Goal: Task Accomplishment & Management: Use online tool/utility

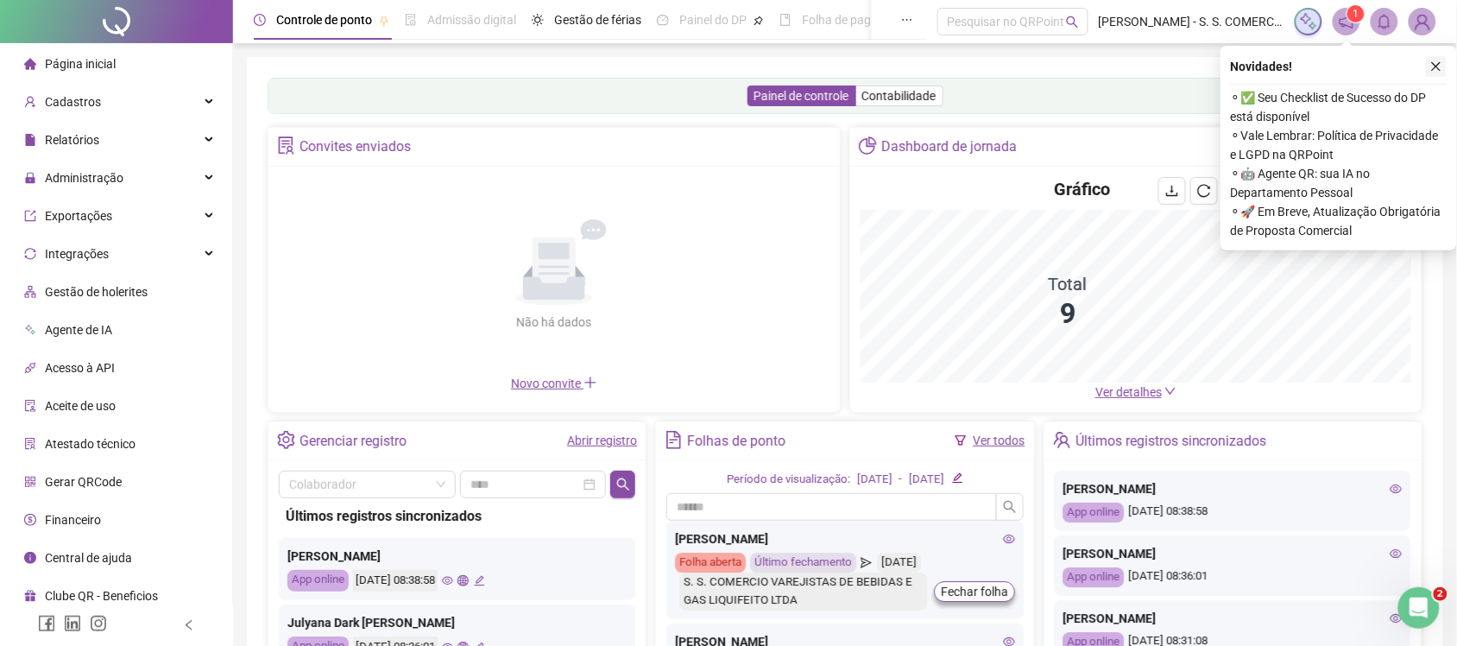
click at [1440, 67] on icon "close" at bounding box center [1436, 66] width 12 height 12
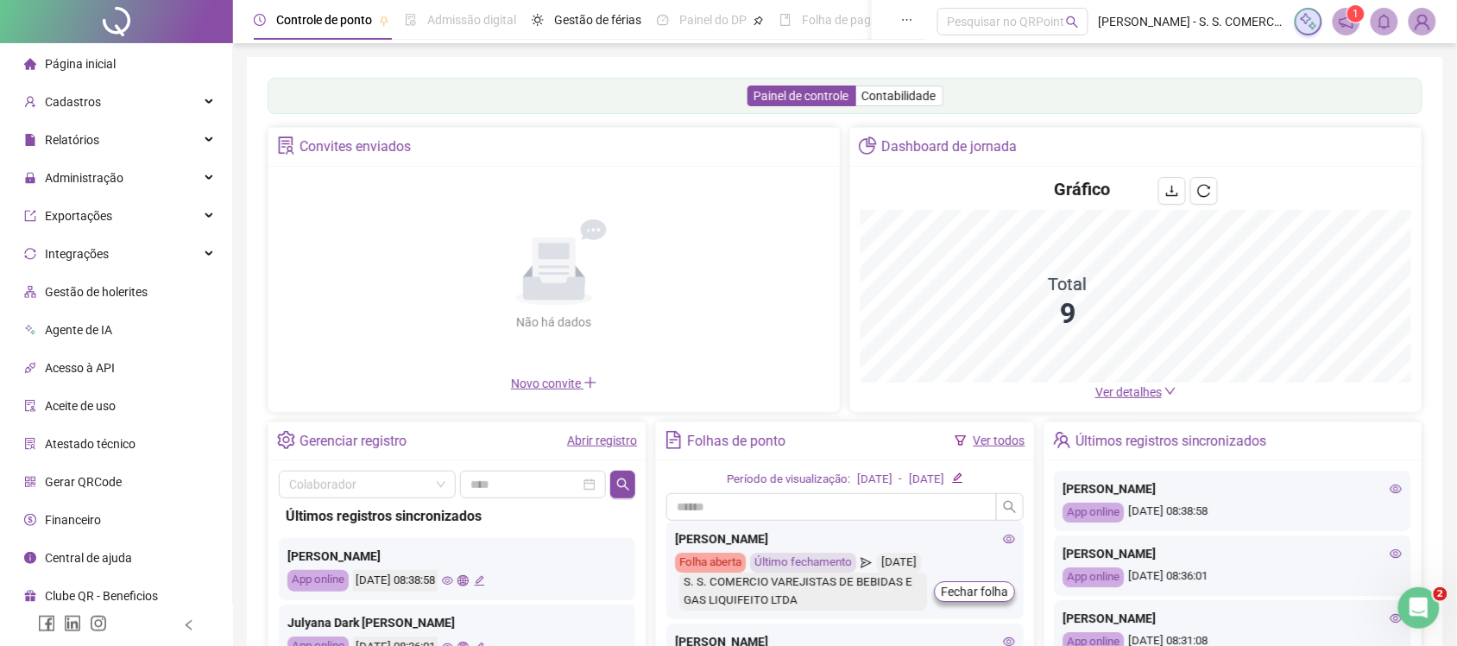
click at [1344, 14] on icon "notification" at bounding box center [1347, 22] width 16 height 16
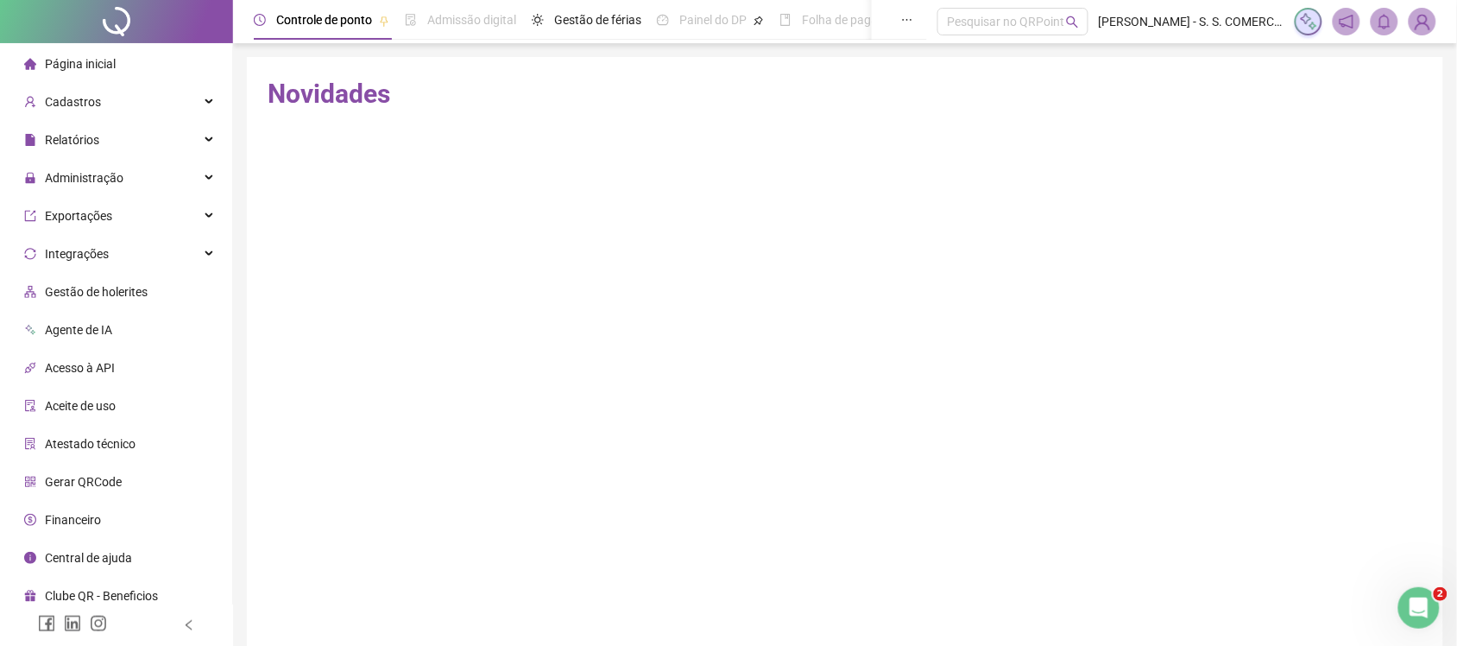
click at [1344, 14] on div "1" at bounding box center [1366, 22] width 142 height 28
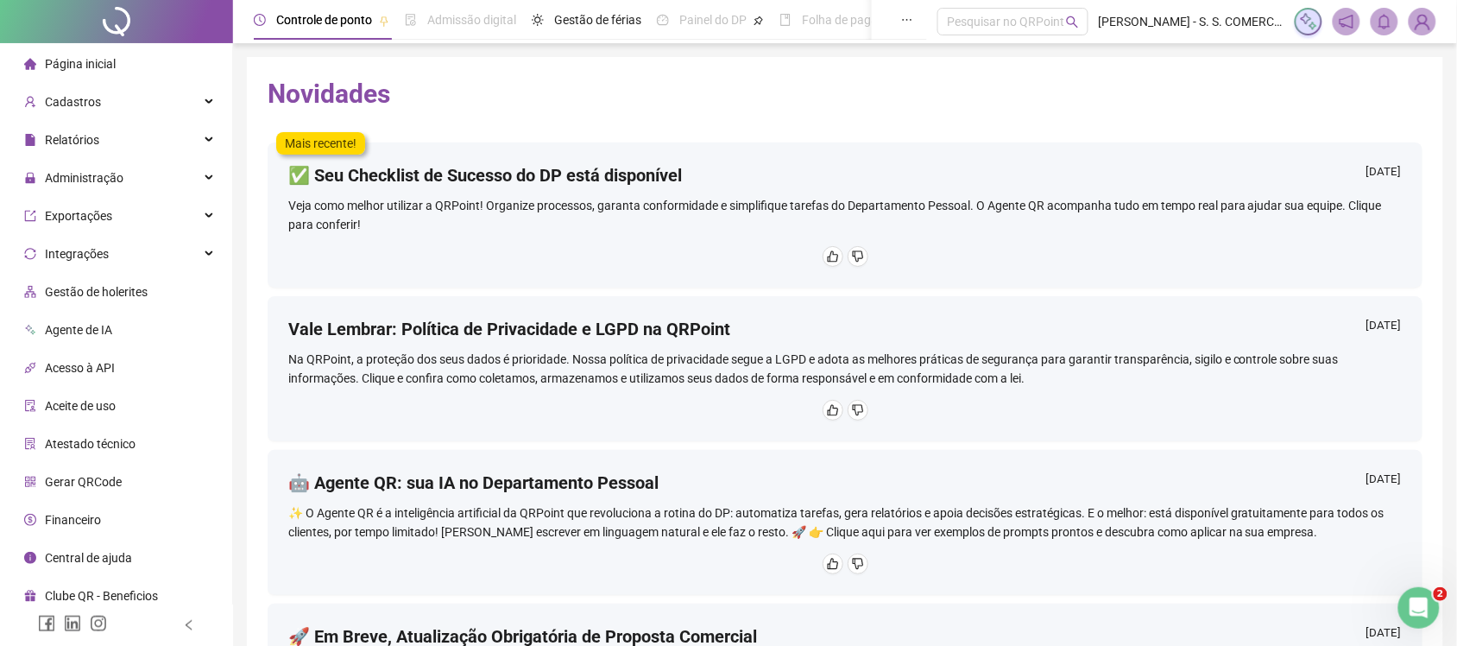
click at [63, 70] on span "Página inicial" at bounding box center [80, 64] width 71 height 14
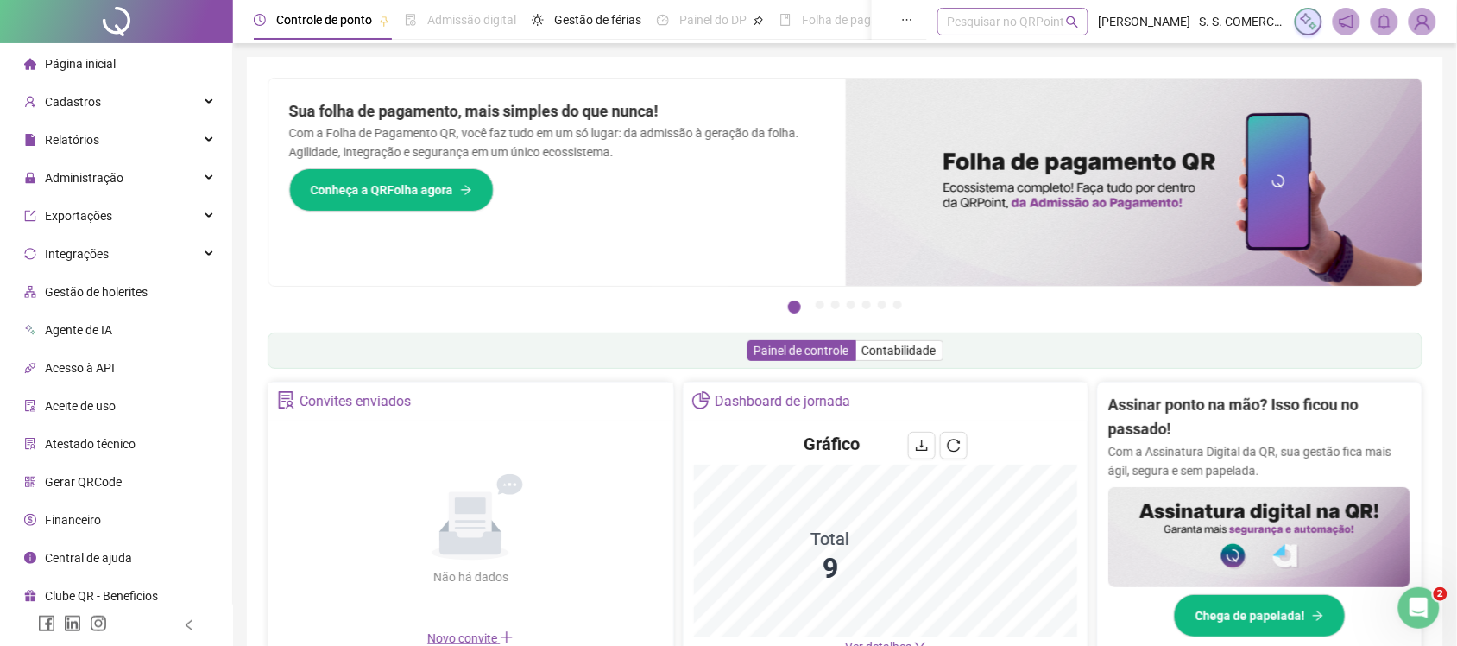
click at [978, 16] on div "Pesquisar no QRPoint" at bounding box center [1012, 22] width 151 height 28
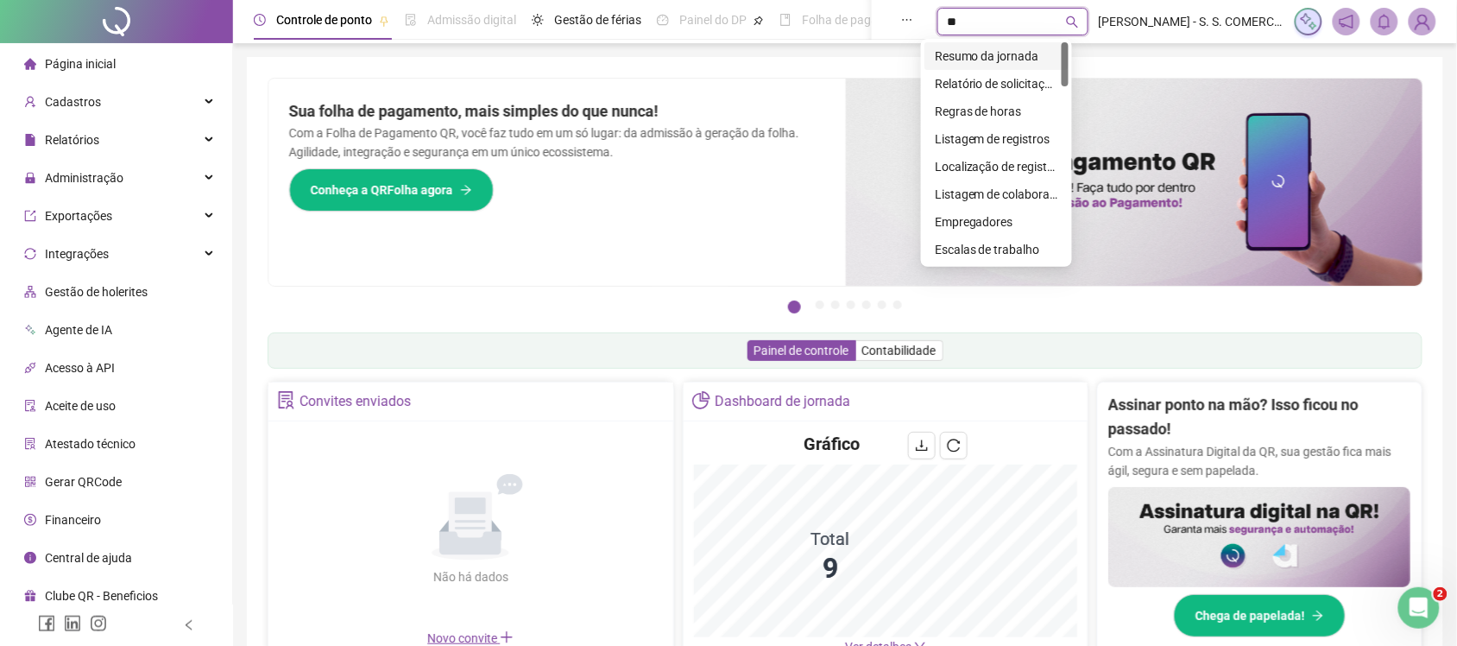
type input "*"
type input "********"
click at [999, 53] on div "Calendário de feriados" at bounding box center [996, 56] width 123 height 19
click at [999, 53] on div "Controle de ponto Admissão digital Gestão de férias Painel do DP Folha de pagam…" at bounding box center [845, 562] width 1224 height 1124
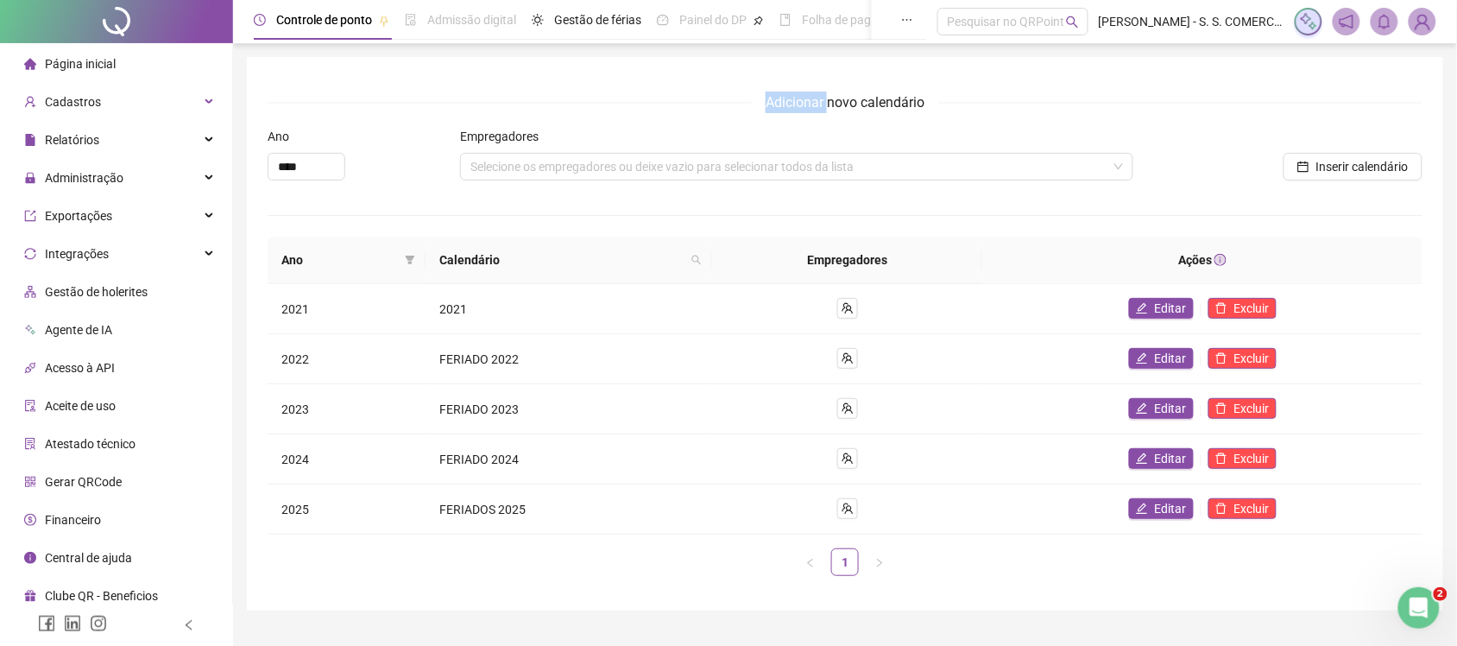
scroll to position [39, 0]
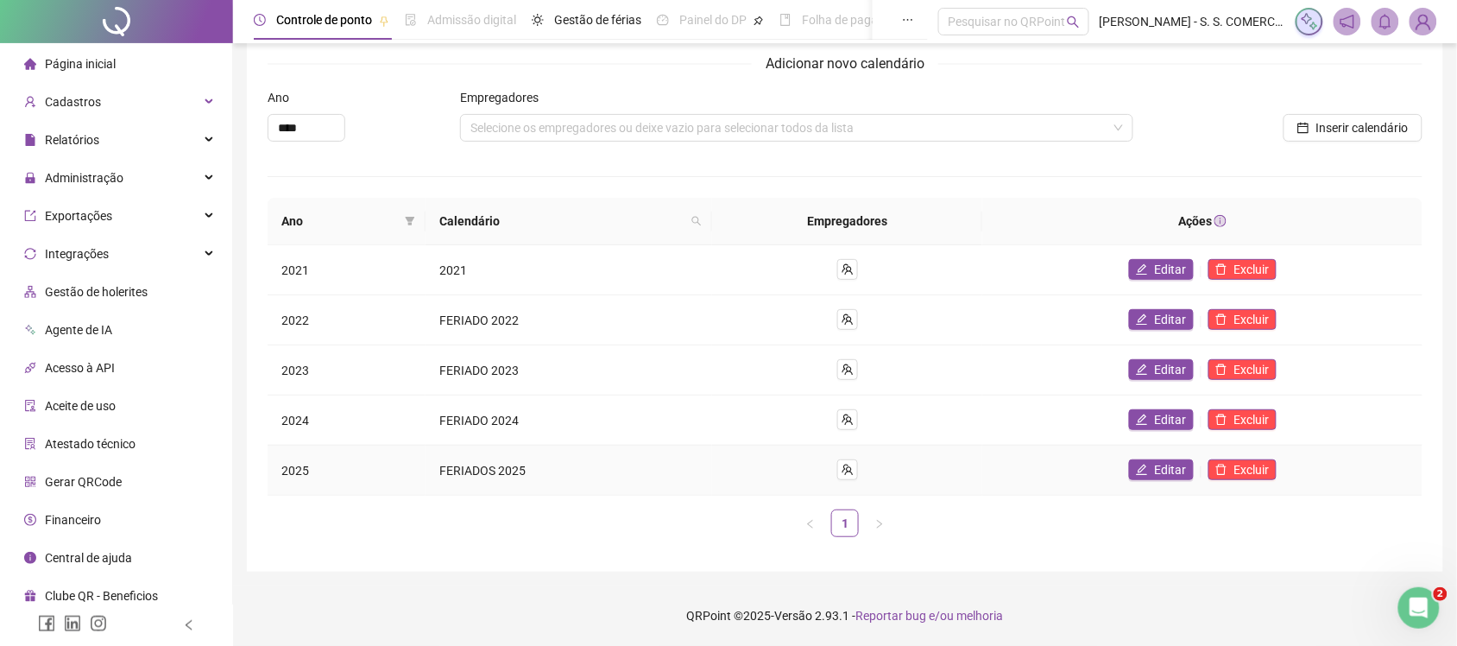
drag, startPoint x: 291, startPoint y: 475, endPoint x: 791, endPoint y: 446, distance: 501.4
click at [295, 475] on td "2025" at bounding box center [347, 470] width 158 height 50
click at [852, 469] on icon "team" at bounding box center [847, 469] width 12 height 12
click at [1162, 475] on span "Editar" at bounding box center [1171, 469] width 32 height 19
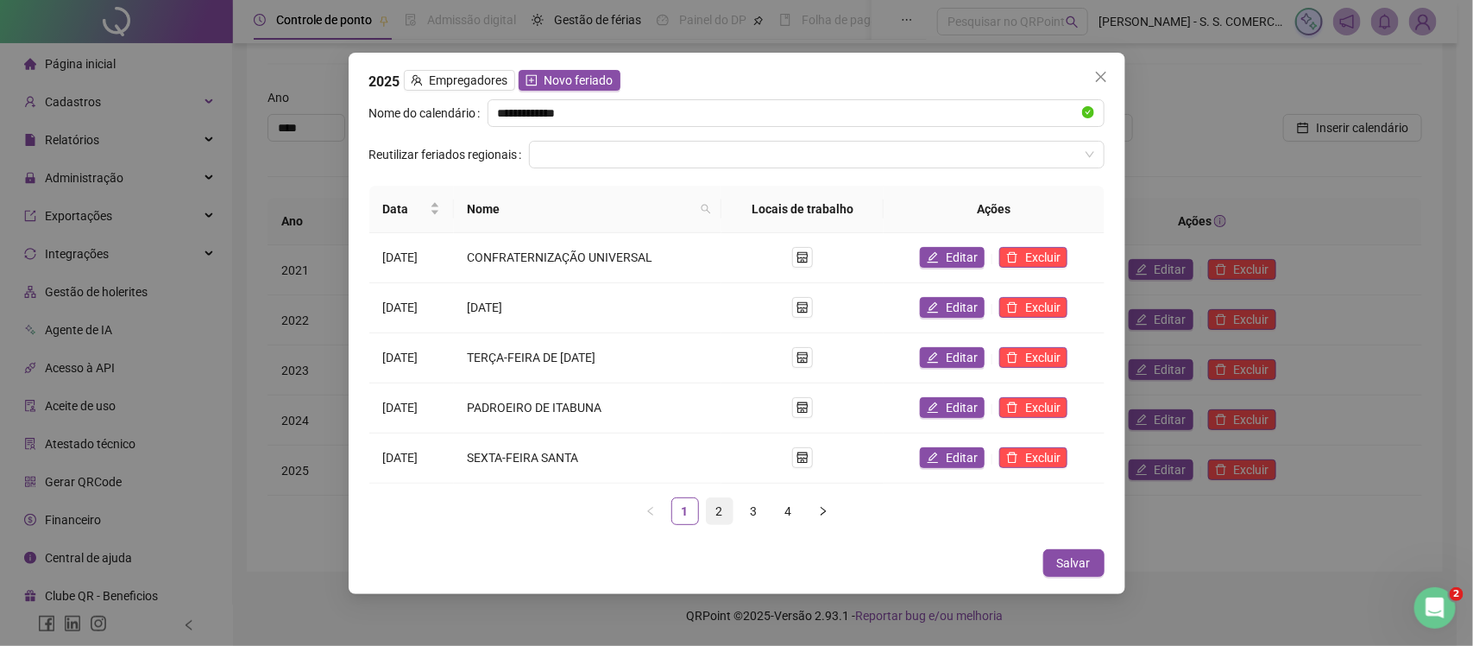
click at [727, 515] on link "2" at bounding box center [720, 511] width 26 height 26
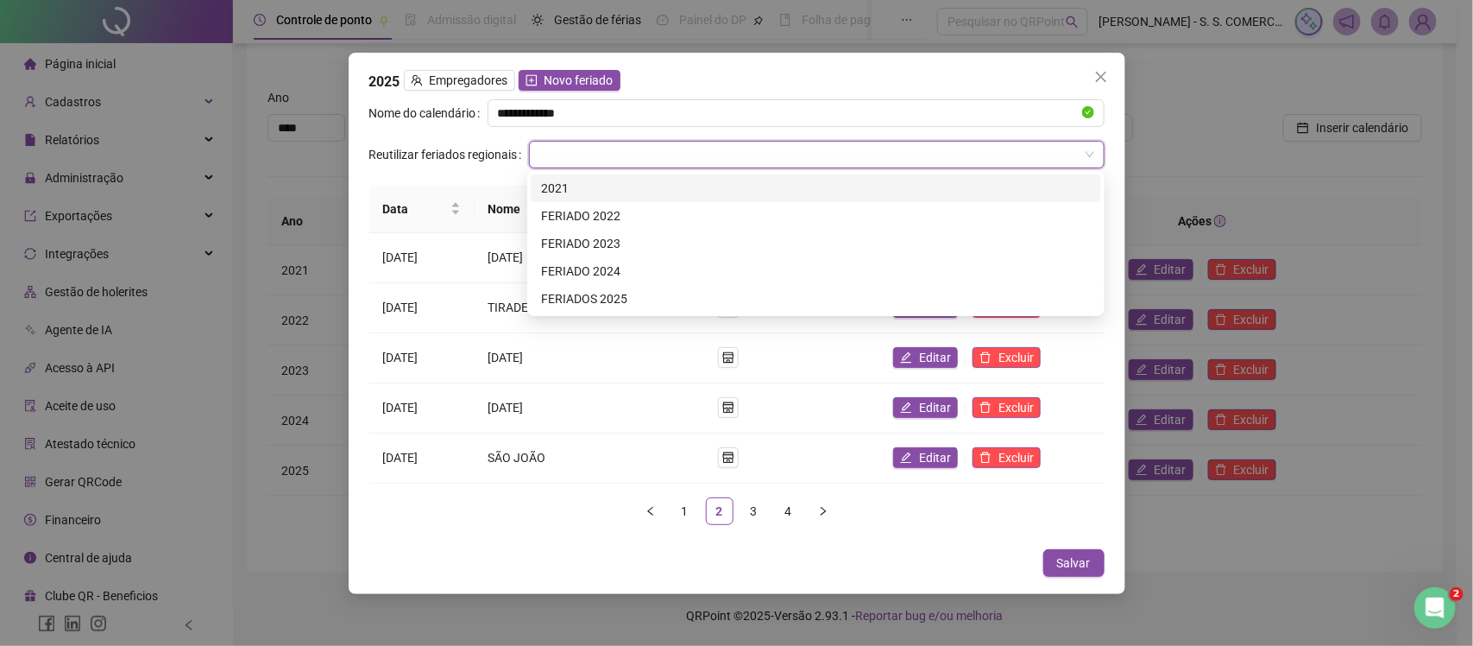
click at [633, 149] on input "search" at bounding box center [808, 155] width 539 height 26
click at [417, 147] on label "Reutilizar feriados regionais" at bounding box center [449, 155] width 160 height 28
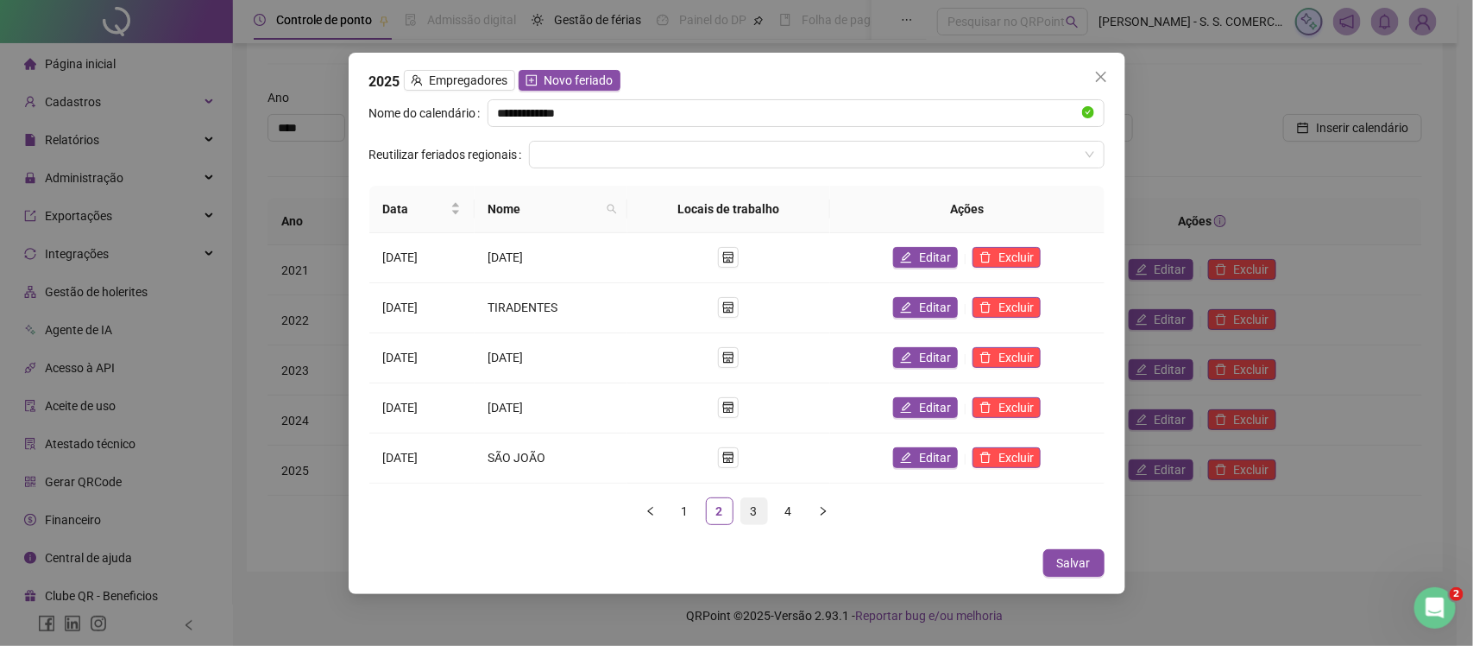
click at [751, 511] on link "3" at bounding box center [754, 511] width 26 height 26
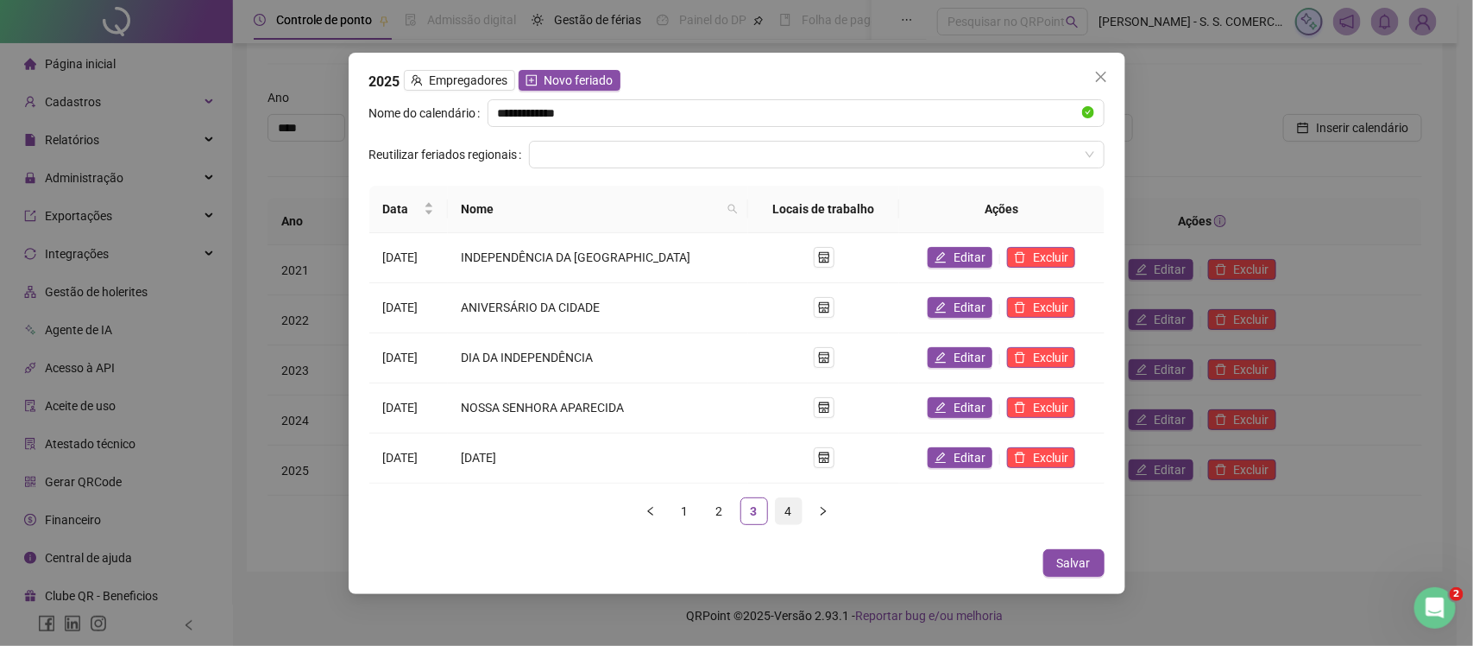
click at [791, 506] on link "4" at bounding box center [789, 511] width 26 height 26
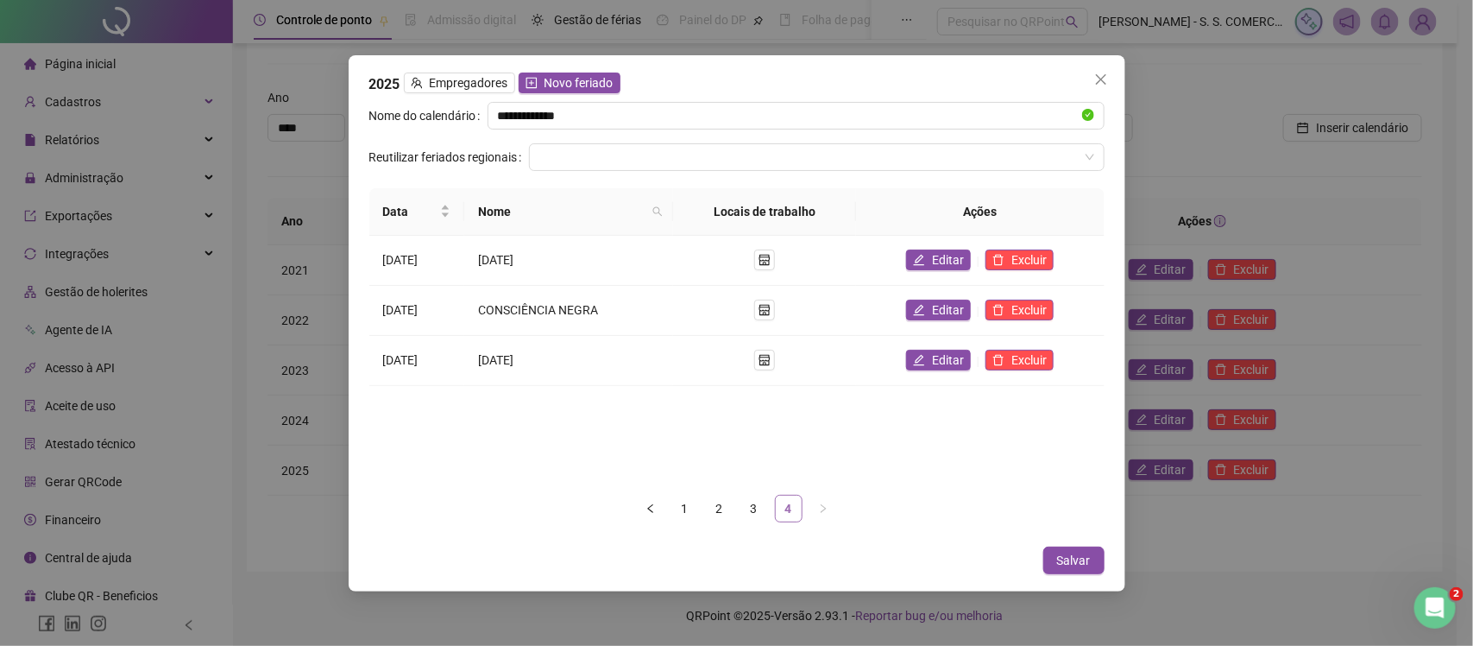
click at [791, 506] on link "4" at bounding box center [789, 508] width 26 height 26
click at [762, 509] on link "3" at bounding box center [754, 508] width 26 height 26
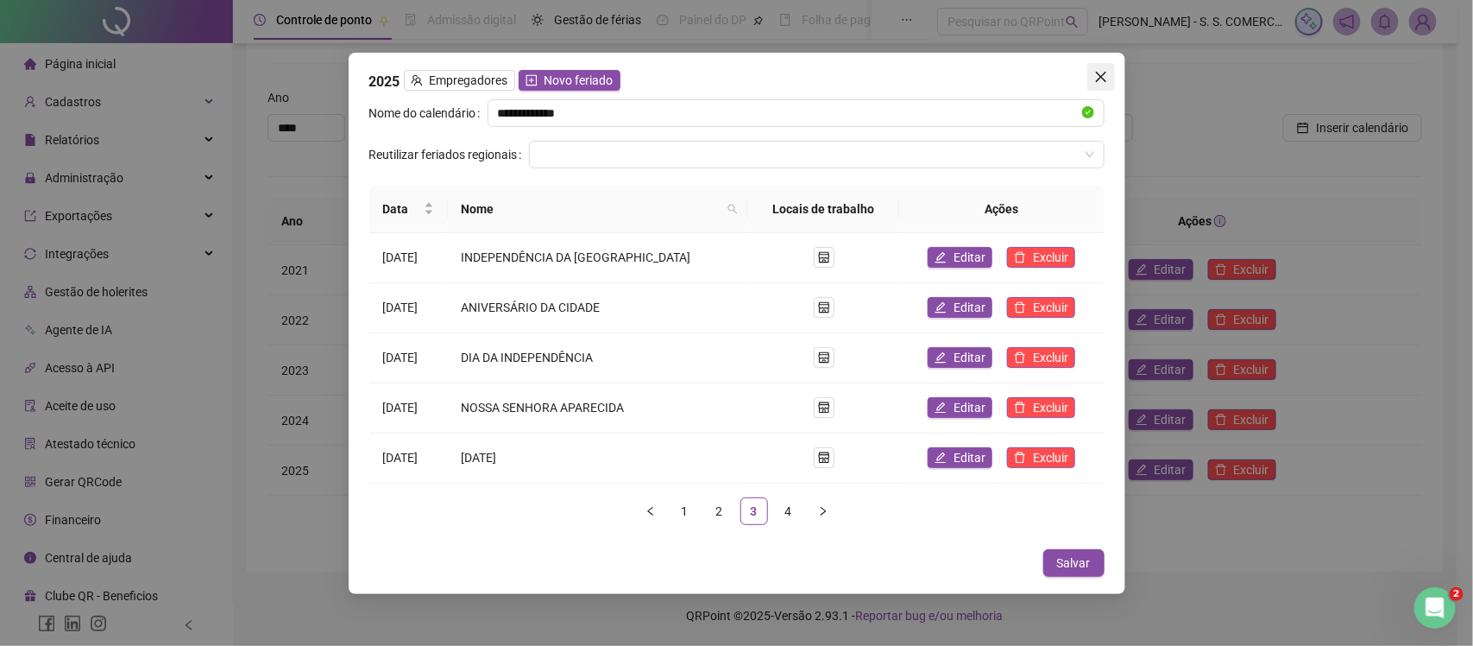
click at [1096, 75] on icon "close" at bounding box center [1101, 77] width 14 height 14
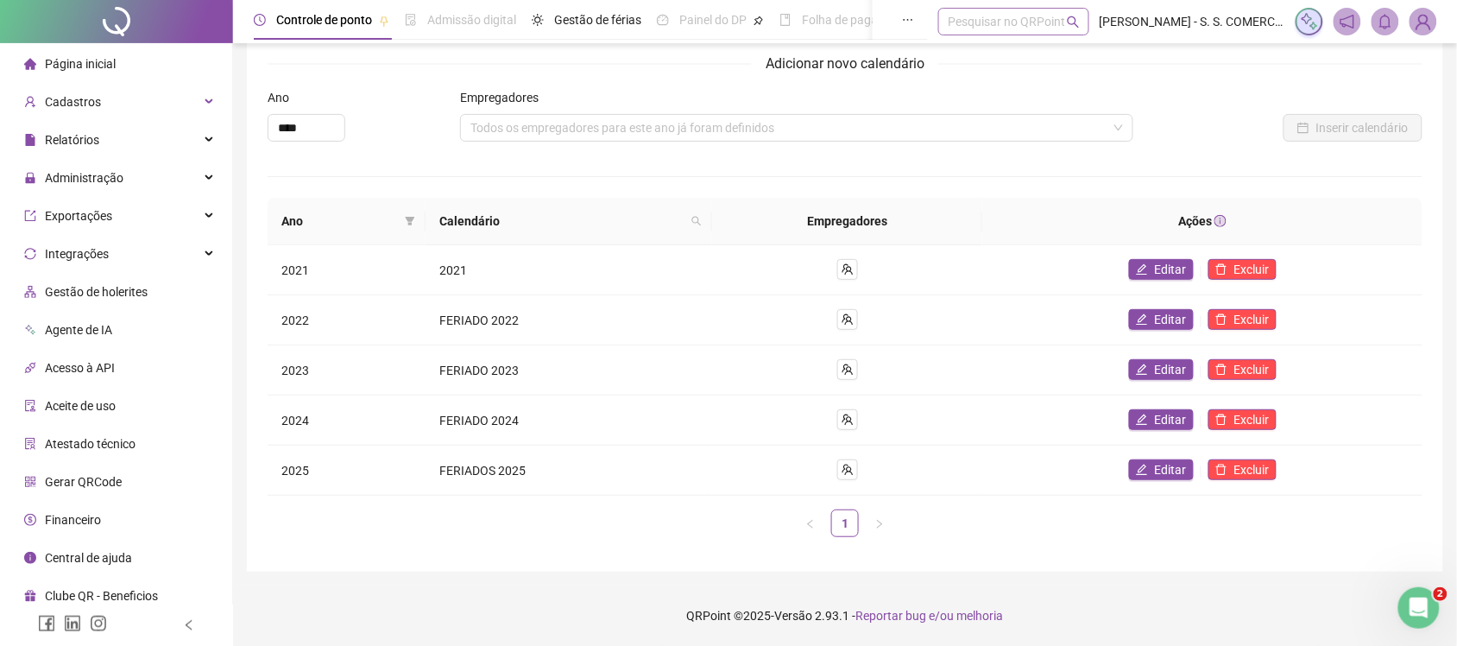
click at [984, 22] on div "Pesquisar no QRPoint" at bounding box center [1013, 22] width 151 height 28
type input "*"
type input "**********"
drag, startPoint x: 729, startPoint y: 234, endPoint x: 544, endPoint y: 389, distance: 242.0
drag, startPoint x: 544, startPoint y: 389, endPoint x: 1184, endPoint y: 468, distance: 645.2
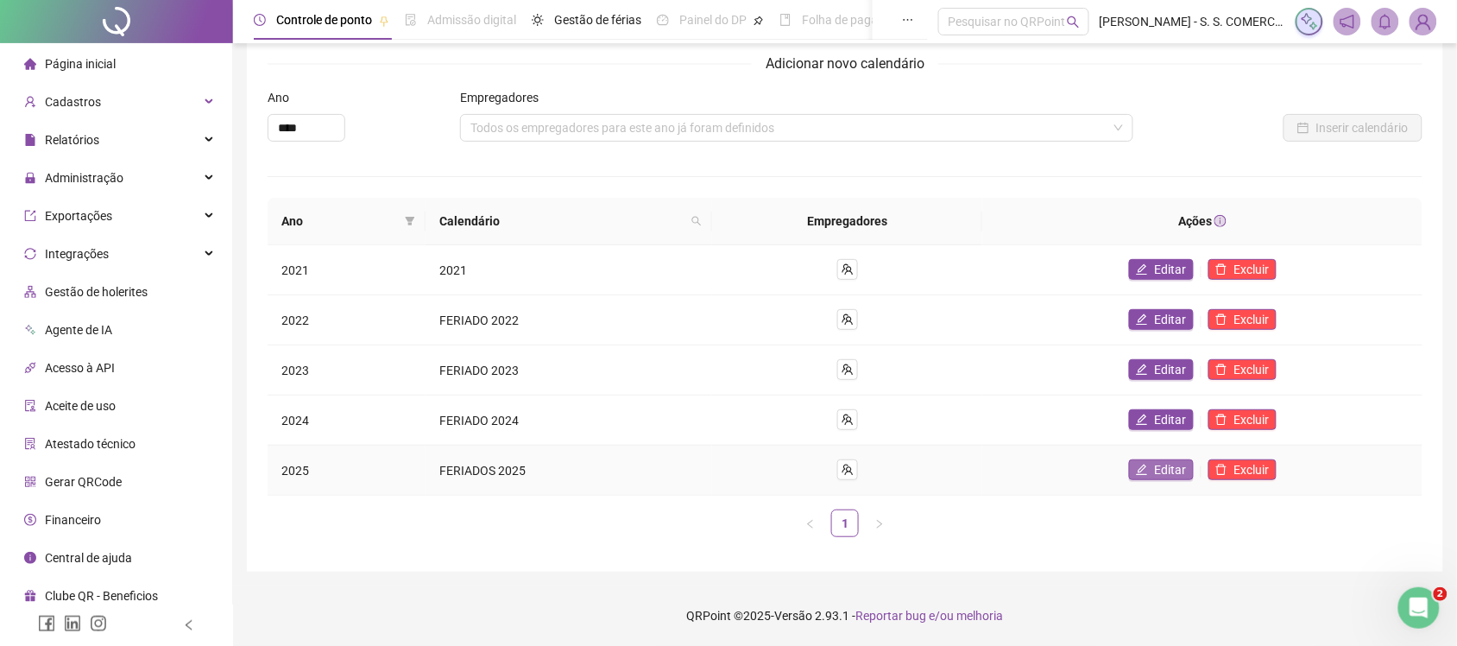
click at [1184, 468] on span "Editar" at bounding box center [1171, 469] width 32 height 19
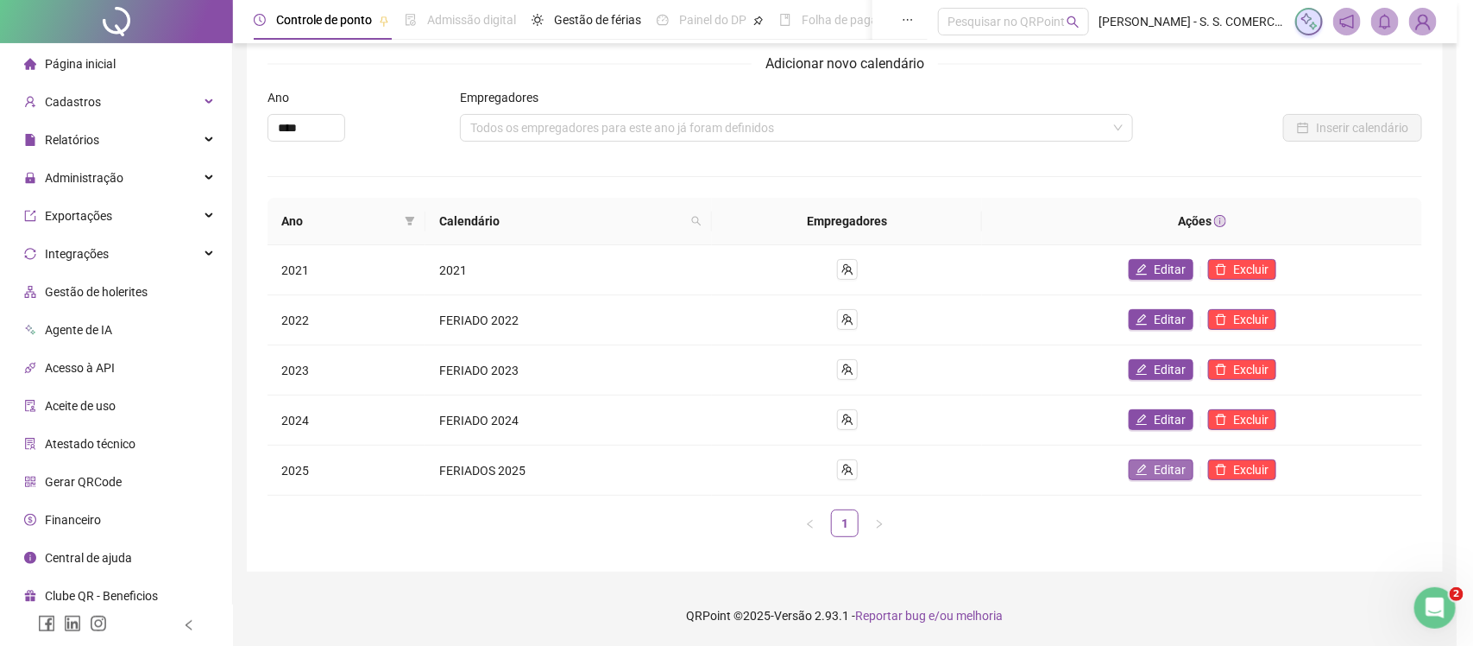
click at [1184, 468] on body "Página inicial Cadastros Relatórios Administração Exportações Integrações Gestã…" at bounding box center [728, 284] width 1457 height 646
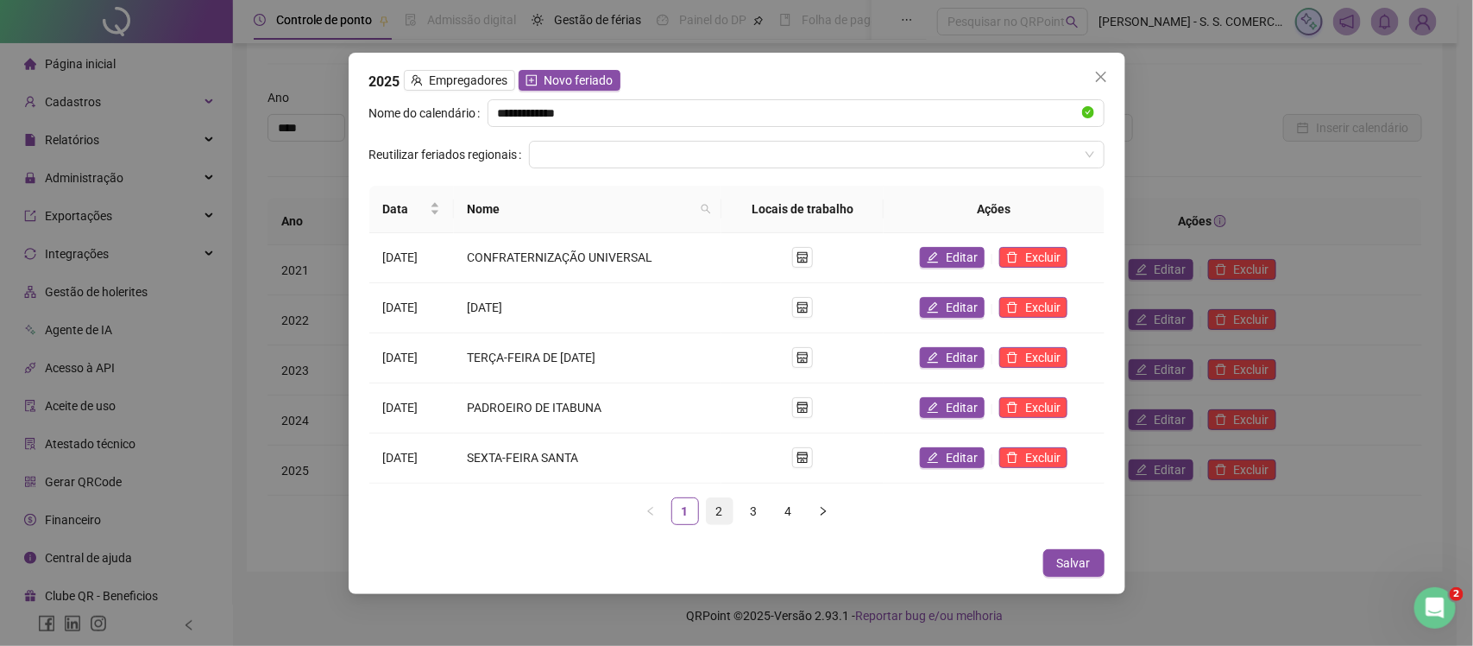
click at [723, 513] on link "2" at bounding box center [720, 511] width 26 height 26
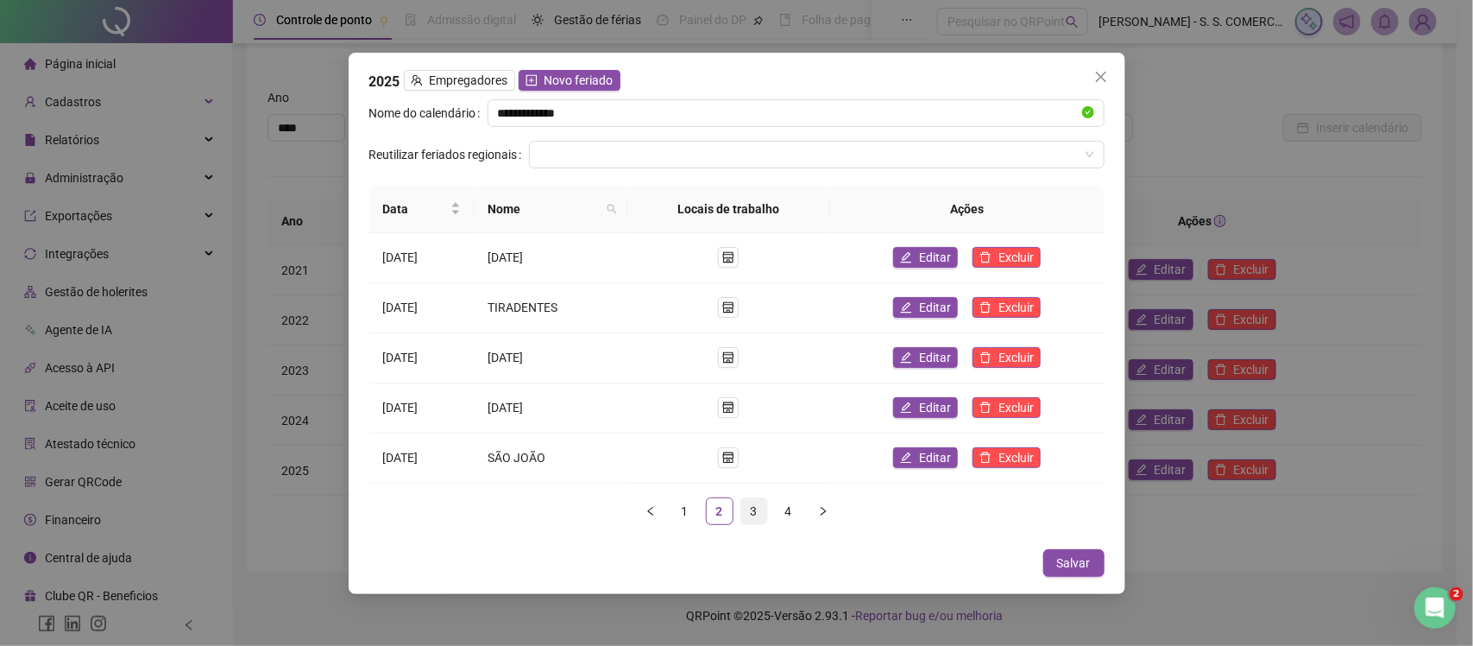
click at [749, 512] on link "3" at bounding box center [754, 511] width 26 height 26
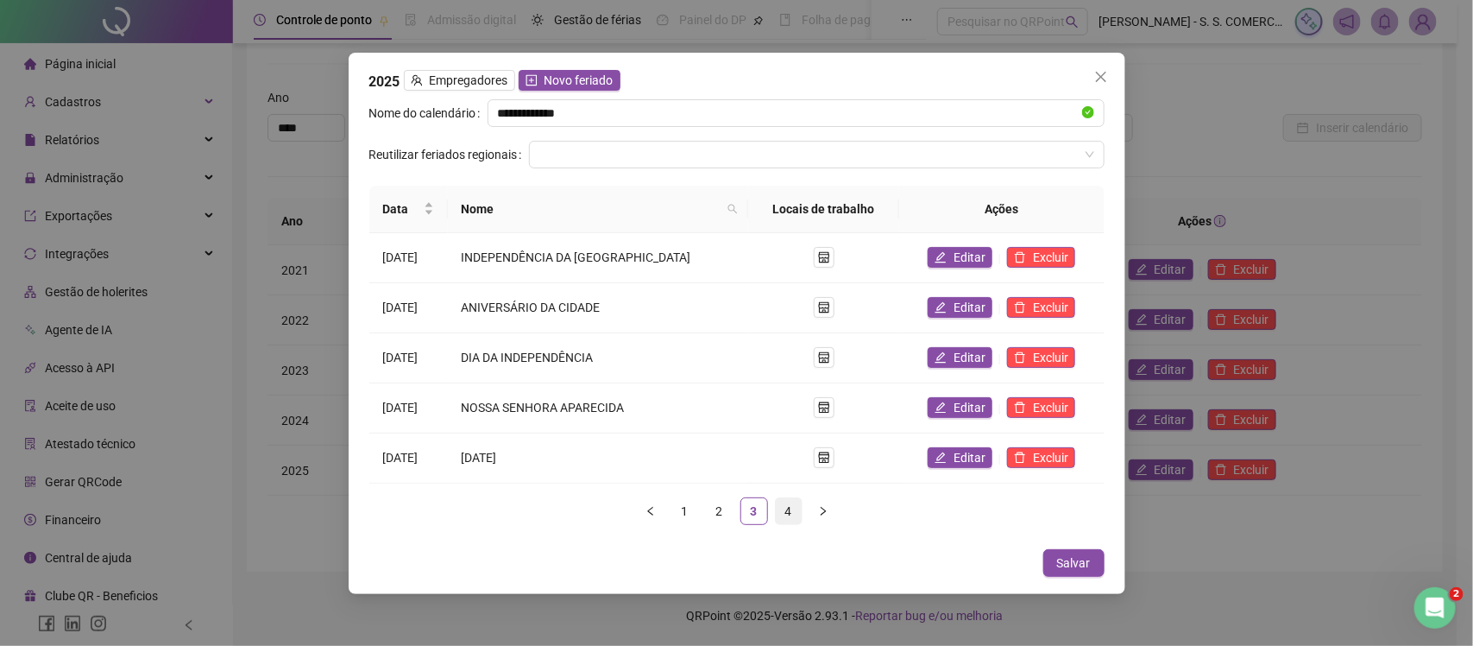
click at [794, 505] on link "4" at bounding box center [789, 511] width 26 height 26
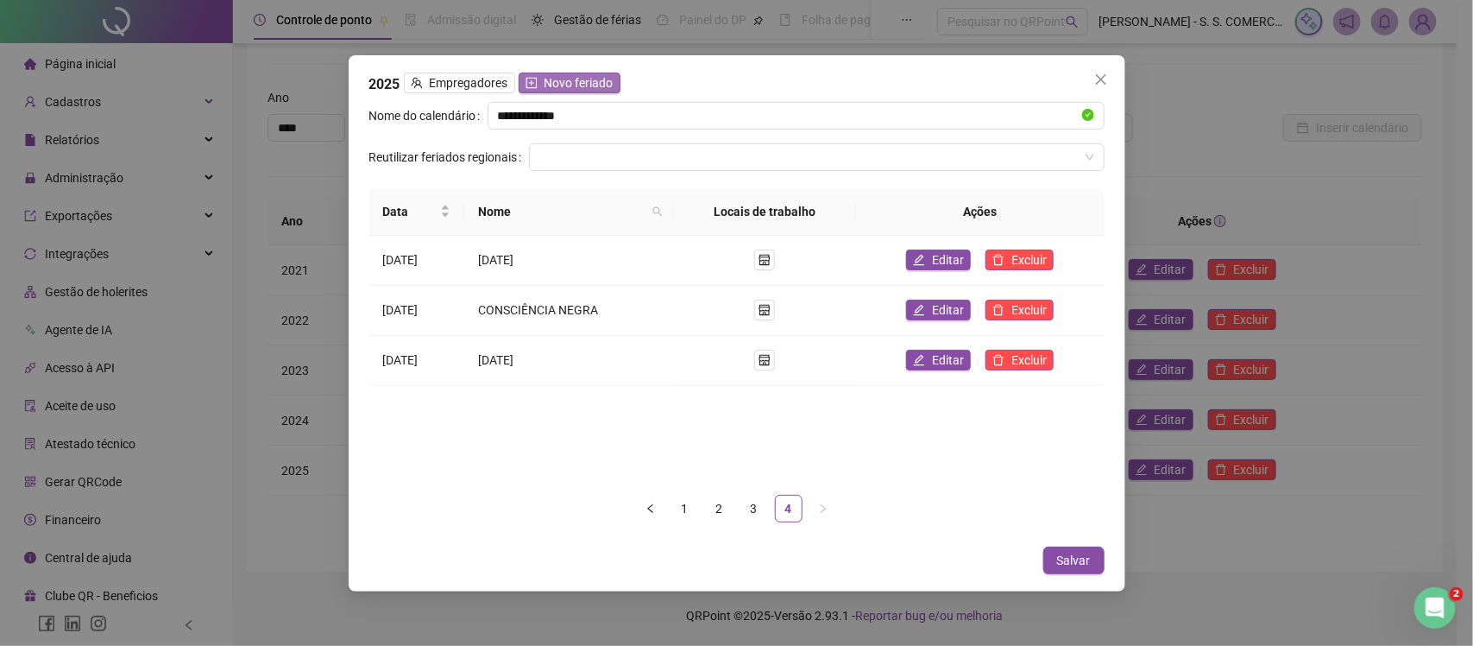
click at [570, 88] on span "Novo feriado" at bounding box center [579, 82] width 69 height 19
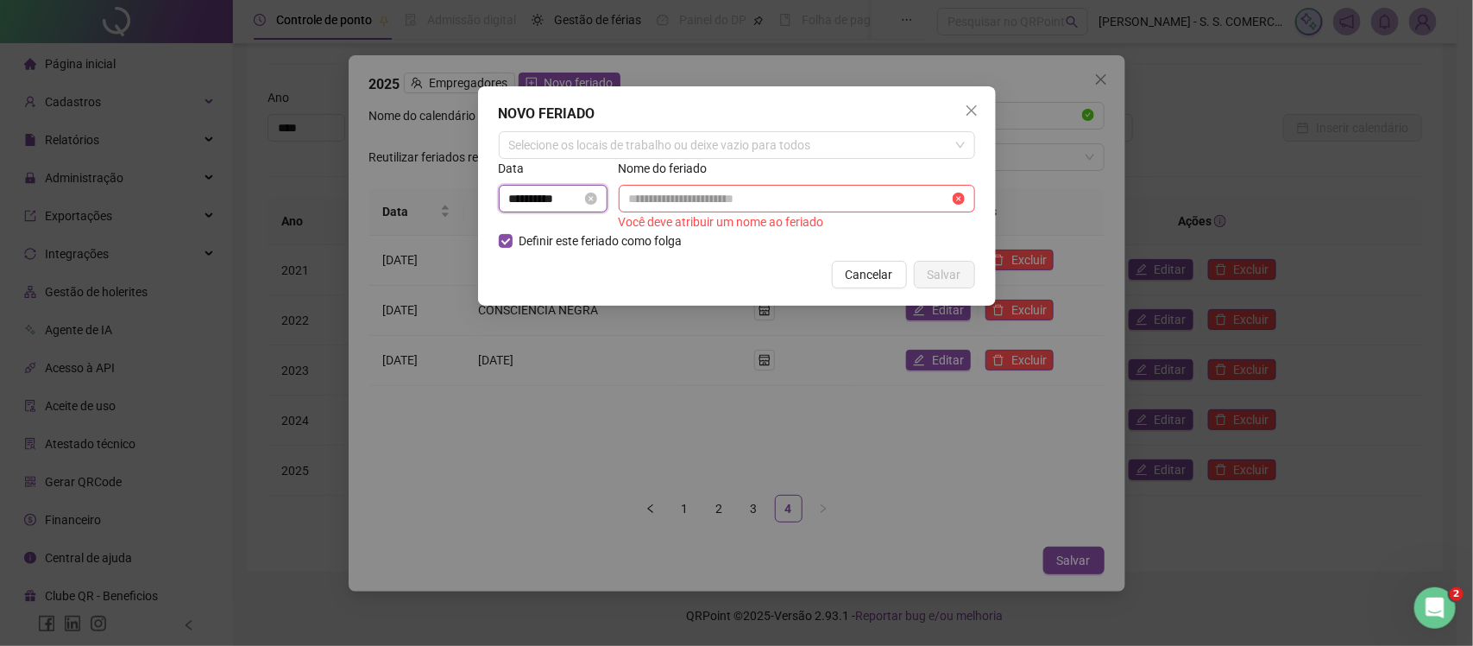
click at [532, 197] on input "**********" at bounding box center [545, 198] width 72 height 19
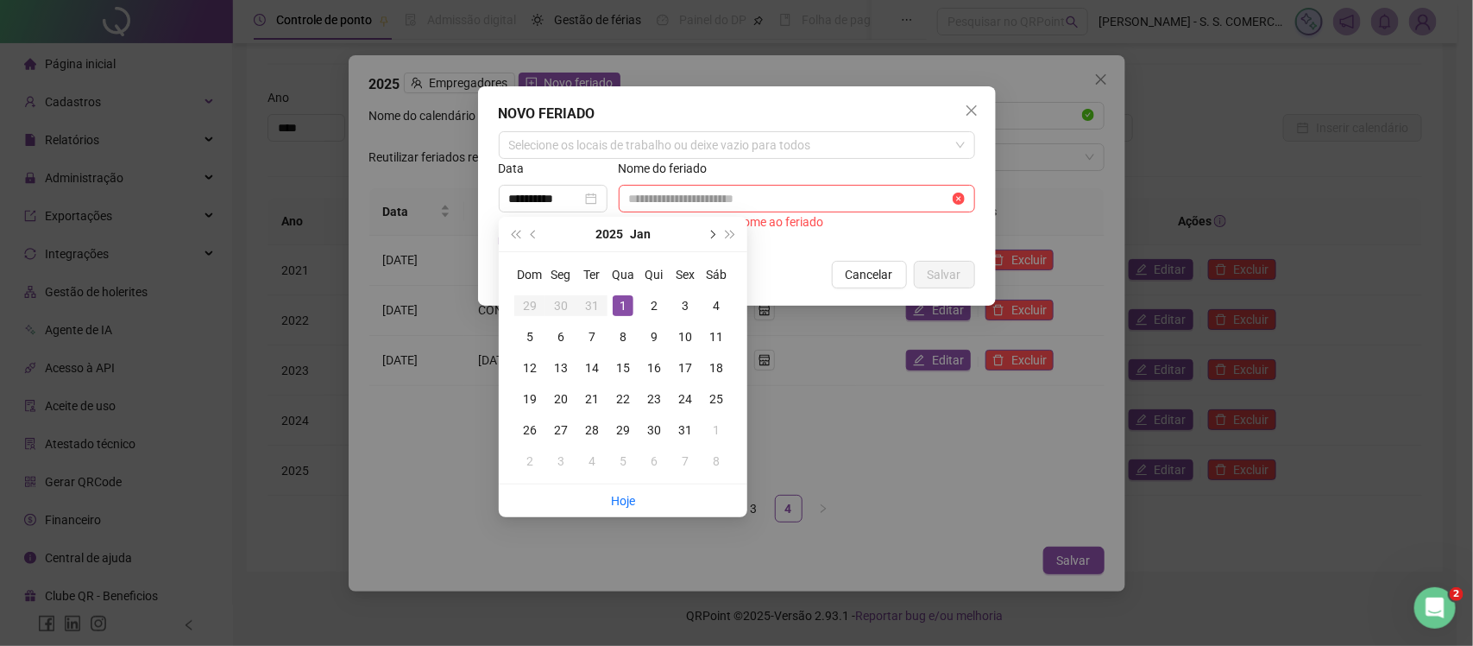
click at [714, 230] on button "next-year" at bounding box center [711, 234] width 19 height 35
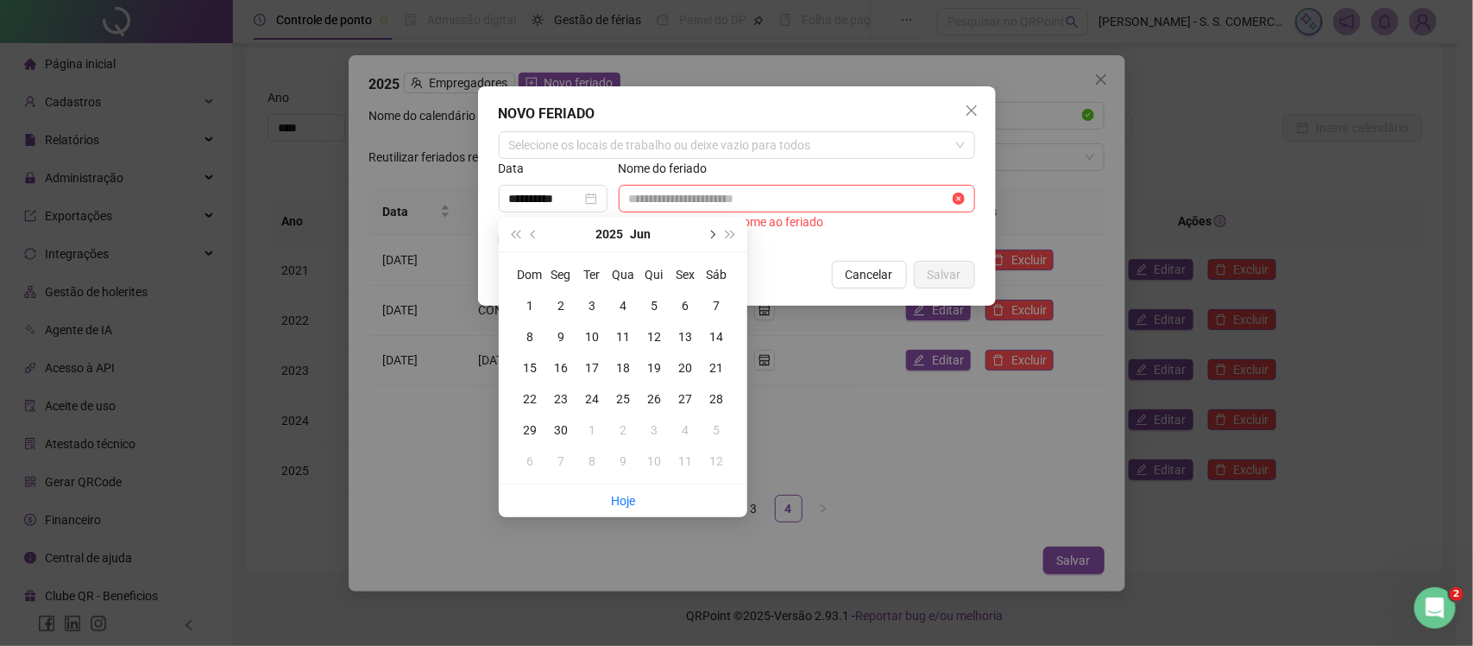
click at [714, 230] on button "next-year" at bounding box center [711, 234] width 19 height 35
type input "**********"
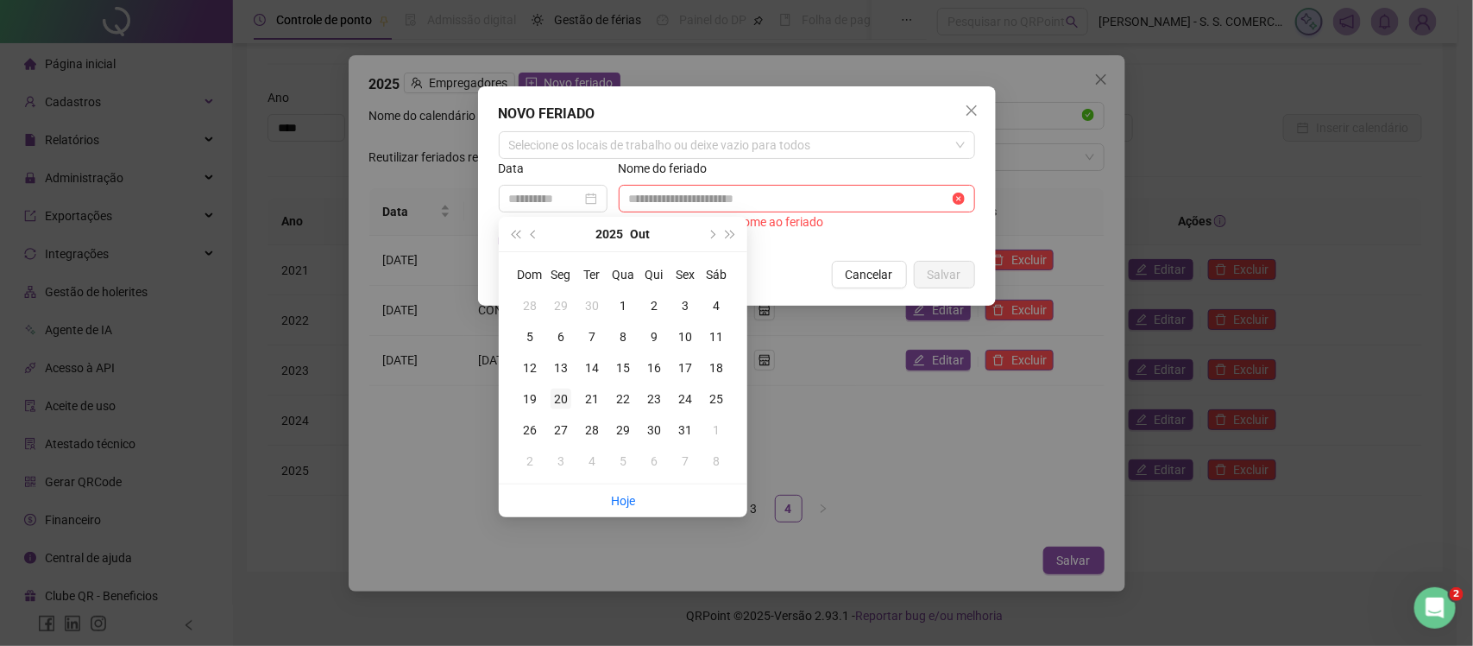
click at [553, 401] on div "20" at bounding box center [561, 398] width 21 height 21
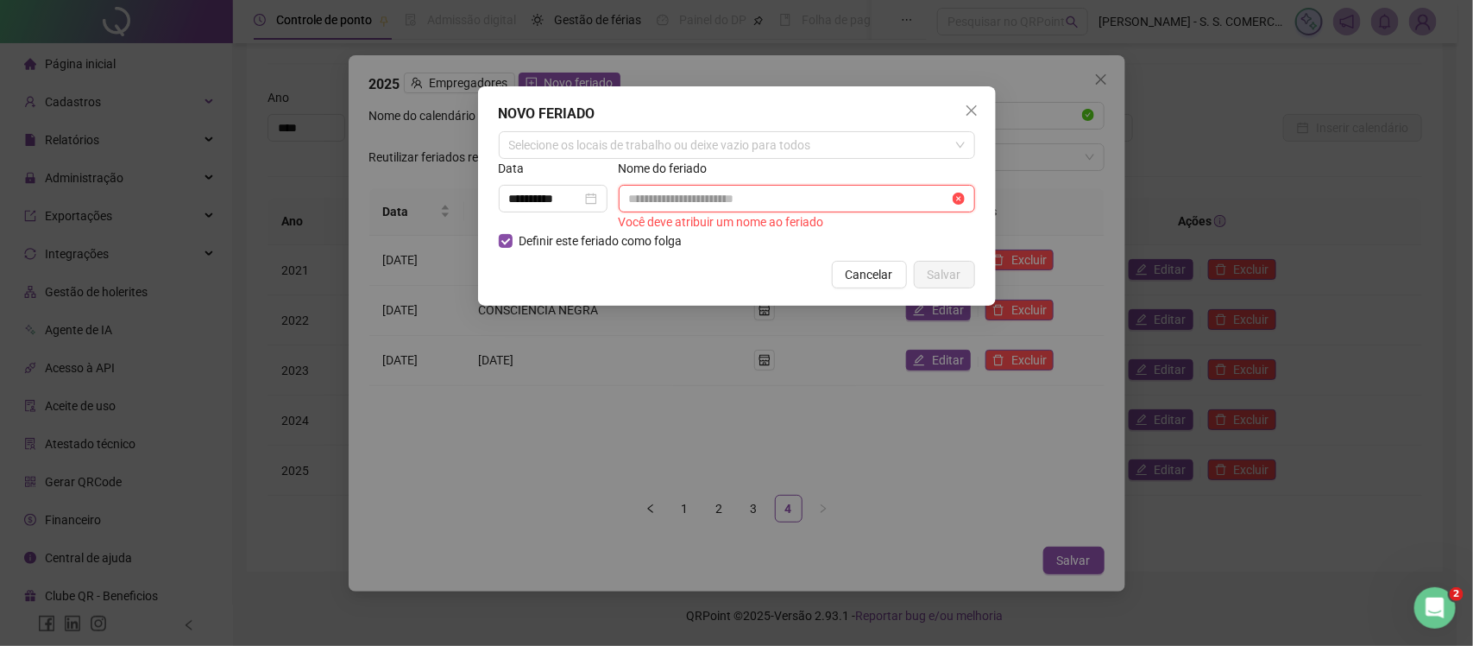
click at [749, 207] on input "text" at bounding box center [789, 198] width 320 height 19
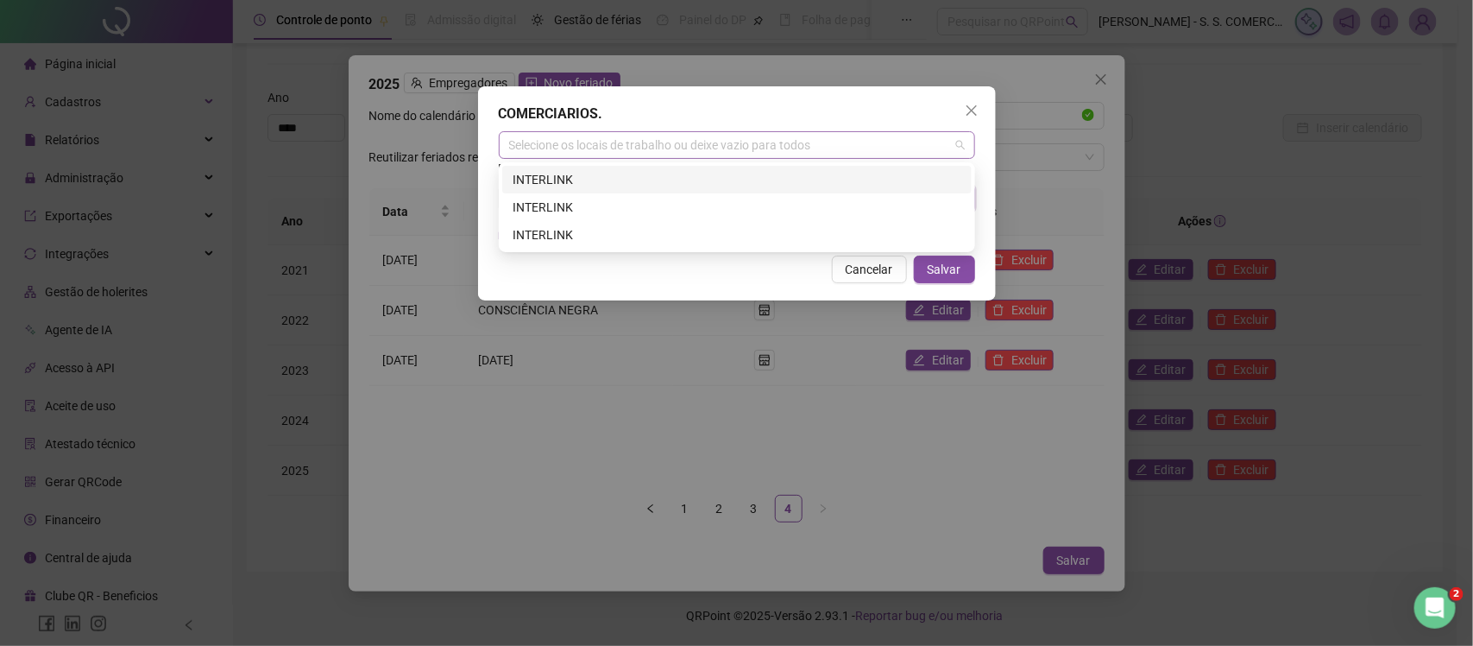
click at [665, 139] on div "Selecione os locais de trabalho ou deixe vazio para todos" at bounding box center [737, 145] width 476 height 28
type input "**********"
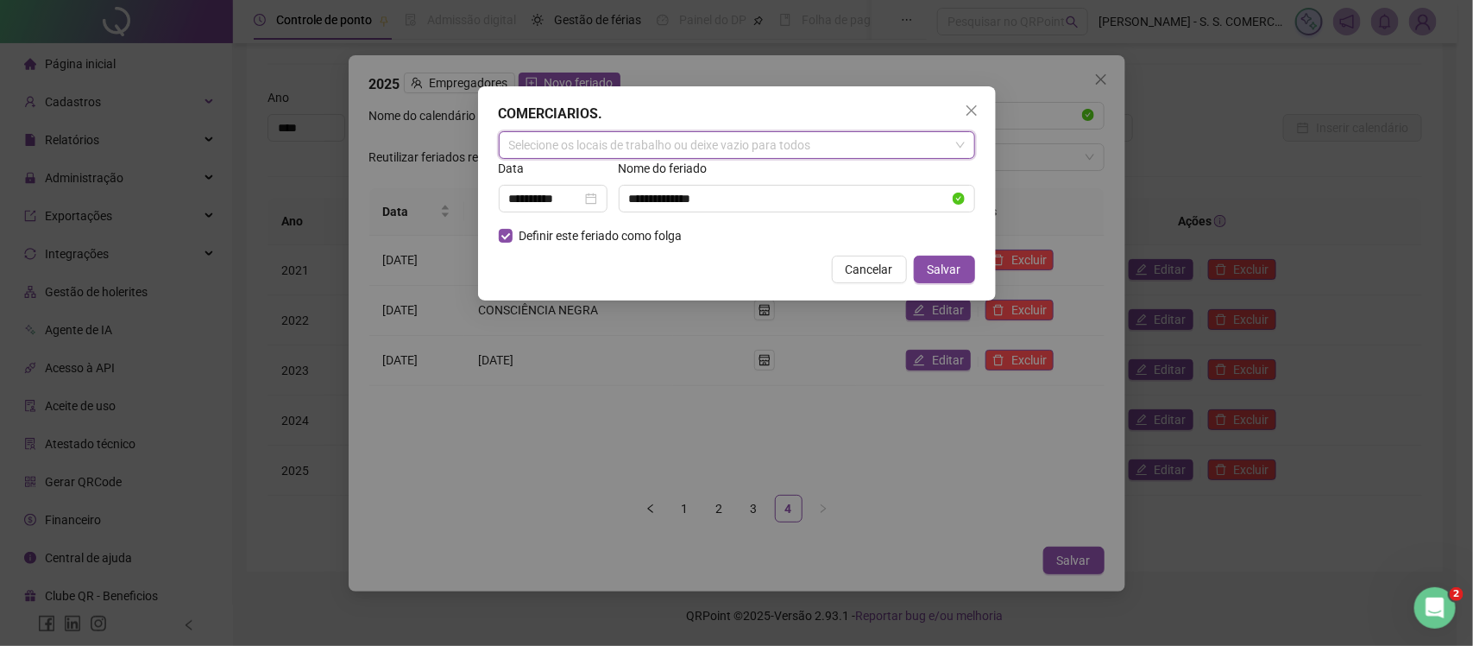
click at [665, 139] on div "Selecione os locais de trabalho ou deixe vazio para todos" at bounding box center [737, 145] width 476 height 28
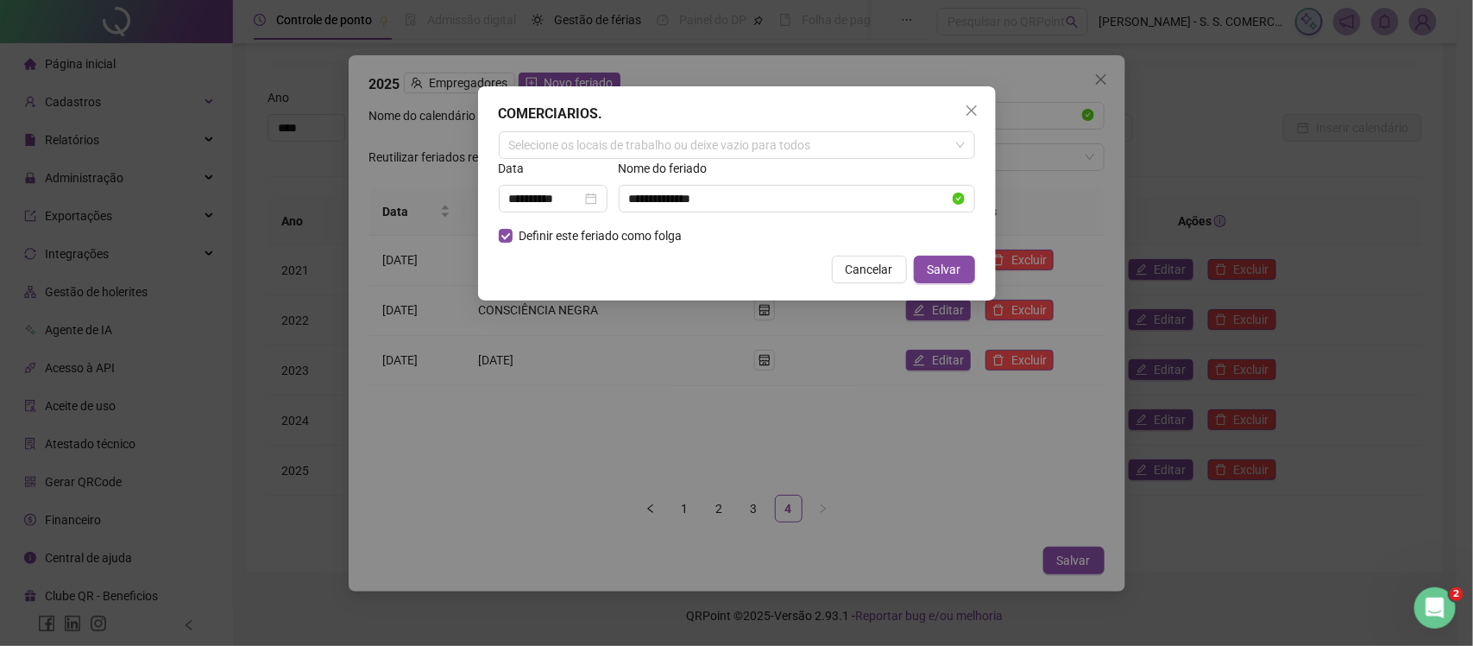
click at [747, 281] on div "Cancelar Salvar" at bounding box center [737, 269] width 476 height 28
click at [949, 279] on span "Salvar" at bounding box center [945, 269] width 34 height 19
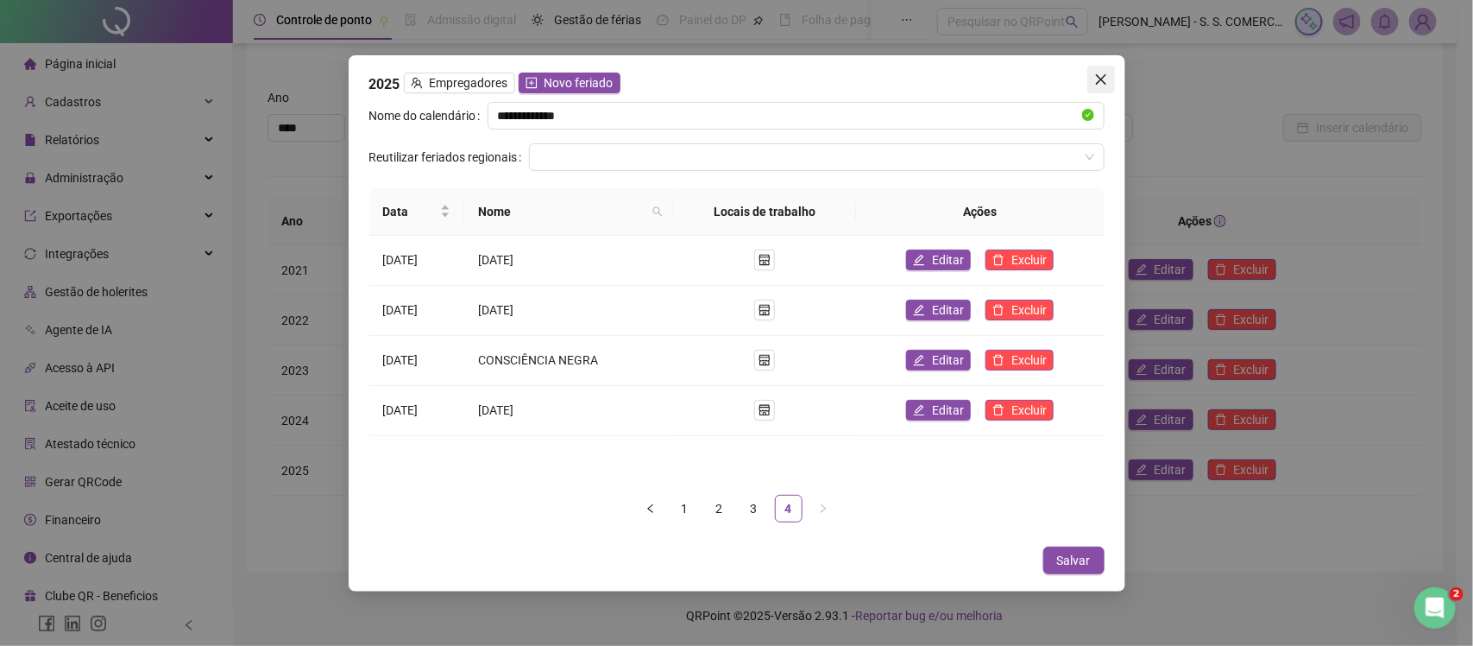
click at [1102, 83] on icon "close" at bounding box center [1101, 79] width 14 height 14
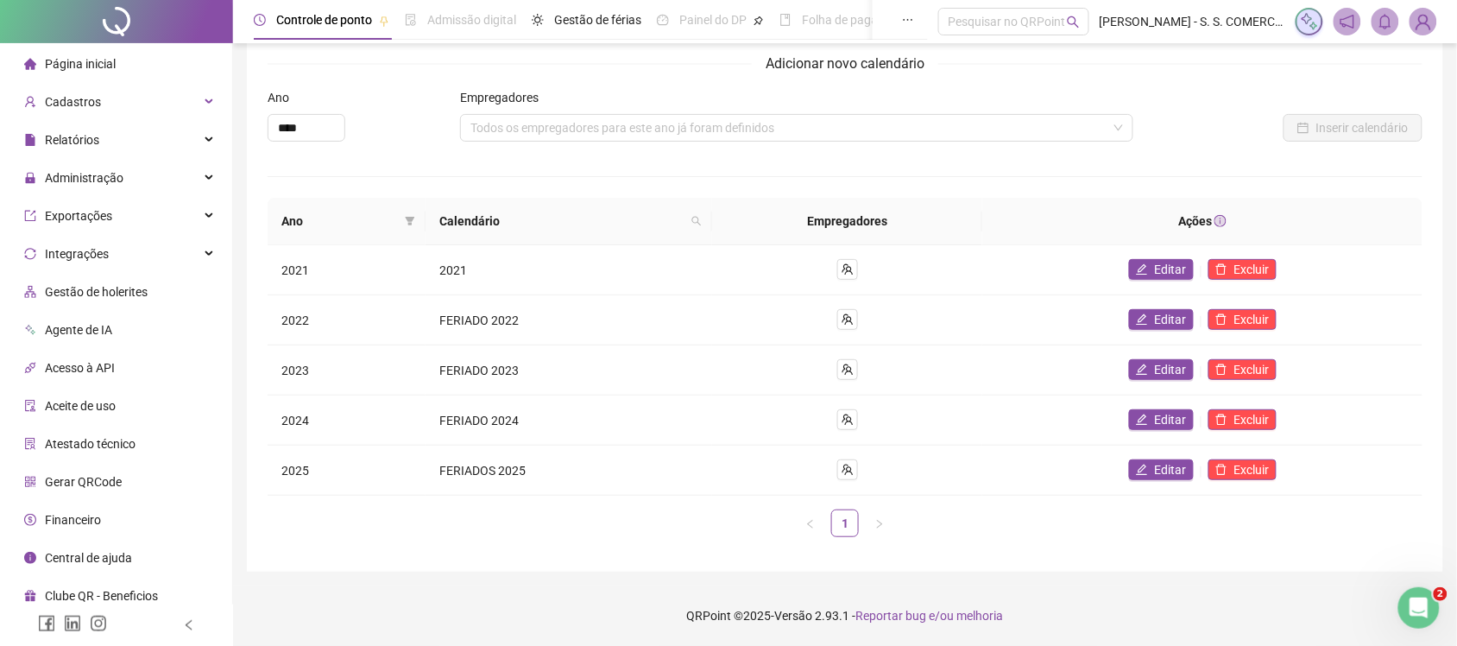
click at [109, 59] on span "Página inicial" at bounding box center [80, 64] width 71 height 14
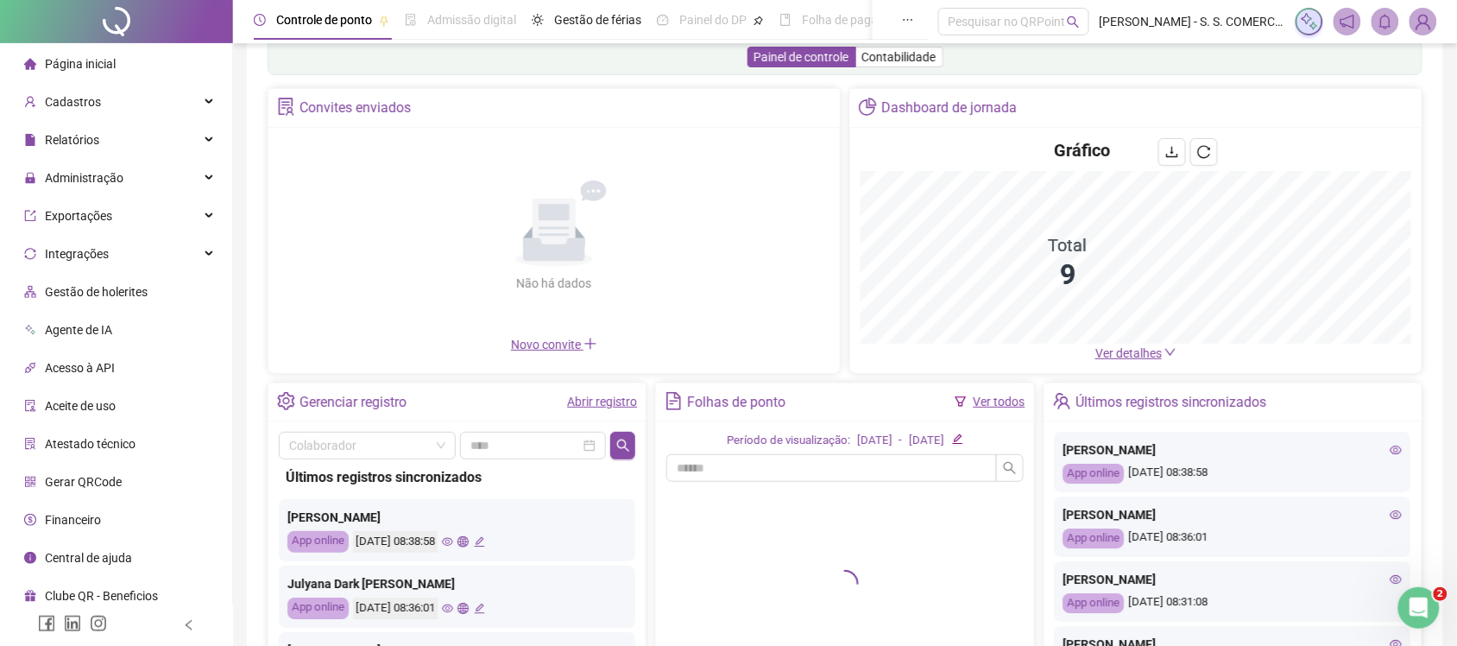
click at [611, 400] on link "Abrir registro" at bounding box center [602, 401] width 70 height 14
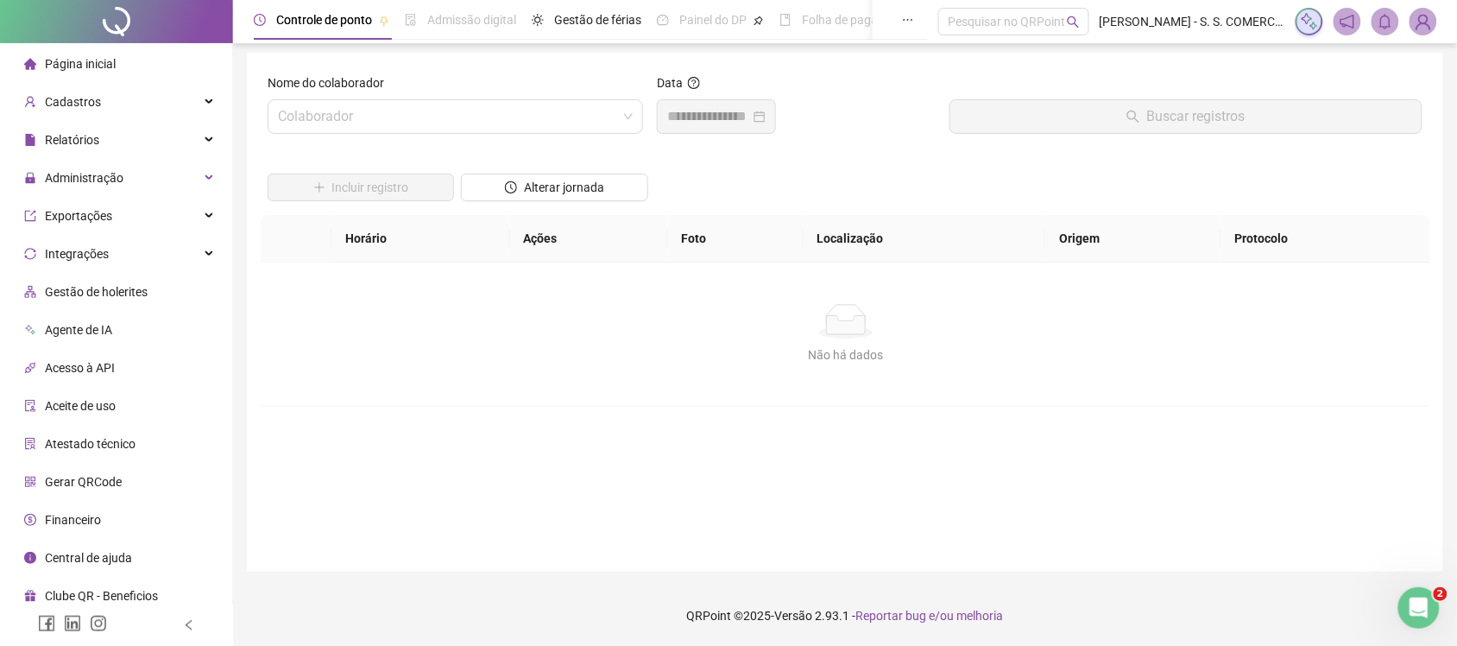
scroll to position [4, 0]
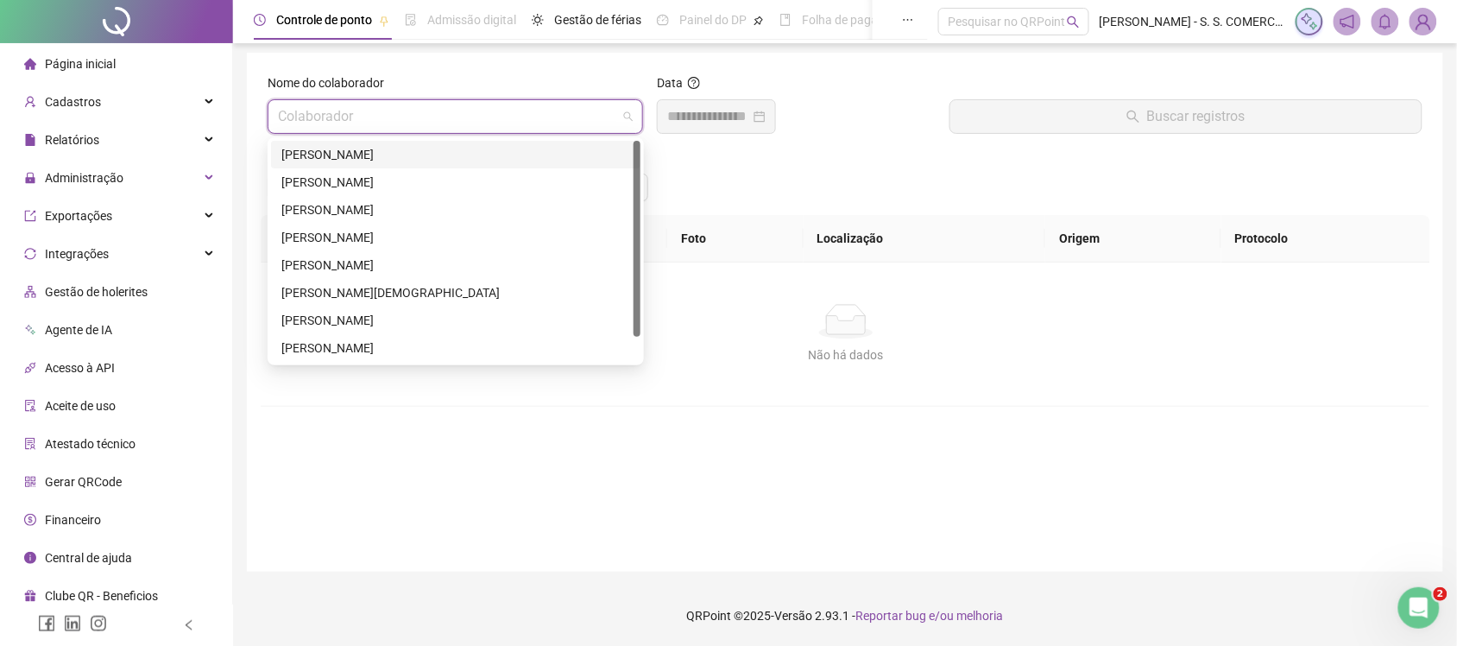
click at [555, 119] on input "search" at bounding box center [447, 116] width 339 height 33
click at [507, 173] on div "ALISTEFANE FERREIRA BARBOSA" at bounding box center [455, 182] width 349 height 19
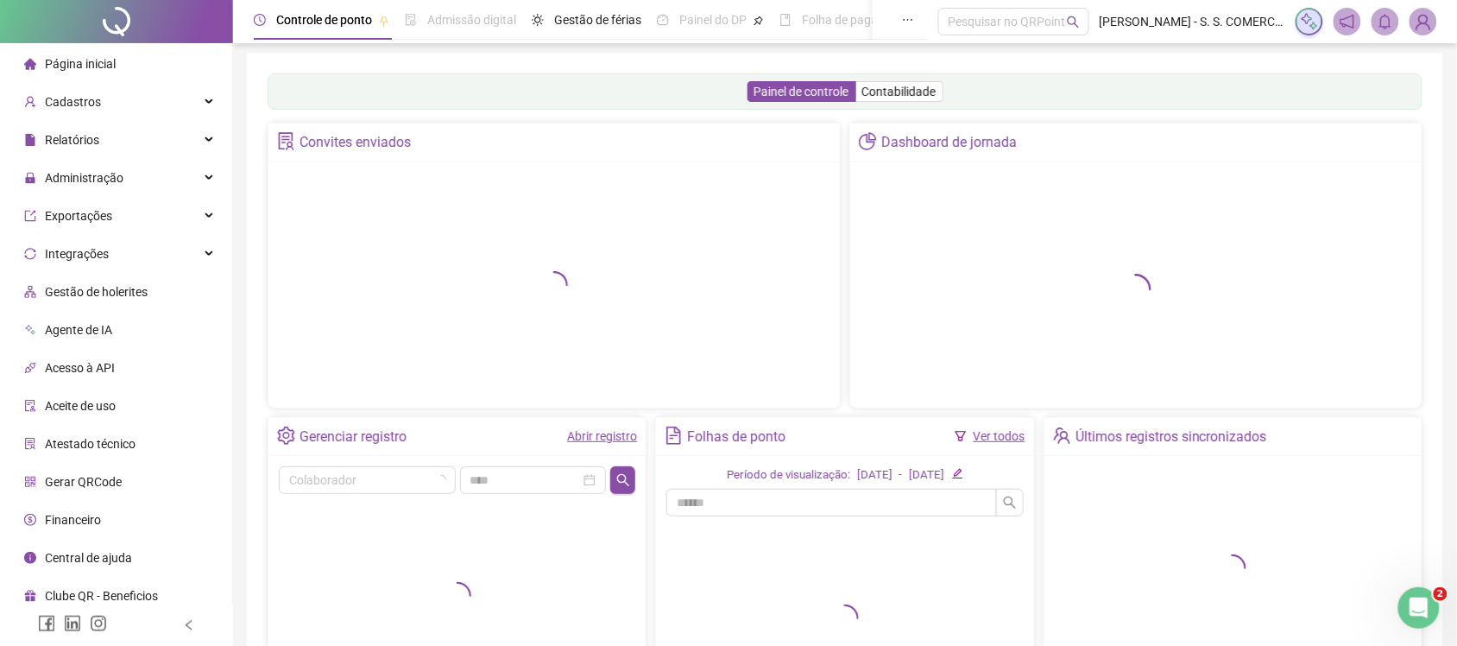
scroll to position [39, 0]
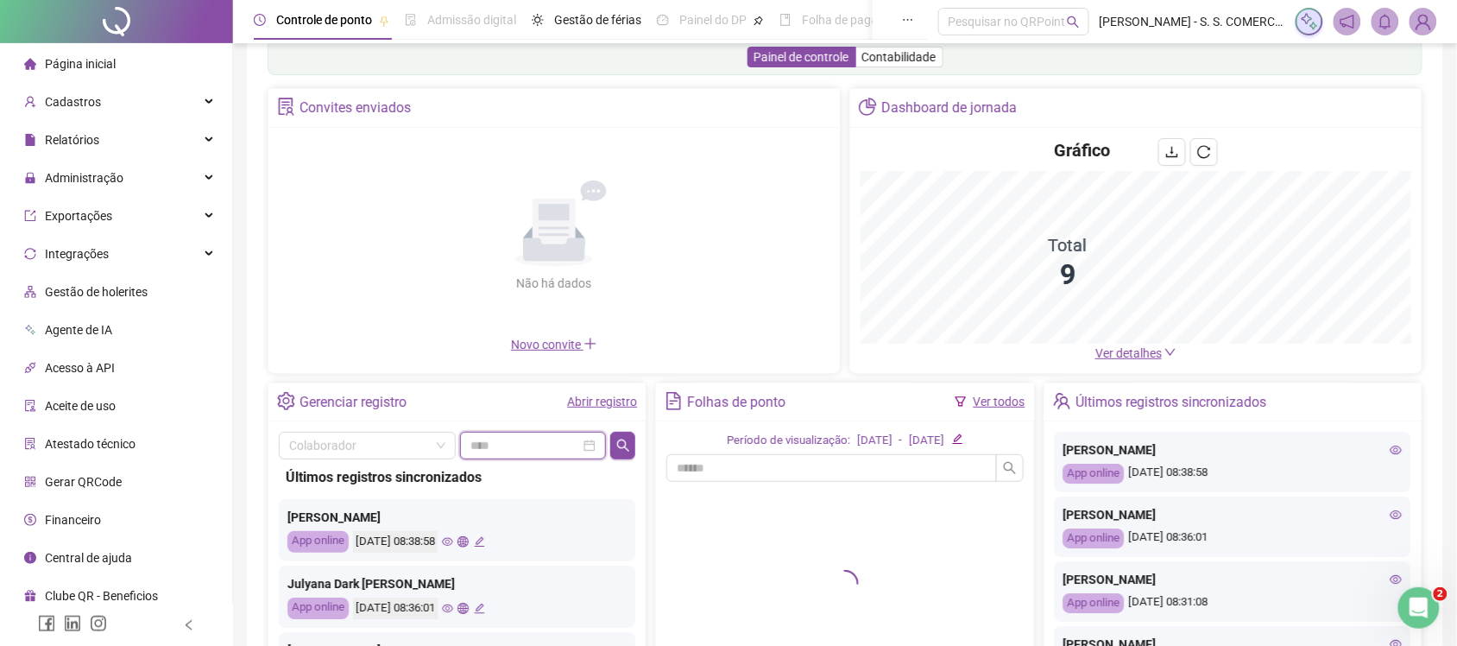
click at [548, 450] on input at bounding box center [525, 445] width 110 height 19
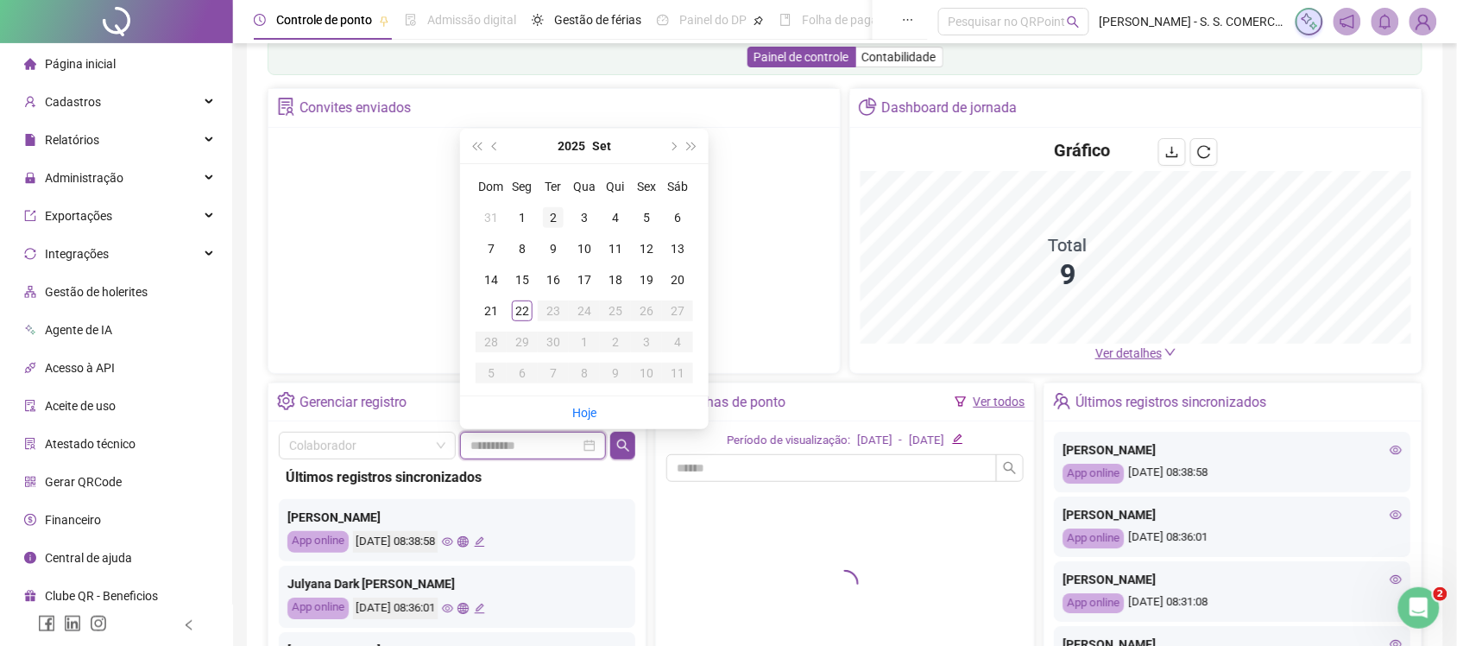
type input "**********"
click at [494, 145] on span "prev-year" at bounding box center [496, 146] width 9 height 9
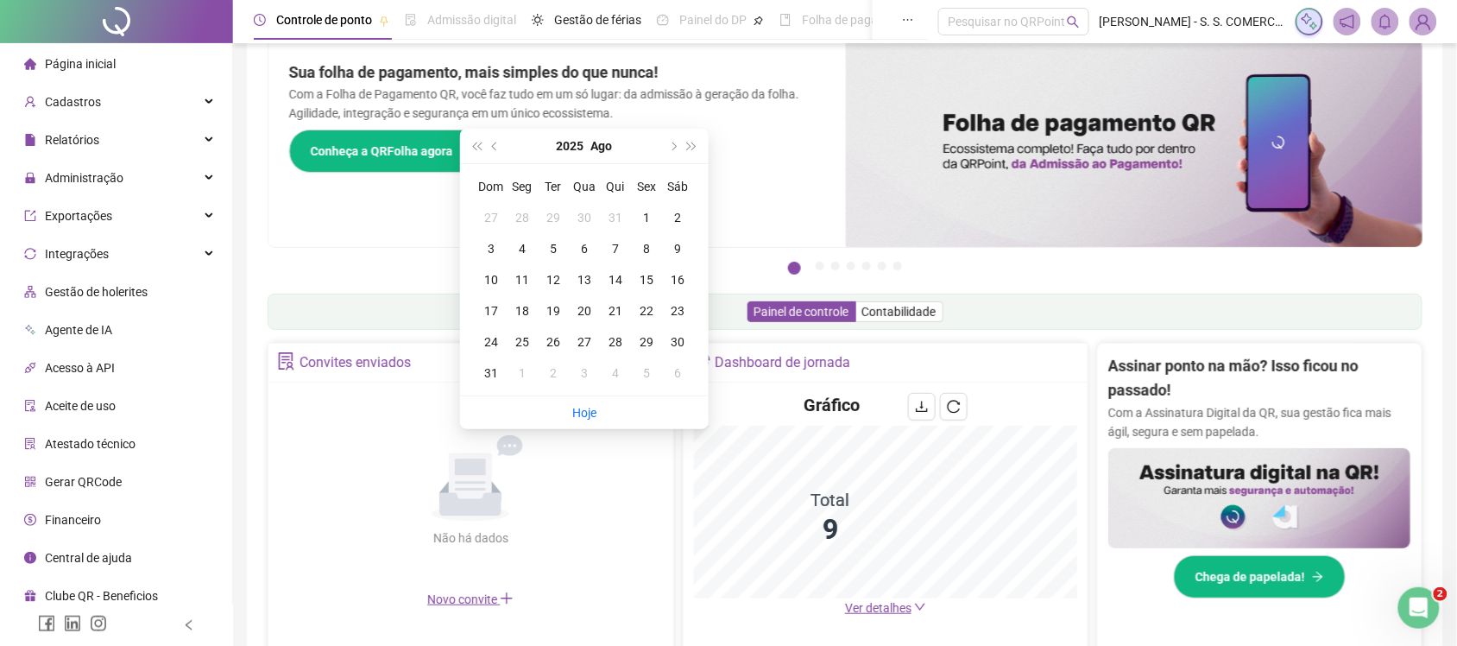
type input "**********"
click at [488, 144] on button "prev-year" at bounding box center [495, 146] width 19 height 35
type input "**********"
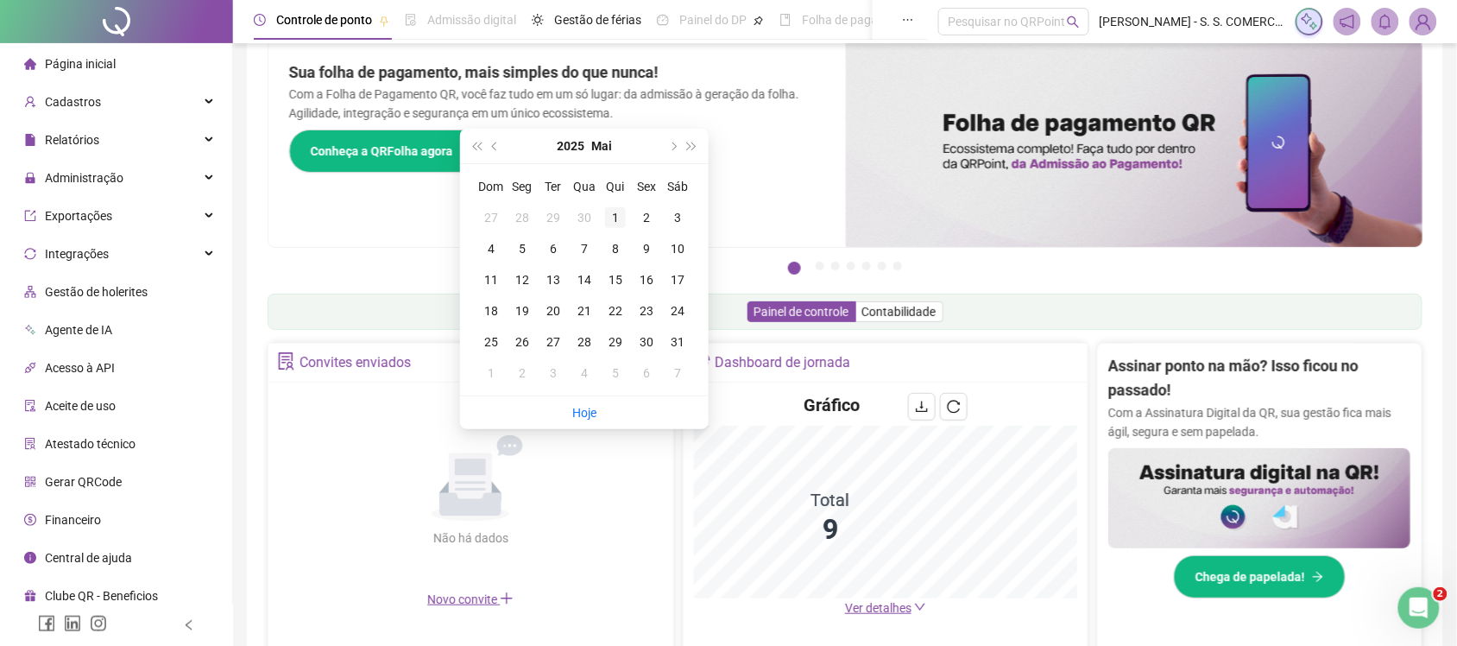
type input "**********"
click at [614, 216] on div "1" at bounding box center [615, 217] width 21 height 21
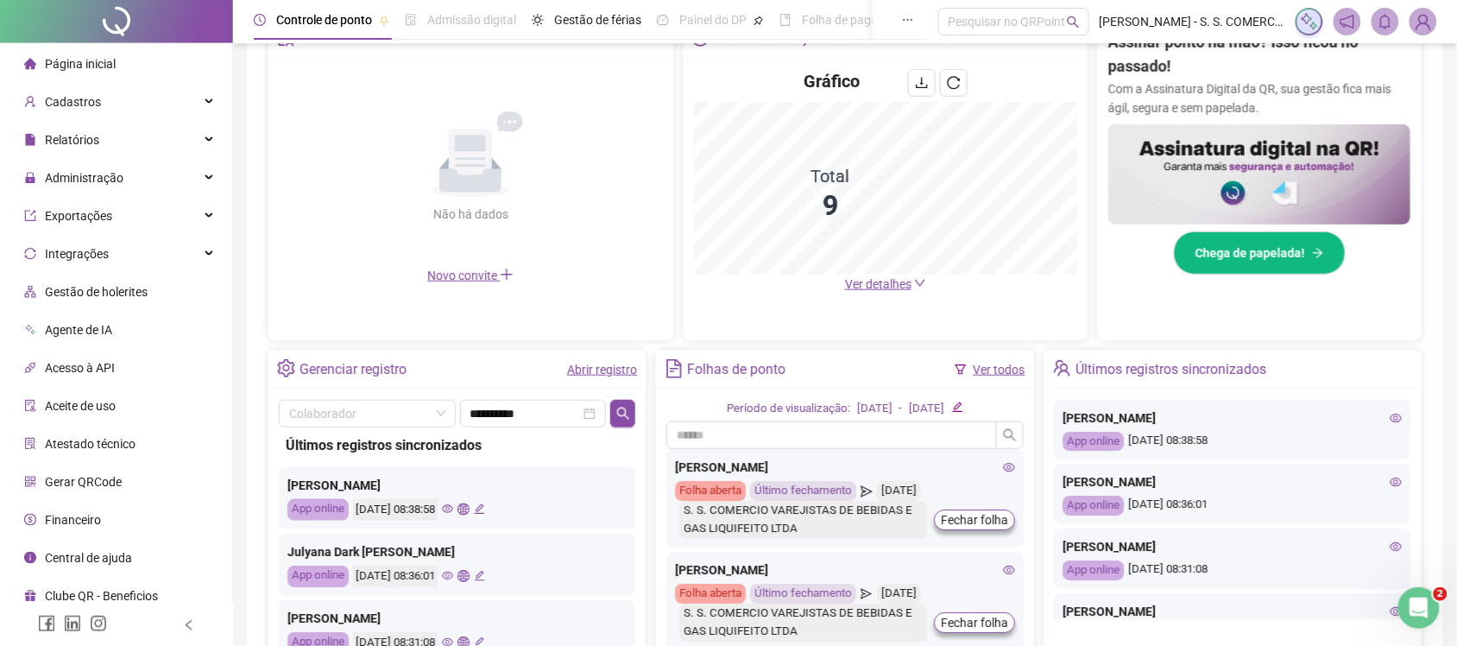
scroll to position [470, 0]
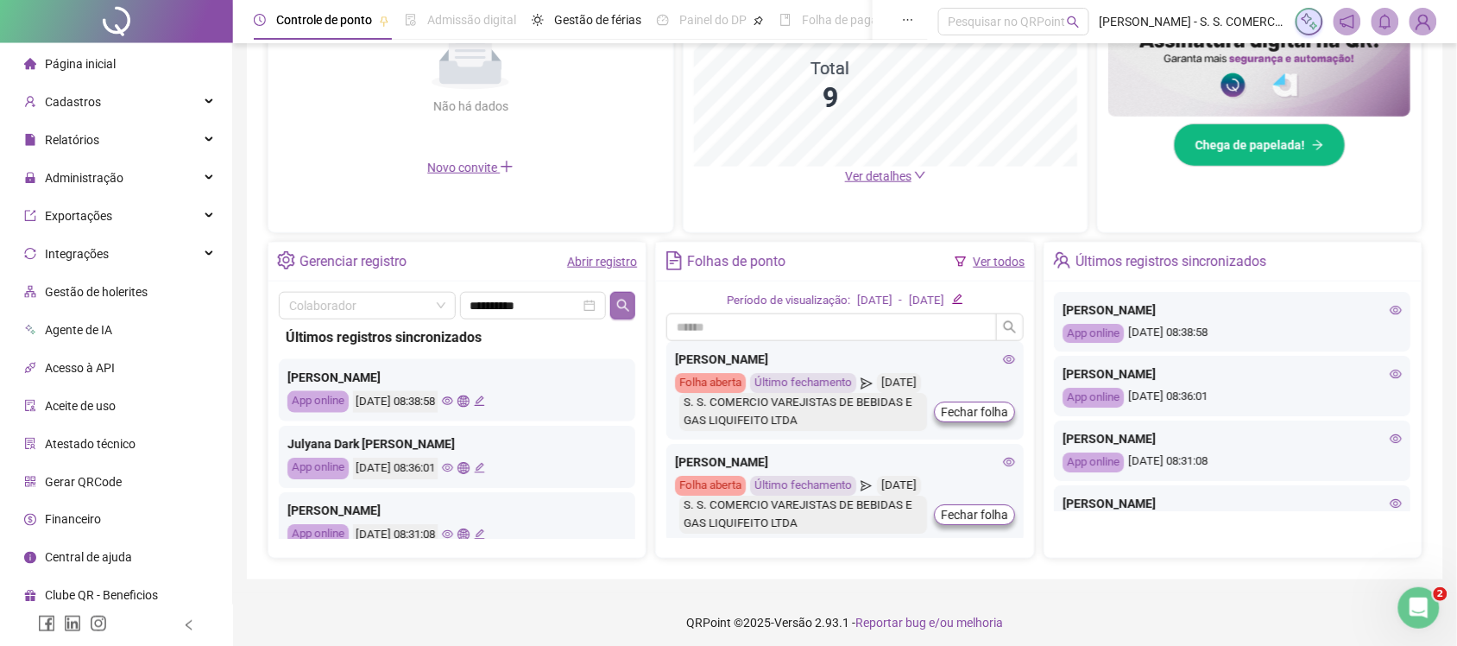
click at [622, 306] on icon "search" at bounding box center [623, 306] width 14 height 14
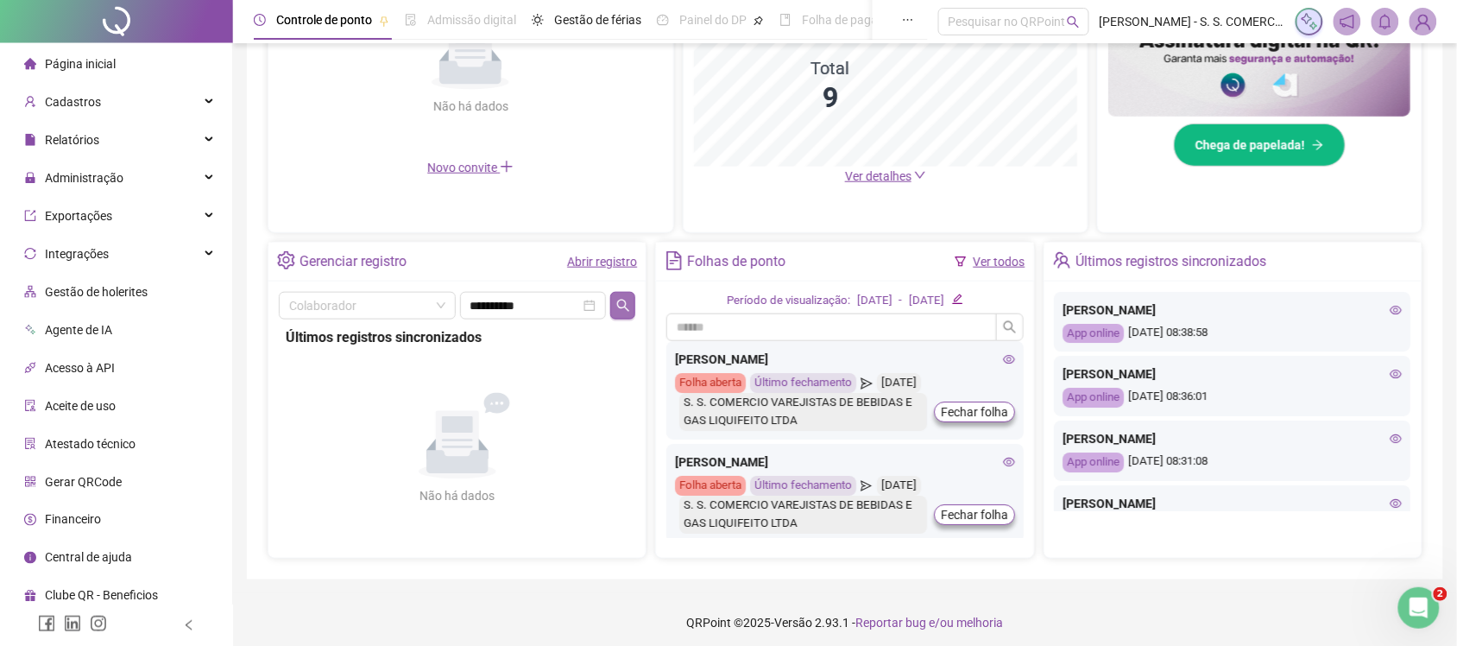
click at [622, 306] on icon "search" at bounding box center [623, 306] width 14 height 14
click at [390, 316] on input "search" at bounding box center [359, 306] width 141 height 26
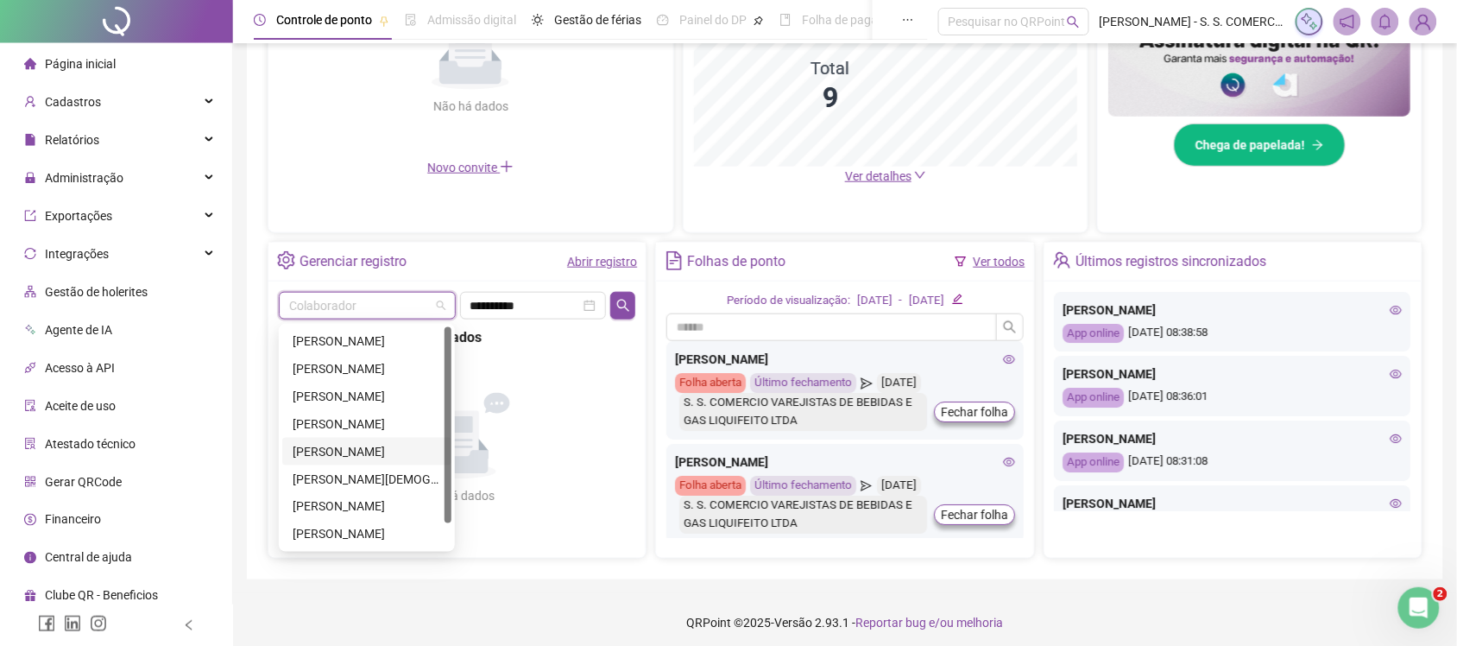
click at [350, 440] on div "JULYANA DARK SOSNIERZ SILVA DO NASCIMENTO" at bounding box center [366, 452] width 169 height 28
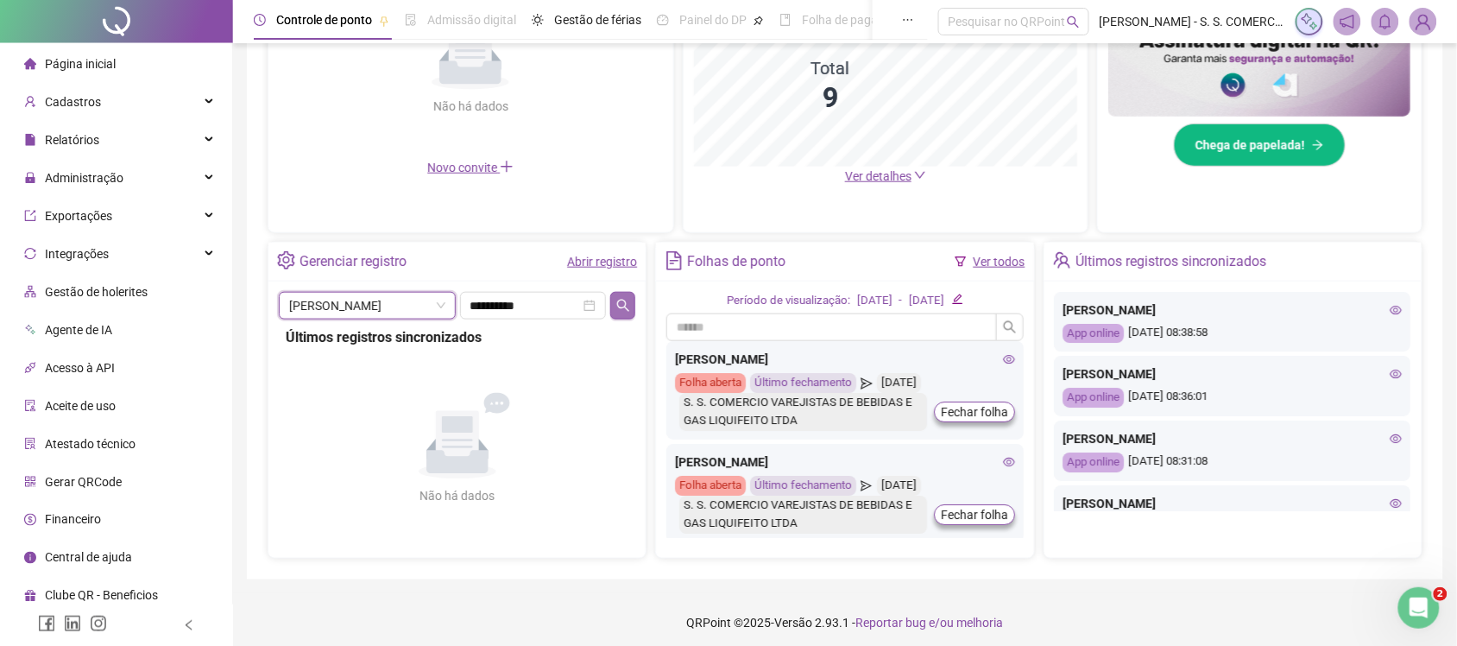
click at [628, 299] on icon "search" at bounding box center [623, 306] width 14 height 14
click at [463, 341] on div "JULYANA DARK SOSNIERZ SILVA DO NASCIMENTO" at bounding box center [457, 337] width 343 height 22
click at [412, 342] on div "JULYANA DARK SOSNIERZ SILVA DO NASCIMENTO" at bounding box center [457, 337] width 343 height 22
click at [444, 308] on span at bounding box center [367, 306] width 156 height 26
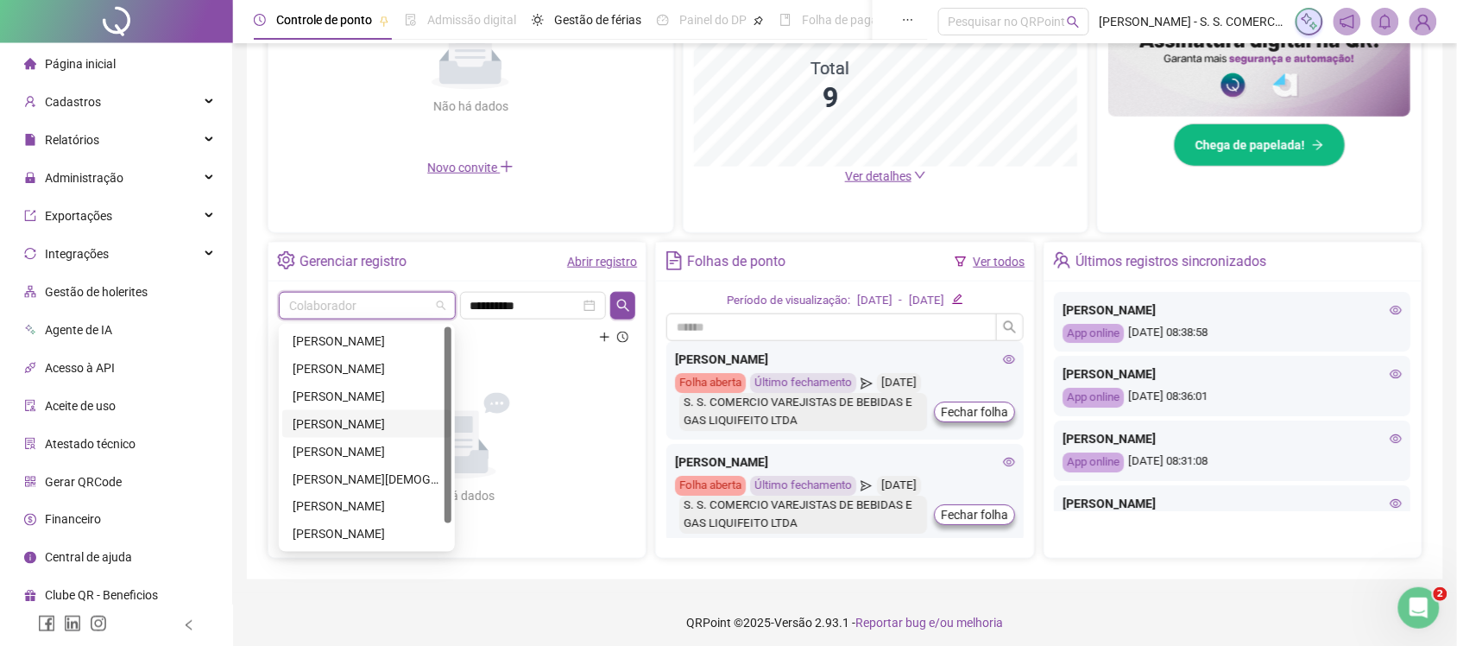
drag, startPoint x: 380, startPoint y: 420, endPoint x: 401, endPoint y: 403, distance: 27.6
click at [388, 414] on div "ANDRIELE SOUSA SANTOS" at bounding box center [367, 423] width 148 height 19
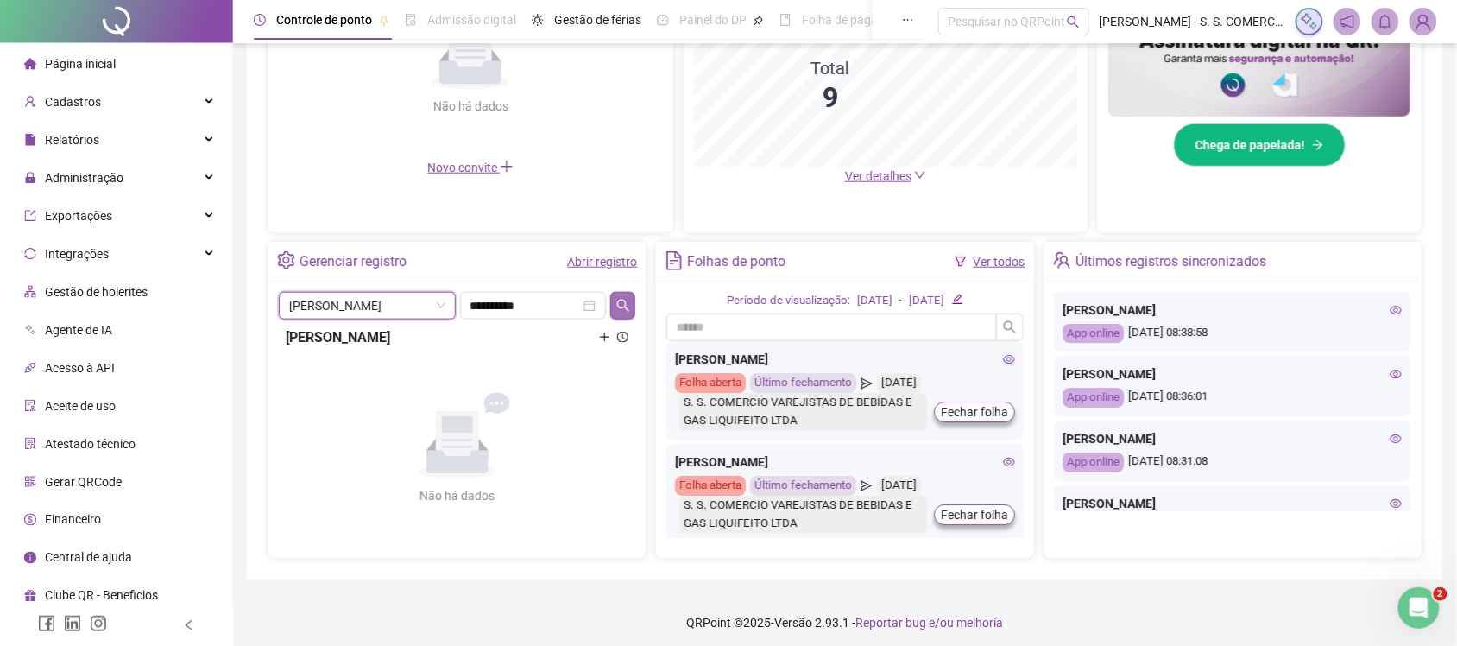
click at [614, 309] on button "button" at bounding box center [622, 306] width 25 height 28
click at [417, 304] on span "ANDRIELE SOUSA SANTOS" at bounding box center [367, 306] width 156 height 26
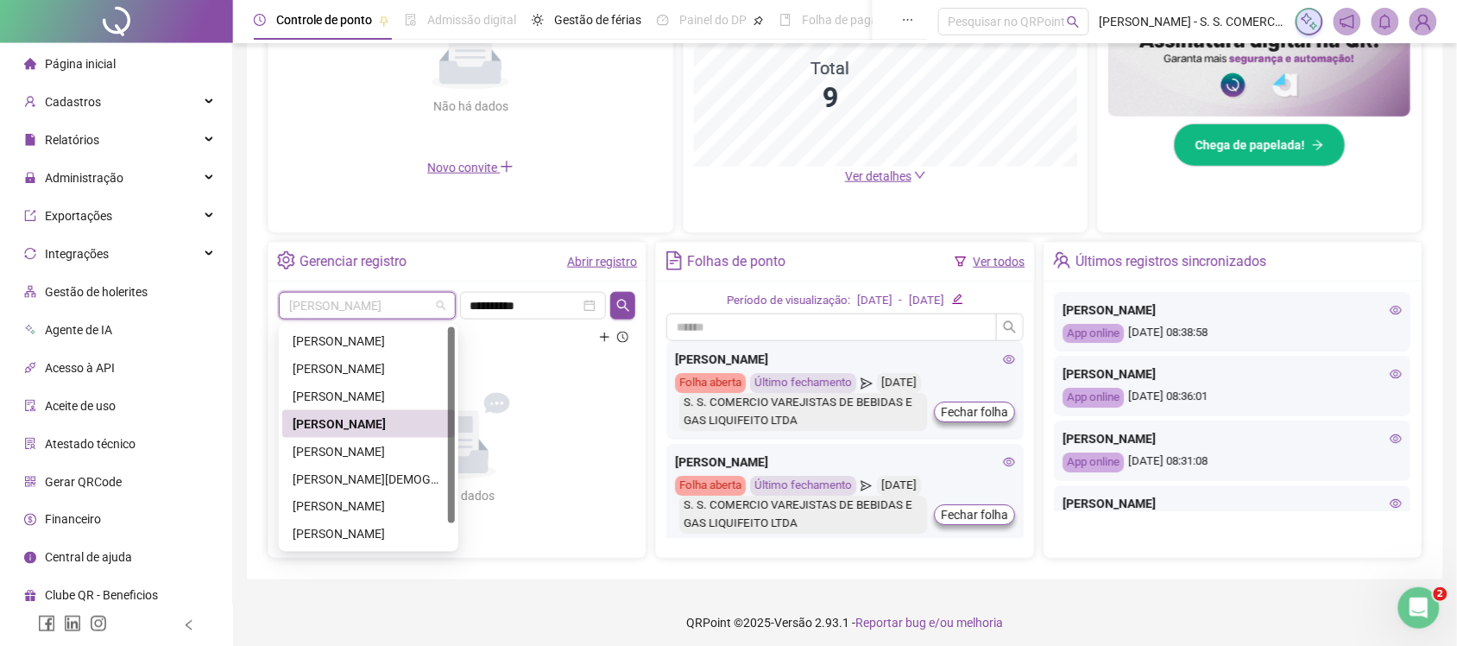
click at [364, 429] on div "ANDRIELE SOUSA SANTOS" at bounding box center [369, 423] width 152 height 19
drag, startPoint x: 364, startPoint y: 429, endPoint x: 438, endPoint y: 367, distance: 96.1
click at [364, 429] on div "Não há dados Não há dados" at bounding box center [457, 449] width 356 height 180
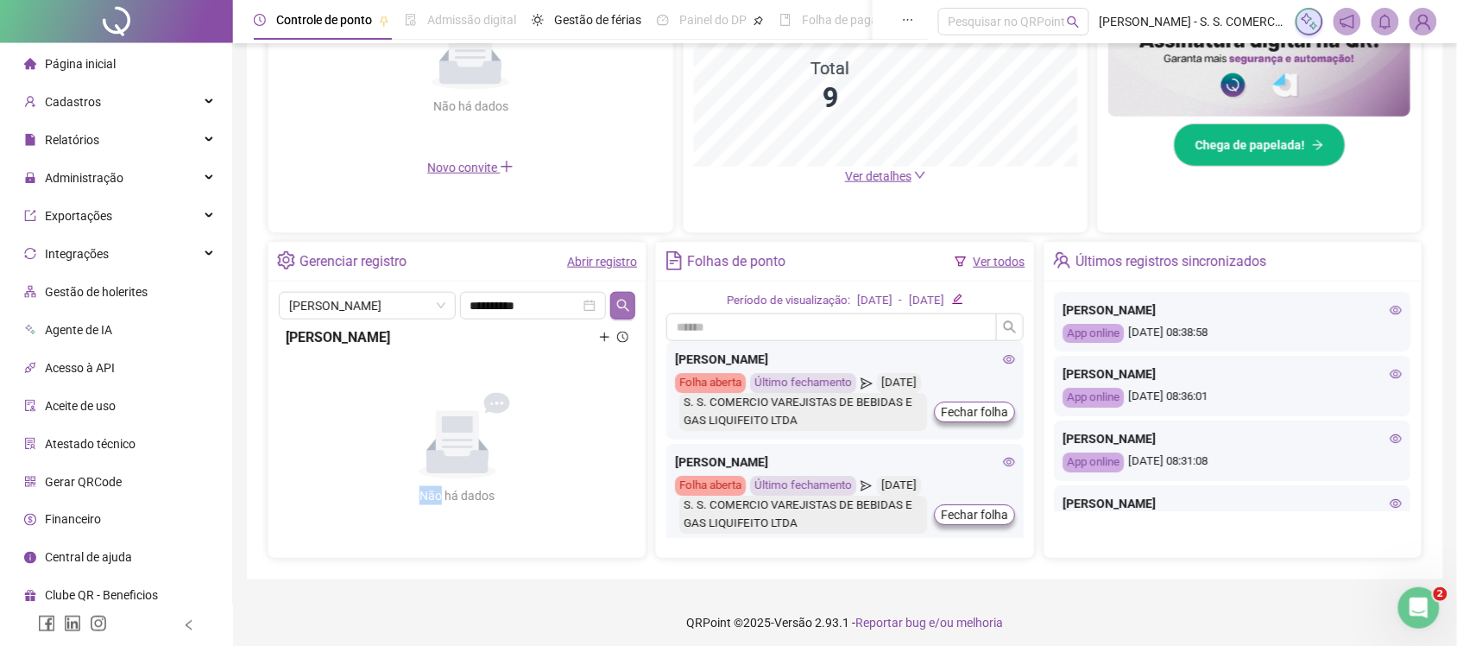
click at [627, 304] on icon "search" at bounding box center [623, 306] width 14 height 14
click at [371, 341] on div "ANDRIELE SOUSA SANTOS" at bounding box center [457, 337] width 343 height 22
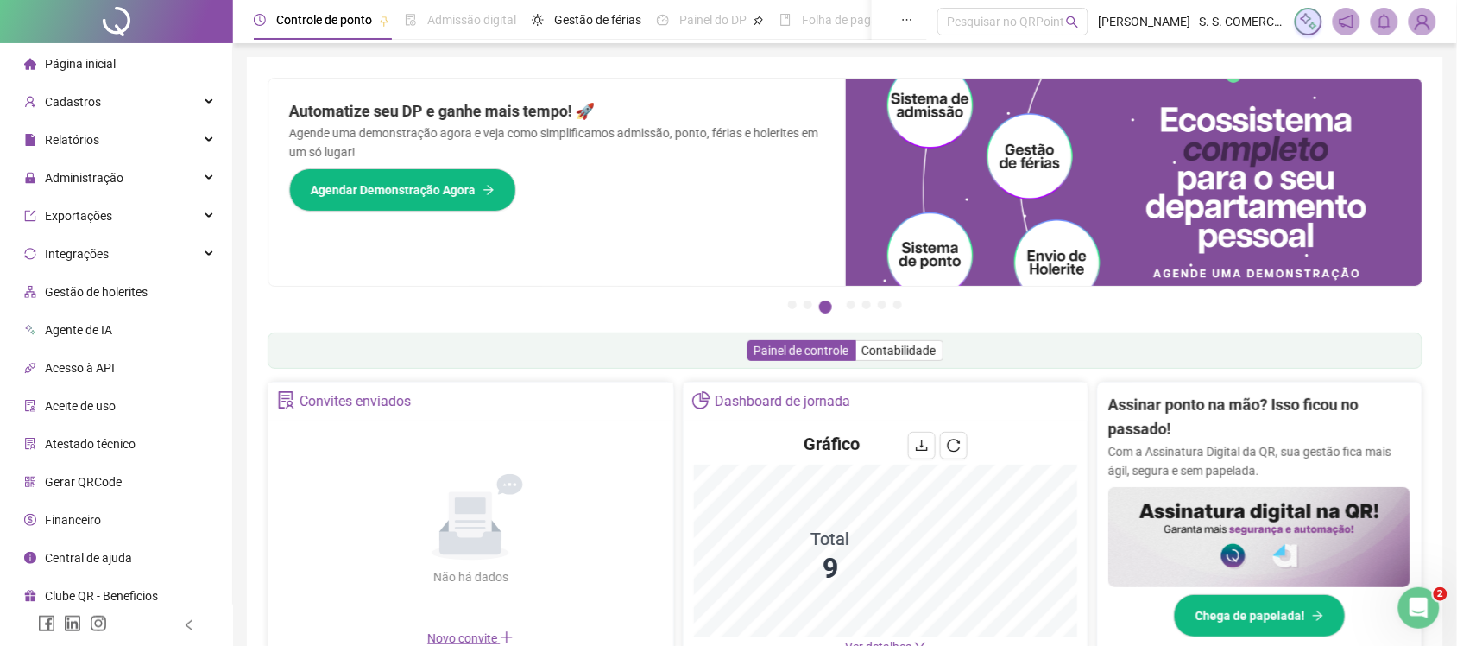
scroll to position [432, 0]
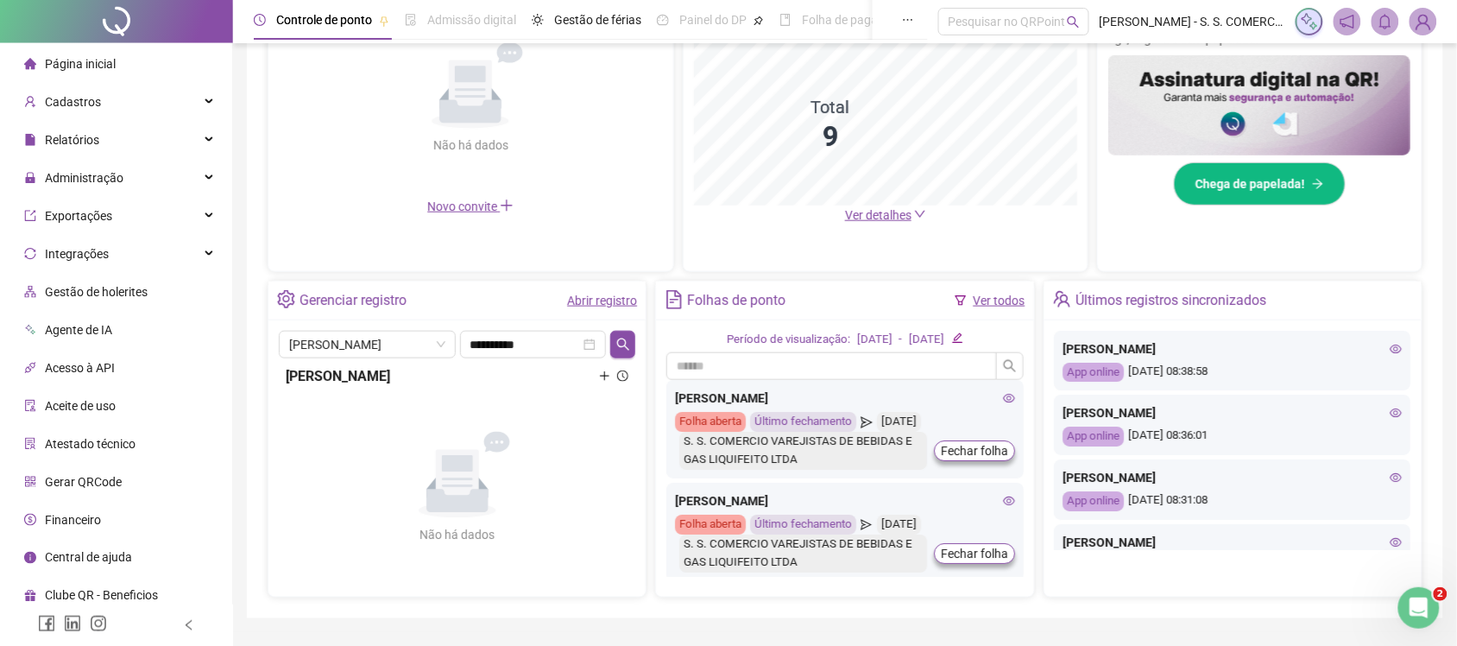
click at [624, 294] on link "Abrir registro" at bounding box center [602, 300] width 70 height 14
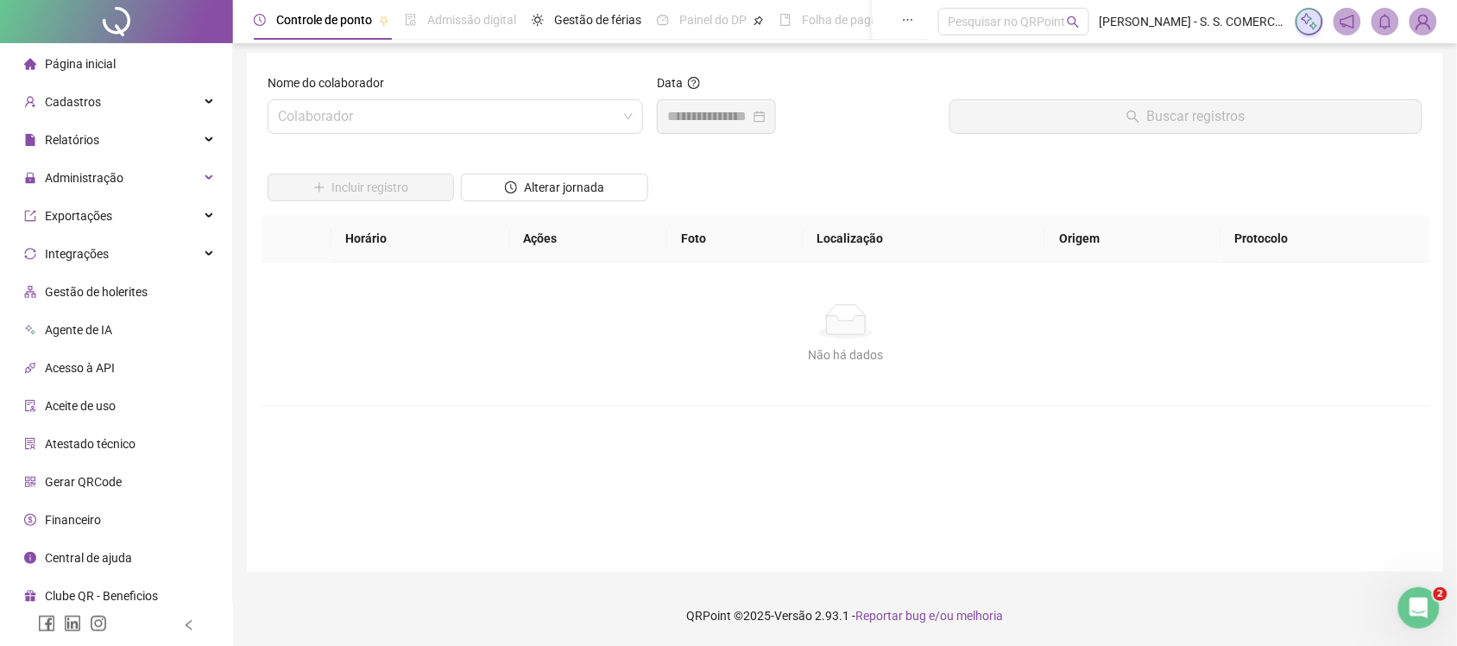
scroll to position [4, 0]
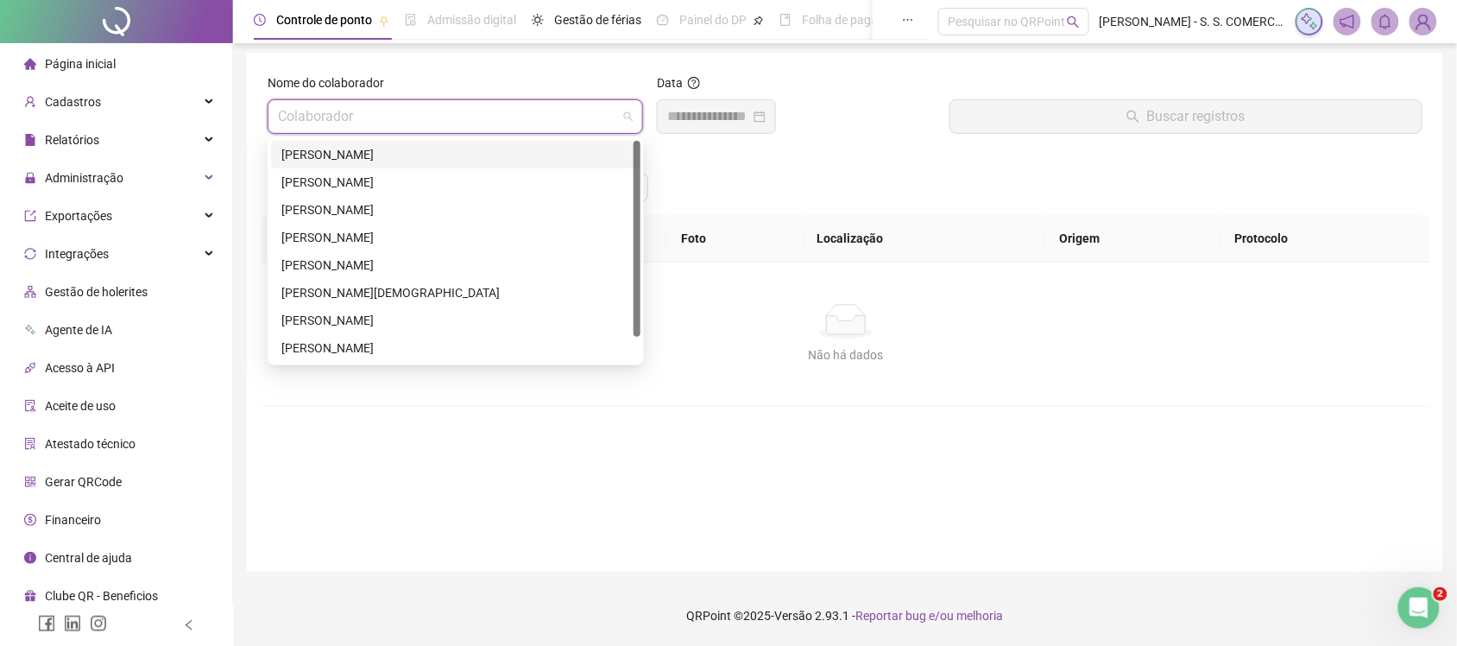
click at [365, 129] on input "search" at bounding box center [447, 116] width 339 height 33
click at [337, 237] on div "ANDRIELE SOUSA SANTOS" at bounding box center [455, 237] width 349 height 19
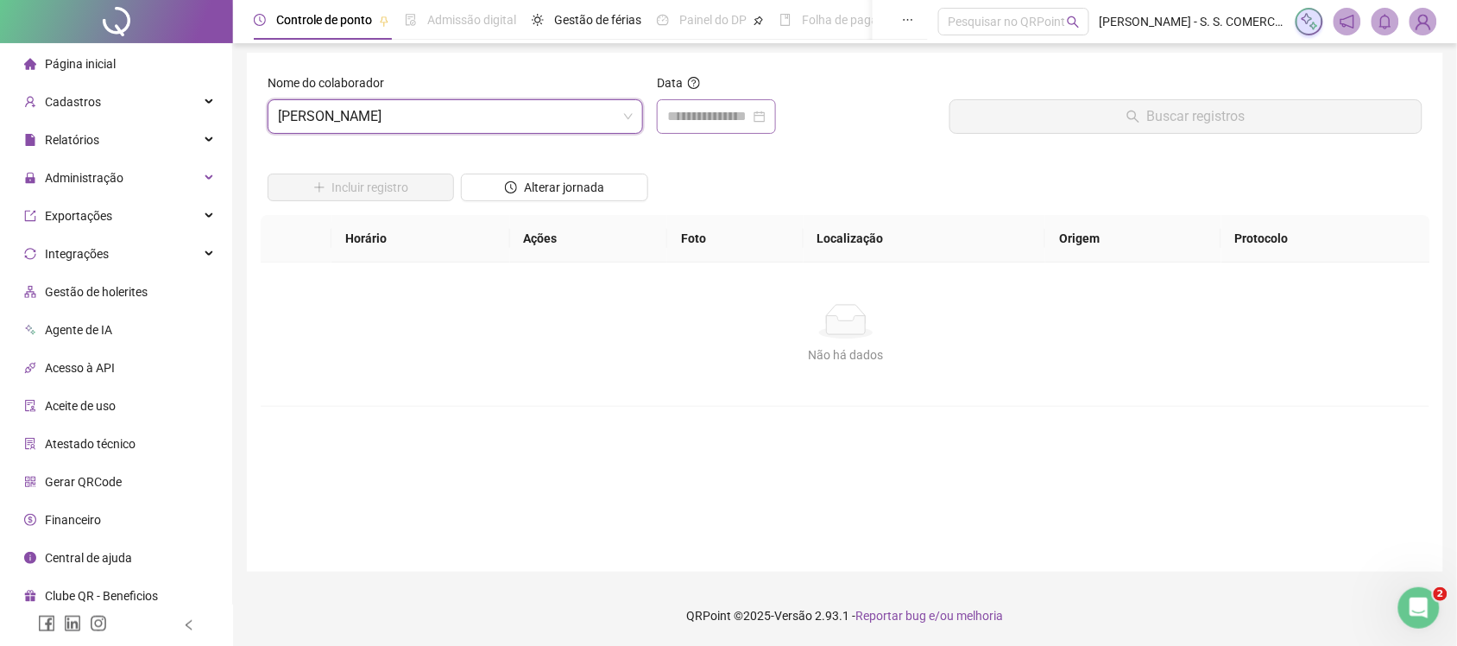
click at [708, 102] on div at bounding box center [716, 116] width 119 height 35
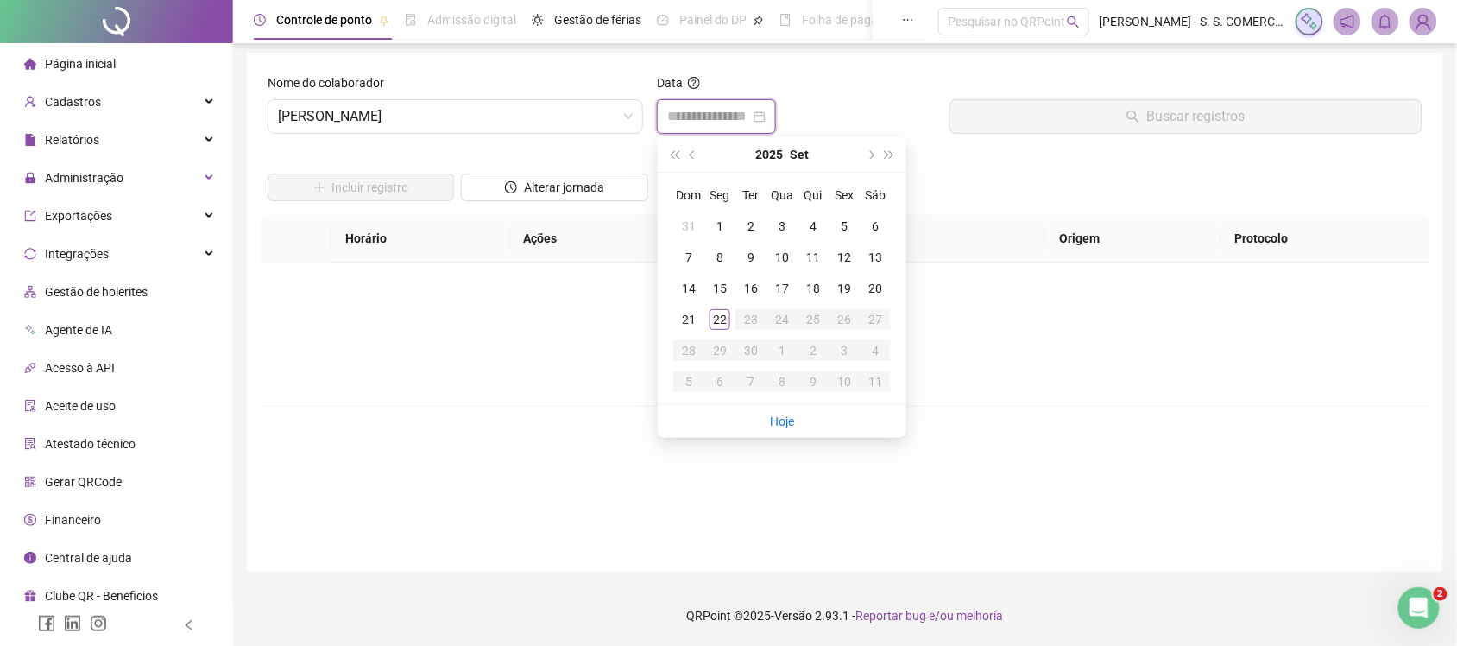
click at [699, 123] on input at bounding box center [708, 116] width 83 height 21
click at [690, 154] on span "prev-year" at bounding box center [694, 154] width 9 height 9
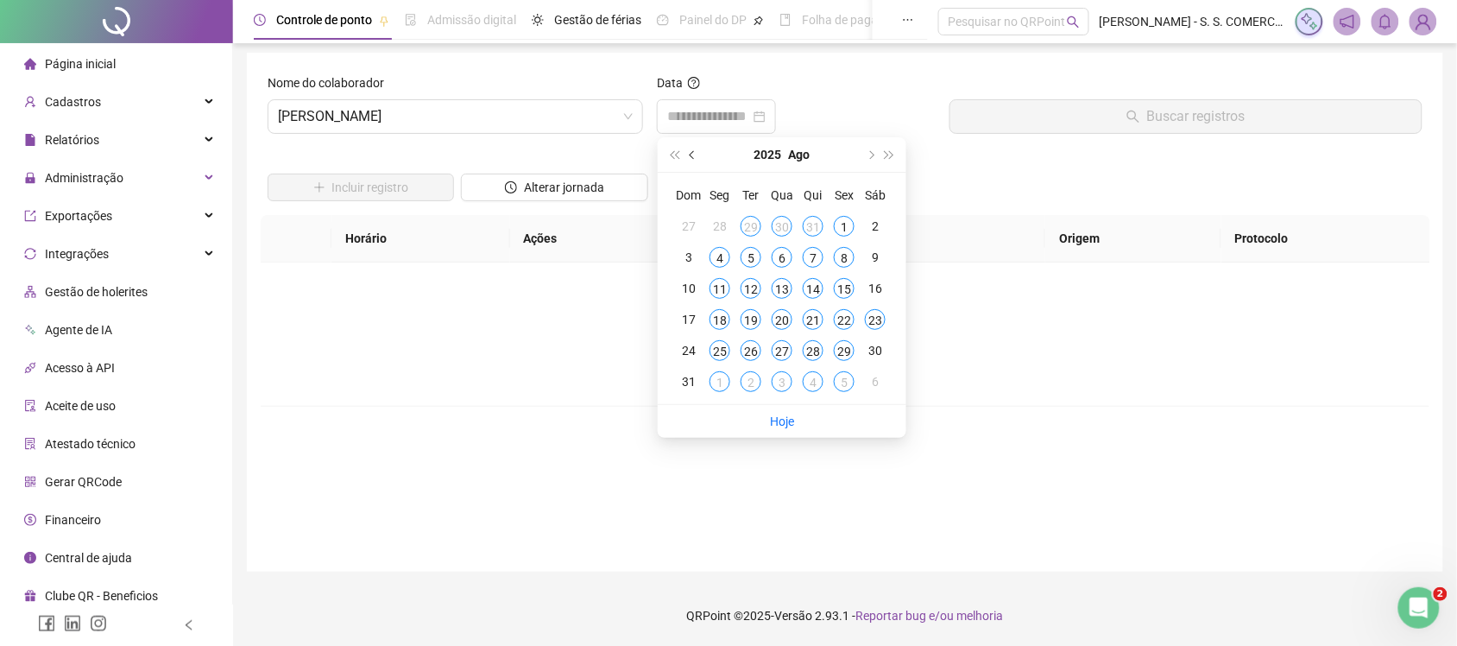
click at [690, 154] on span "prev-year" at bounding box center [694, 154] width 9 height 9
type input "**********"
click at [807, 225] on div "1" at bounding box center [813, 226] width 21 height 21
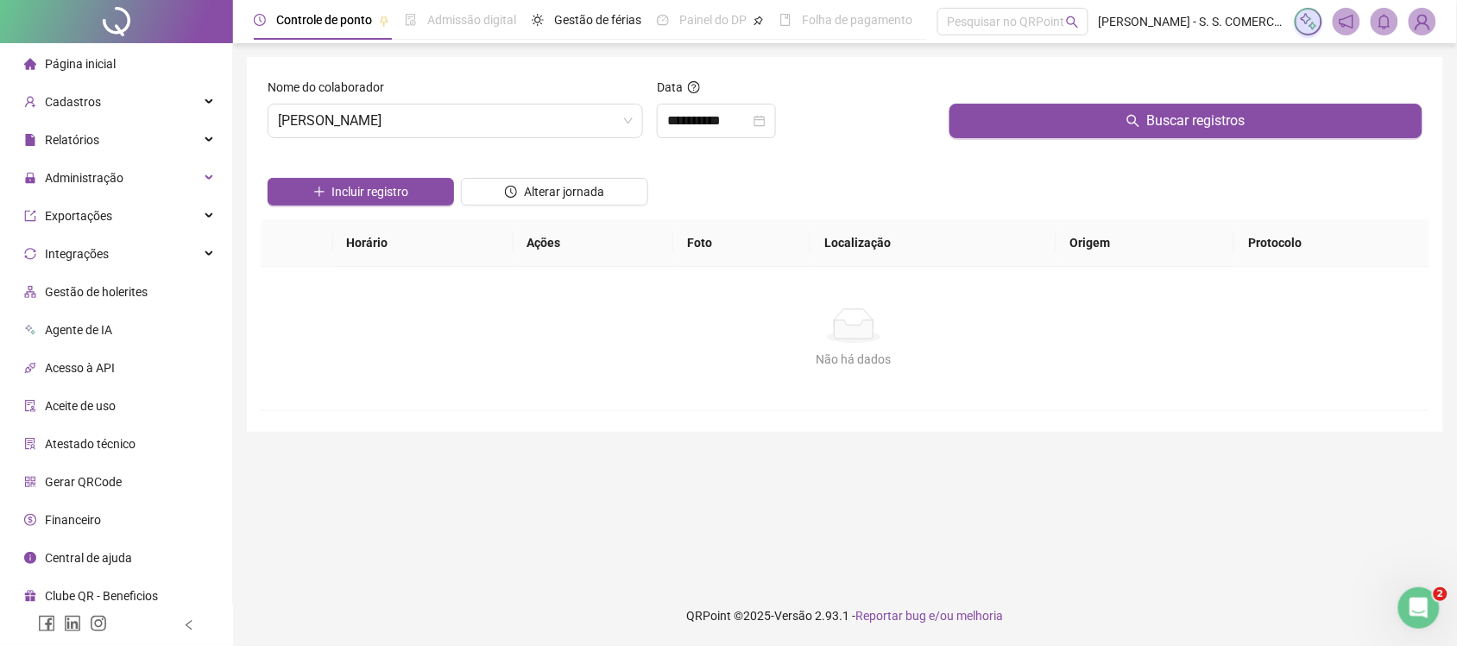
scroll to position [0, 0]
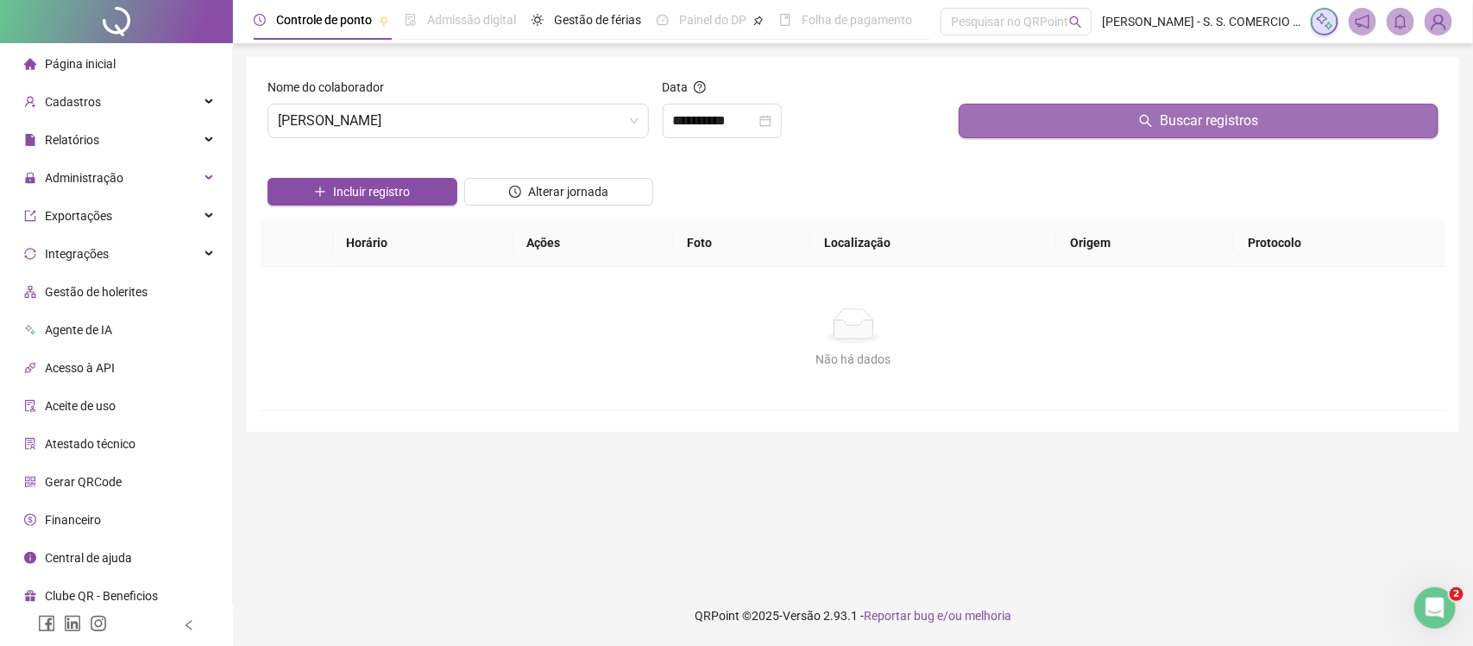
click at [1080, 128] on button "Buscar registros" at bounding box center [1199, 121] width 480 height 35
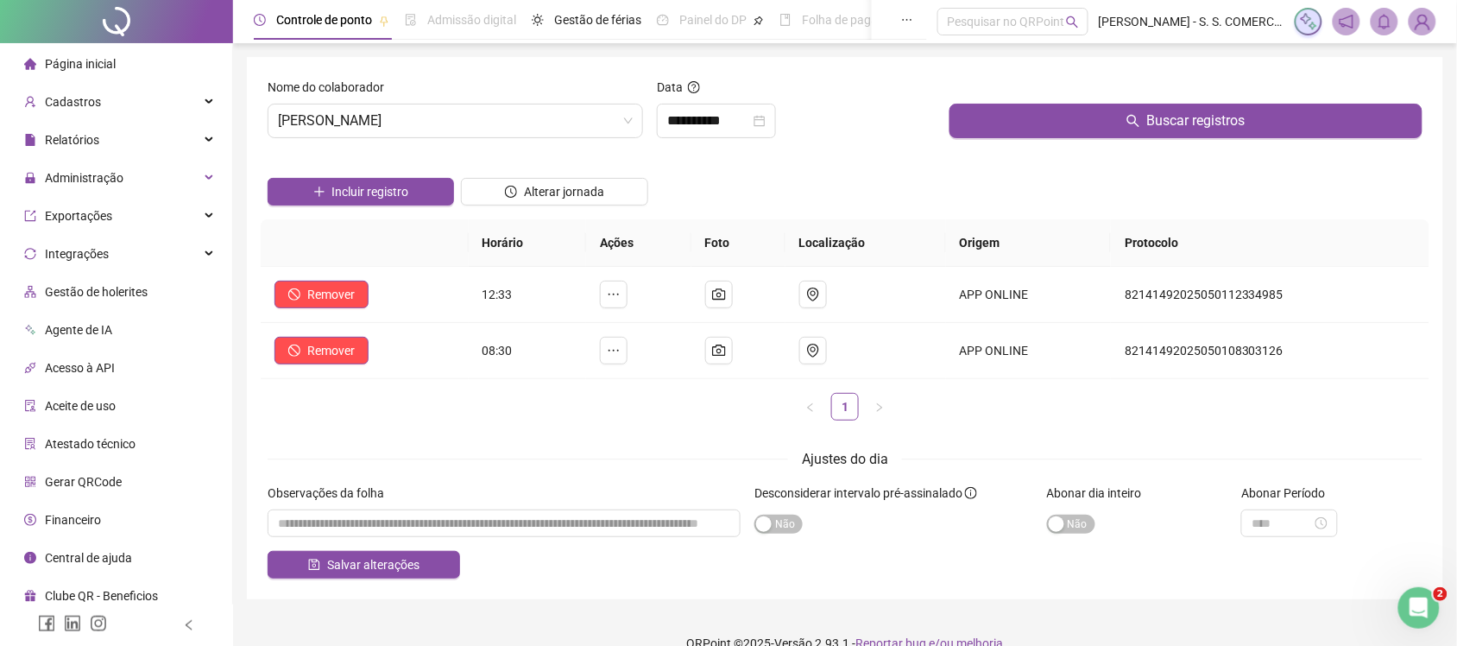
scroll to position [28, 0]
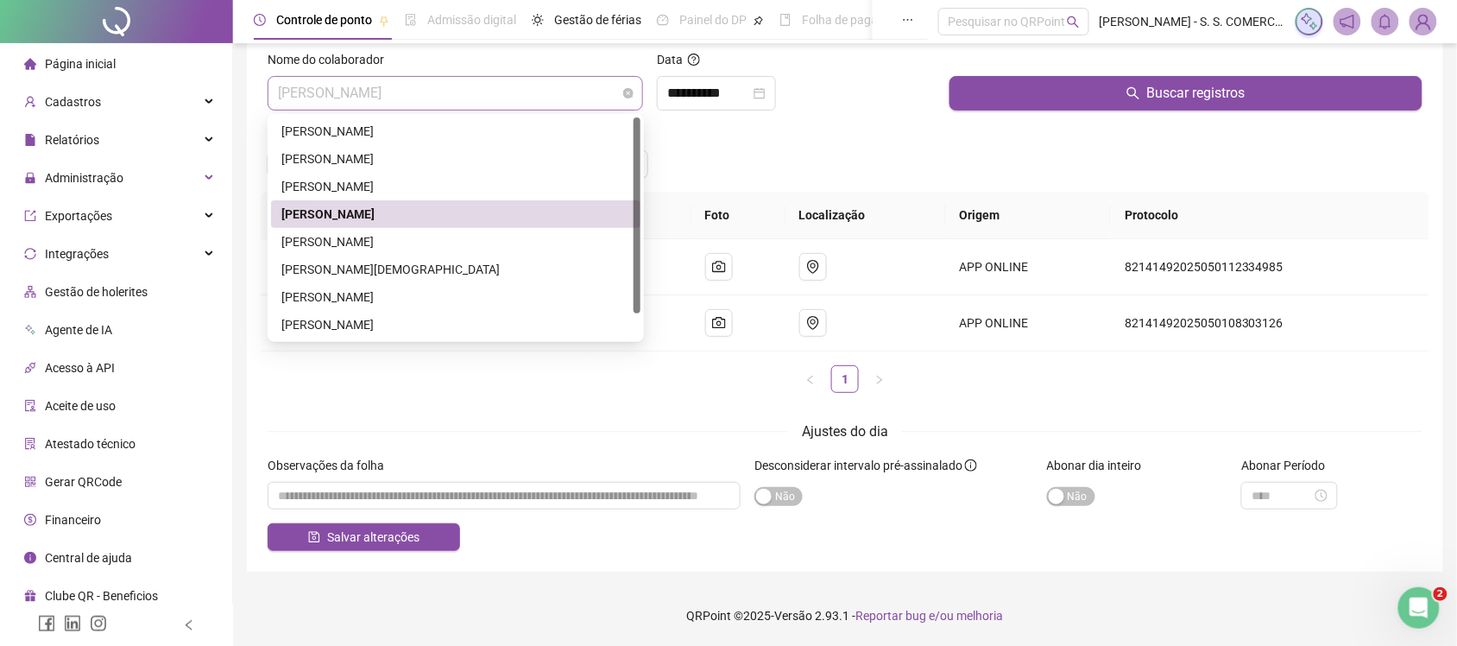
click at [471, 100] on span "ANDRIELE SOUSA SANTOS" at bounding box center [455, 93] width 355 height 33
click at [394, 240] on div "JULYANA DARK SOSNIERZ SILVA DO NASCIMENTO" at bounding box center [455, 241] width 349 height 19
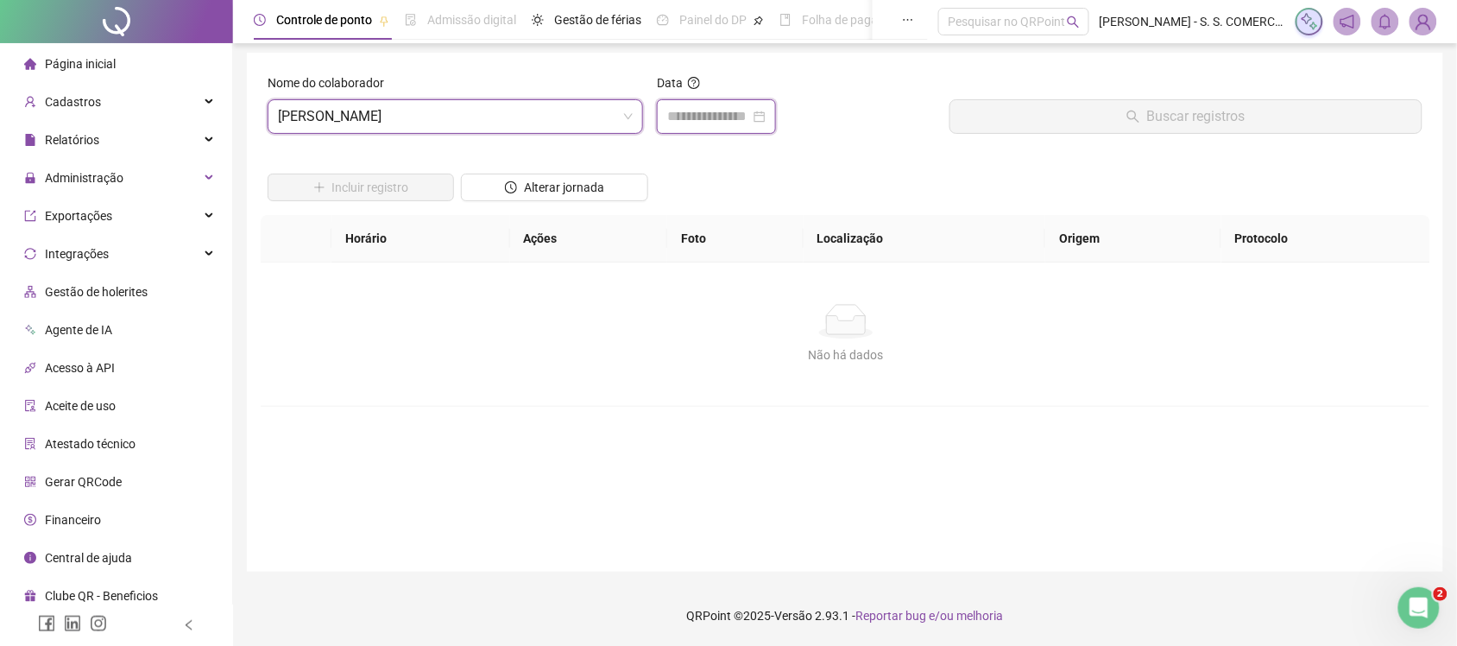
click at [682, 122] on input at bounding box center [708, 116] width 83 height 21
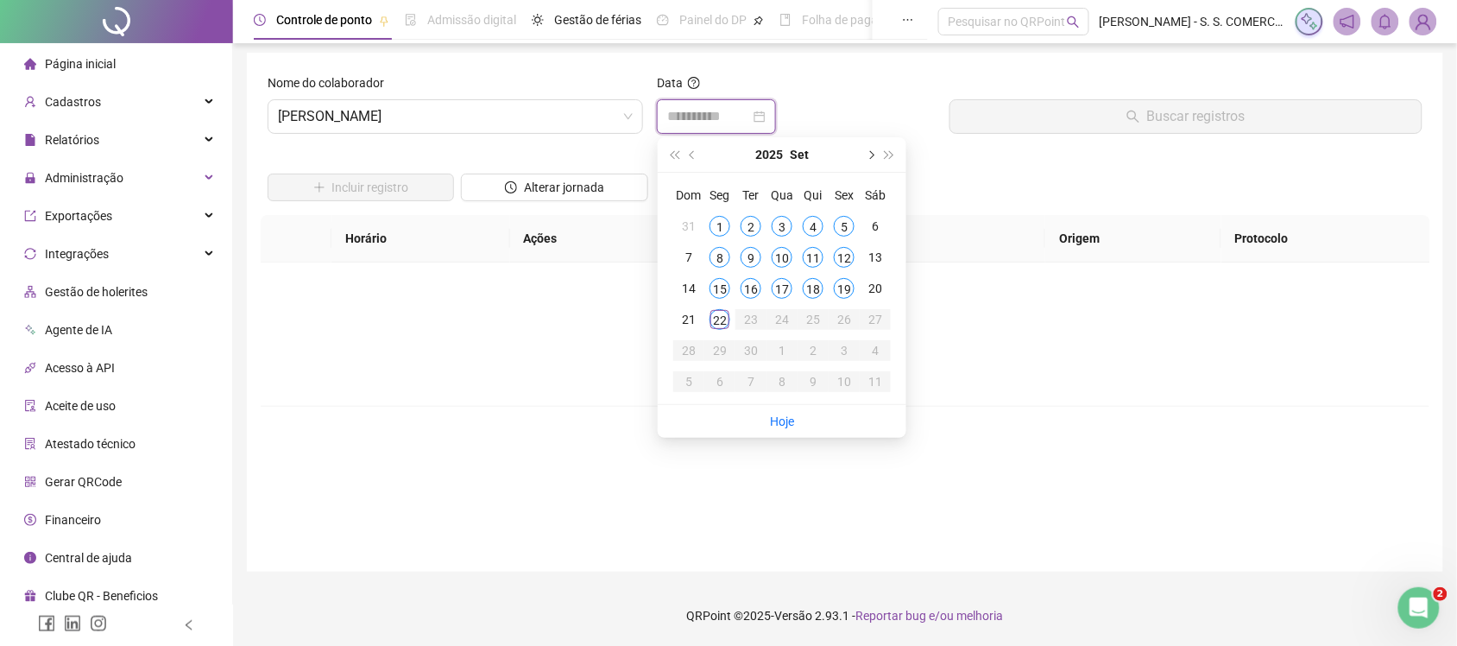
type input "**********"
click at [688, 154] on button "prev-year" at bounding box center [693, 154] width 19 height 35
type input "**********"
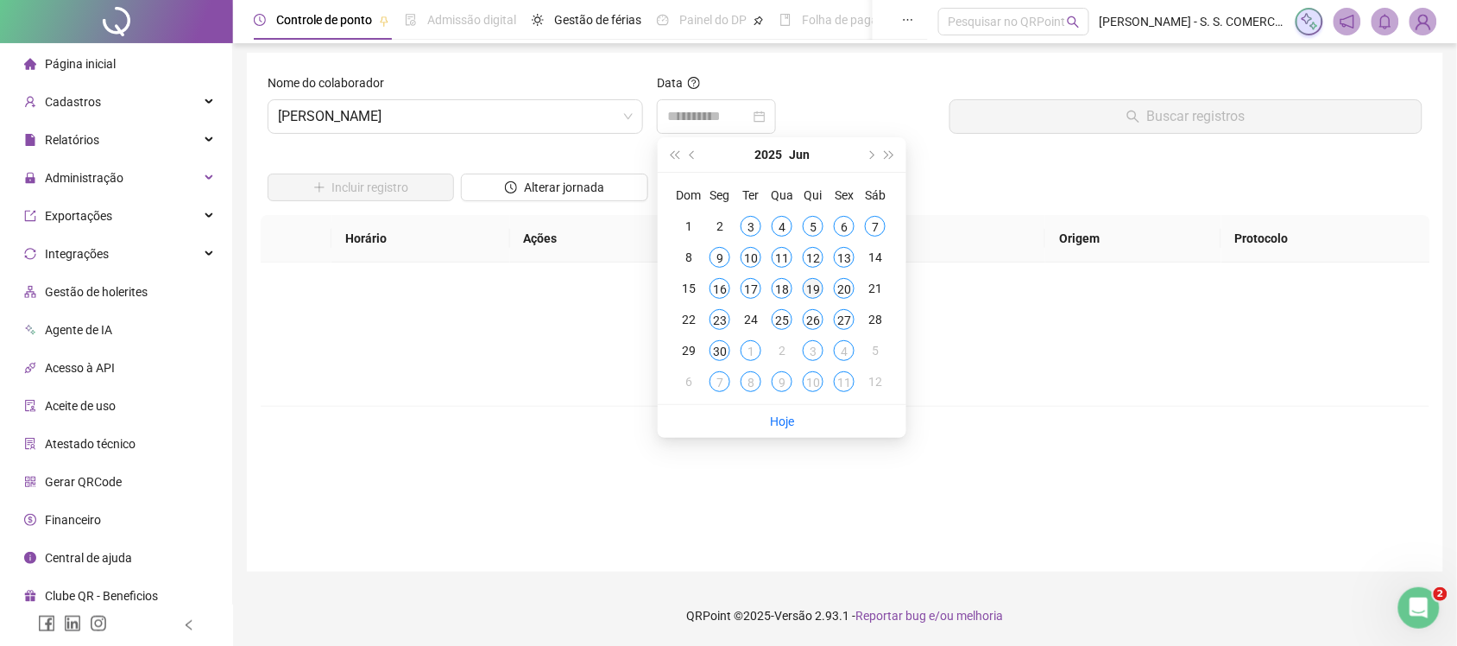
click at [816, 292] on div "19" at bounding box center [813, 288] width 21 height 21
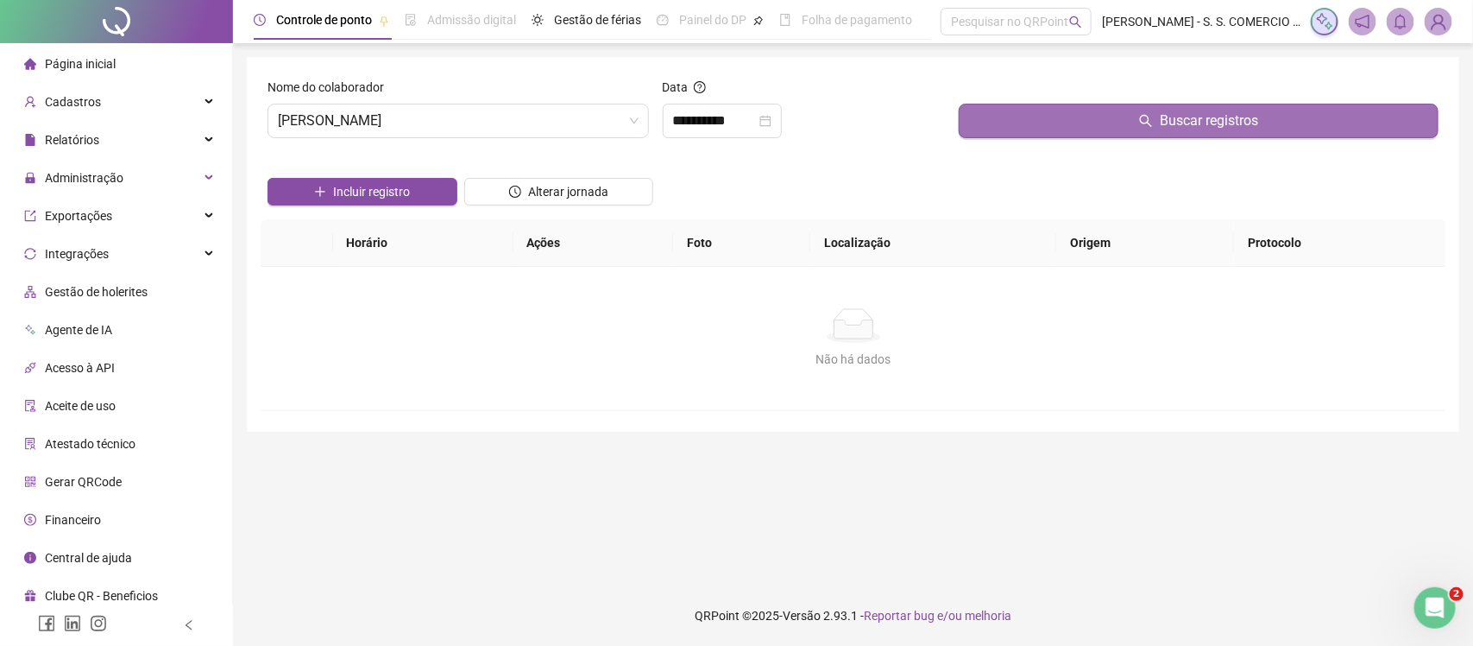
click at [1076, 125] on button "Buscar registros" at bounding box center [1199, 121] width 480 height 35
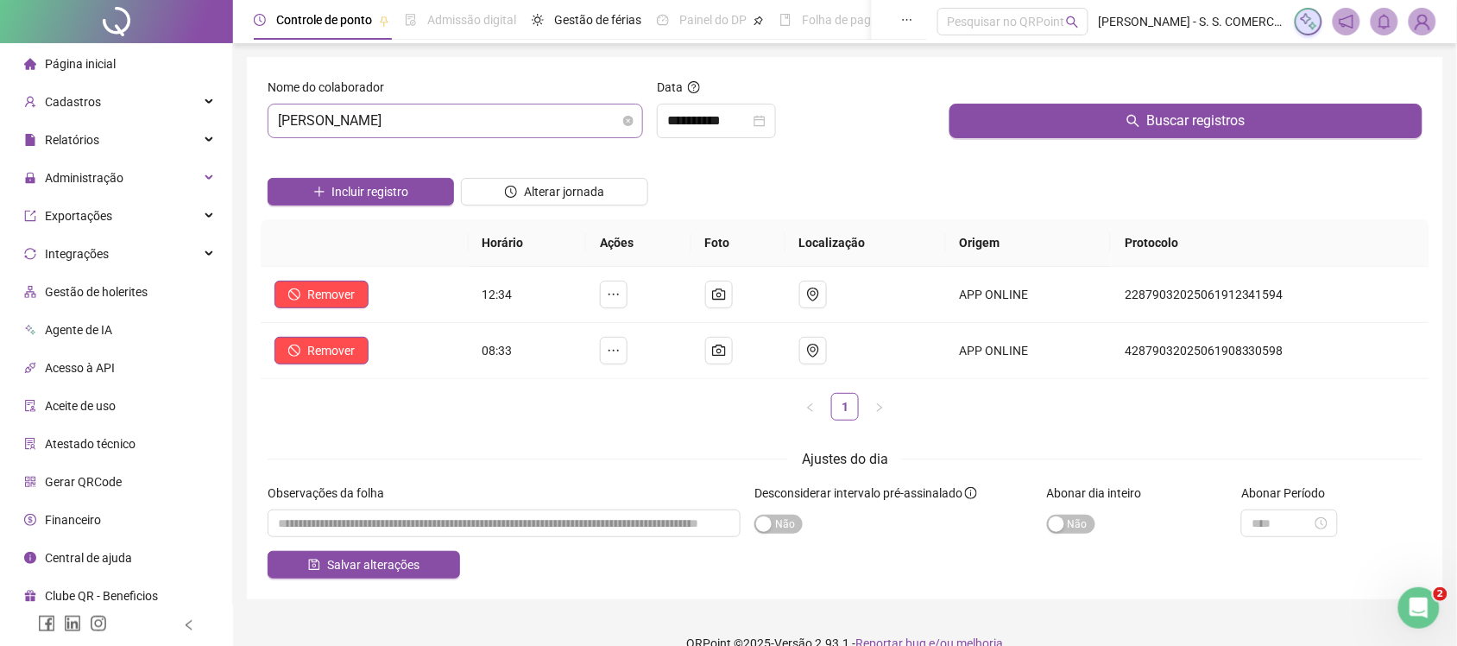
click at [416, 125] on span "JULYANA DARK SOSNIERZ SILVA DO NASCIMENTO" at bounding box center [455, 120] width 355 height 33
click at [423, 121] on span "JULYANA DARK SOSNIERZ SILVA DO NASCIMENTO" at bounding box center [455, 120] width 355 height 33
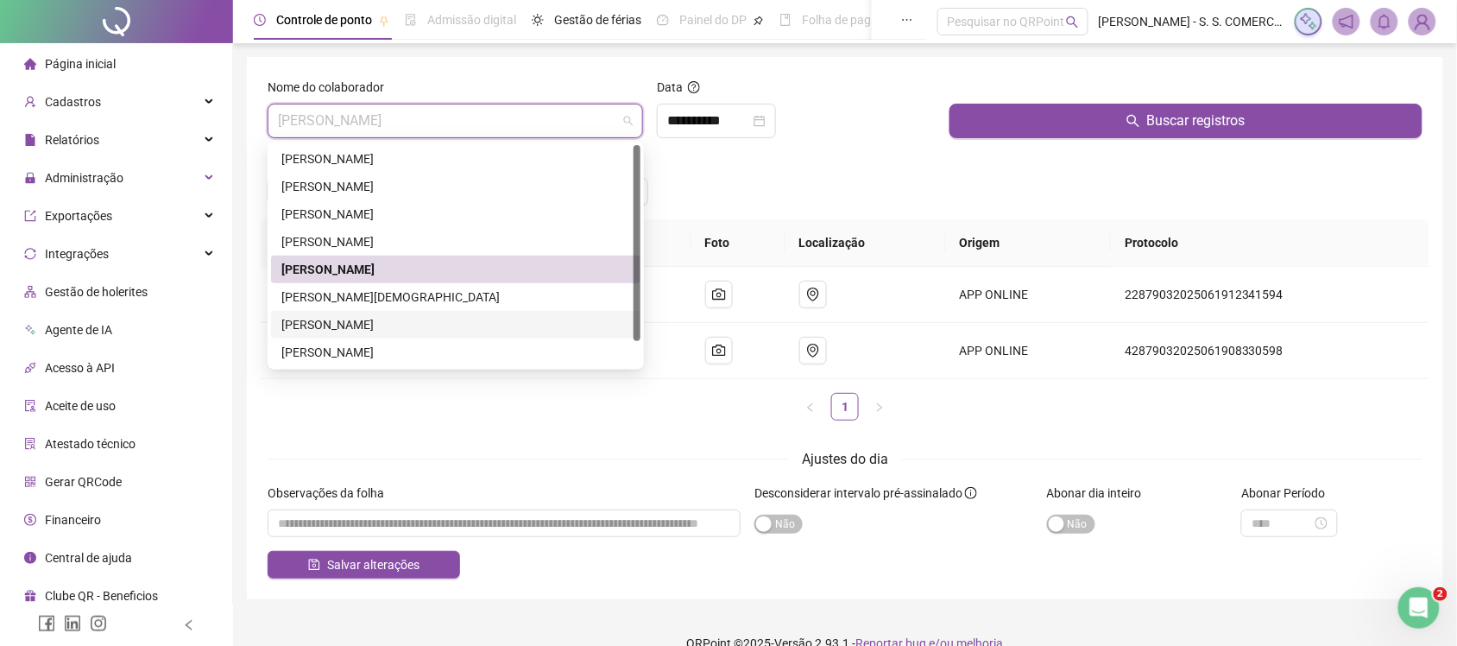
click at [354, 330] on div "QUEZIA FERREIRA MARQUES" at bounding box center [455, 324] width 349 height 19
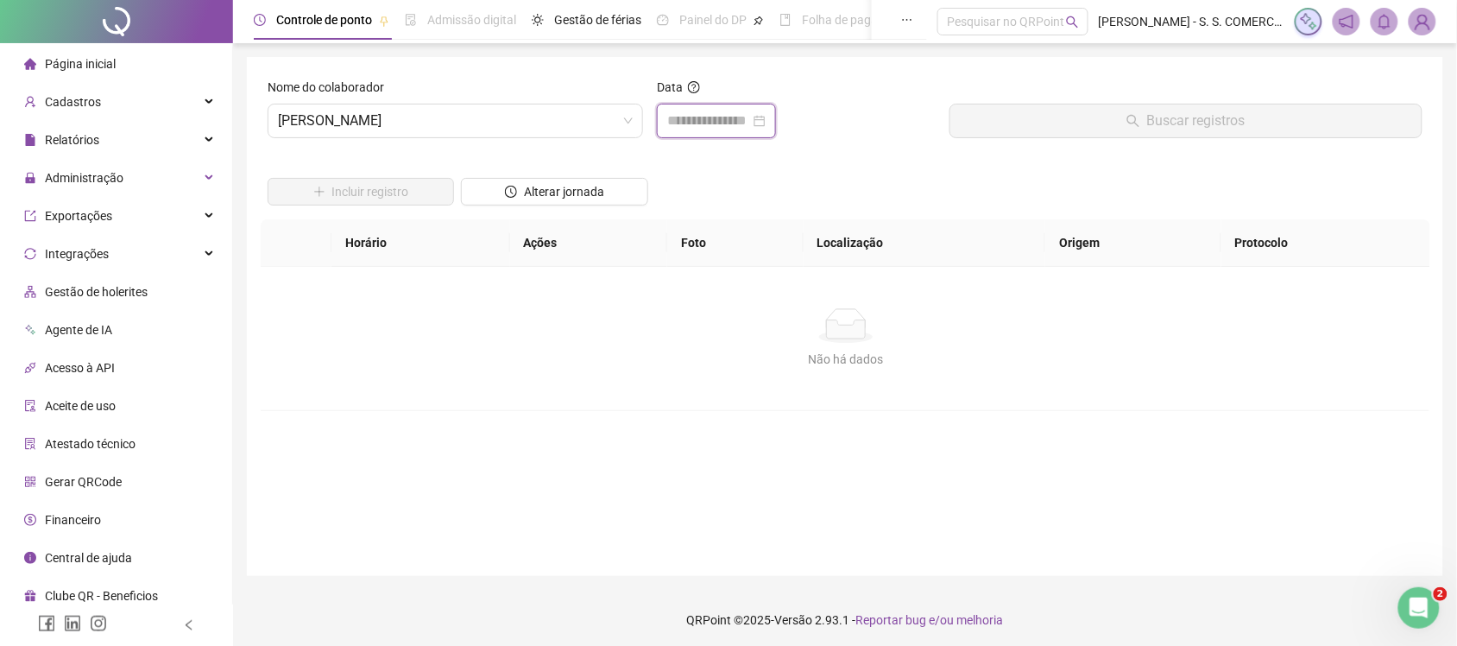
click at [706, 125] on input at bounding box center [708, 120] width 83 height 21
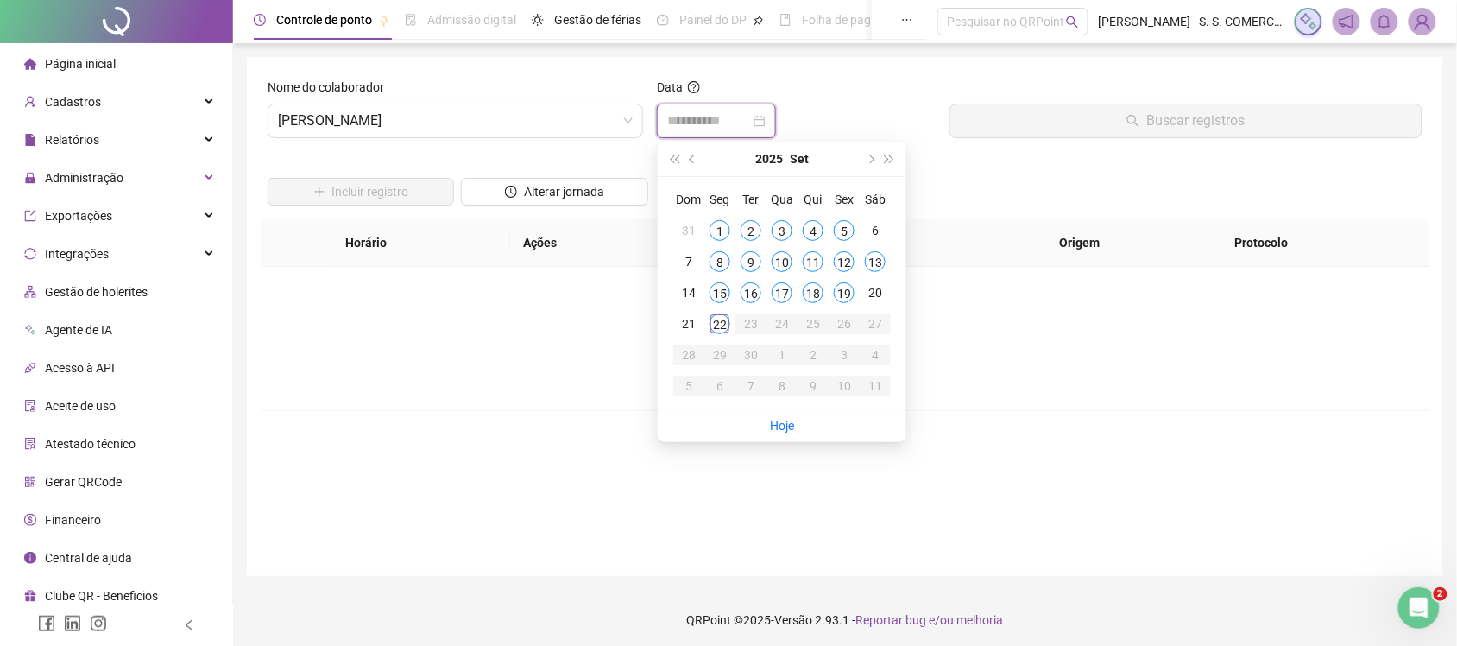
type input "**********"
click at [869, 154] on span "next-year" at bounding box center [870, 158] width 9 height 9
click at [690, 155] on span "prev-year" at bounding box center [694, 158] width 9 height 9
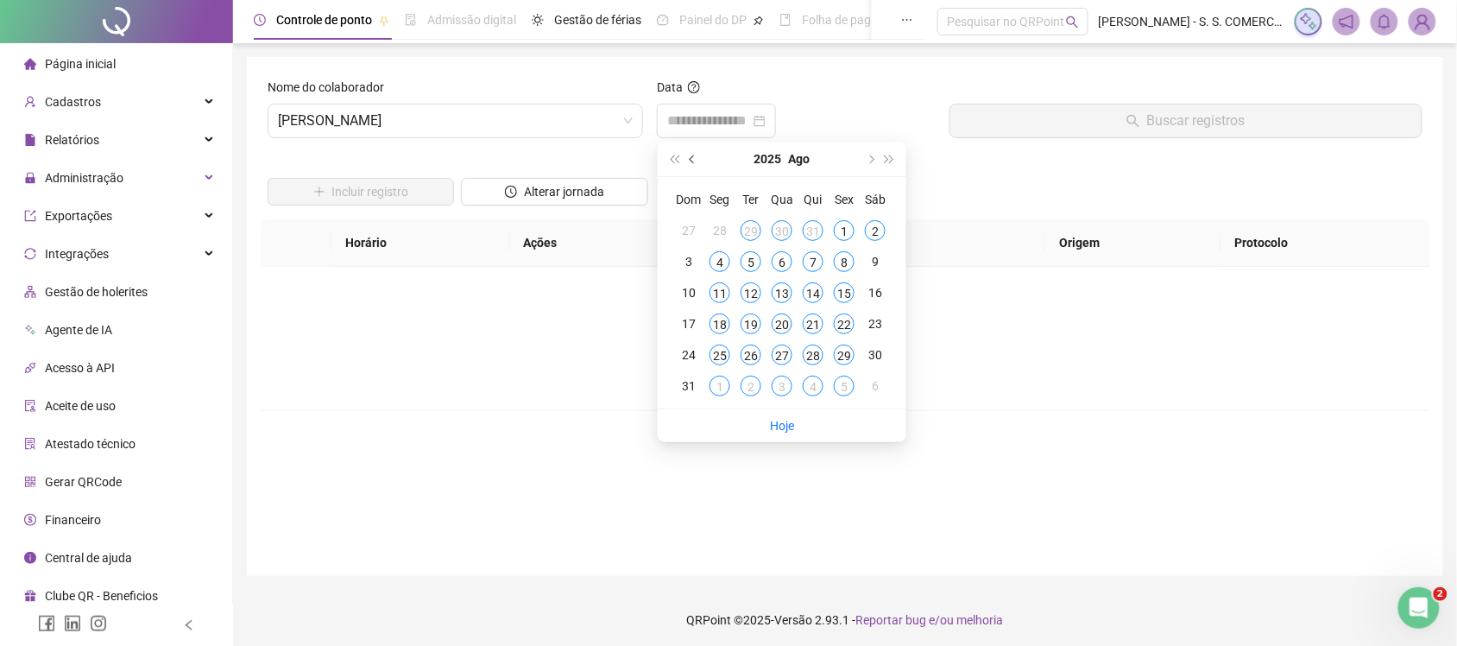
click at [690, 155] on span "prev-year" at bounding box center [694, 158] width 9 height 9
type input "**********"
click at [757, 326] on div "24" at bounding box center [750, 323] width 21 height 21
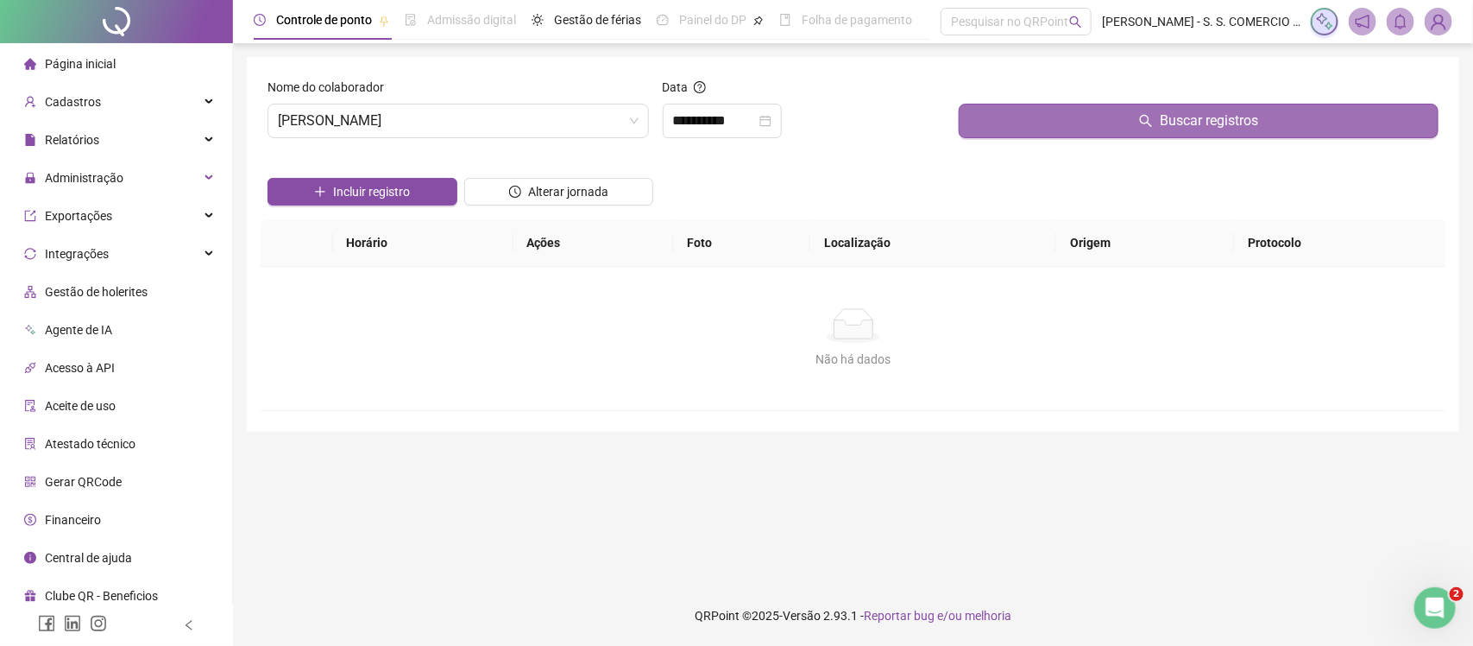
click at [1124, 117] on button "Buscar registros" at bounding box center [1199, 121] width 480 height 35
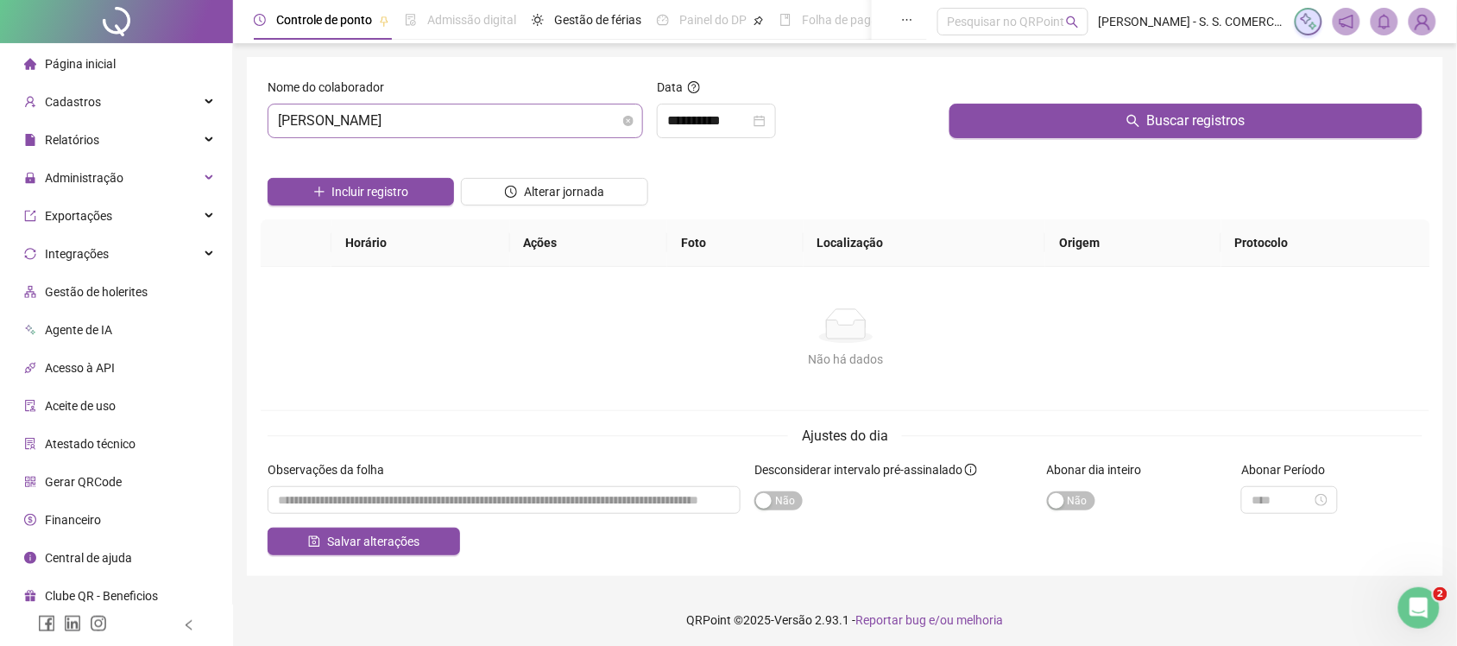
click at [410, 106] on span "QUEZIA FERREIRA MARQUES" at bounding box center [455, 120] width 355 height 33
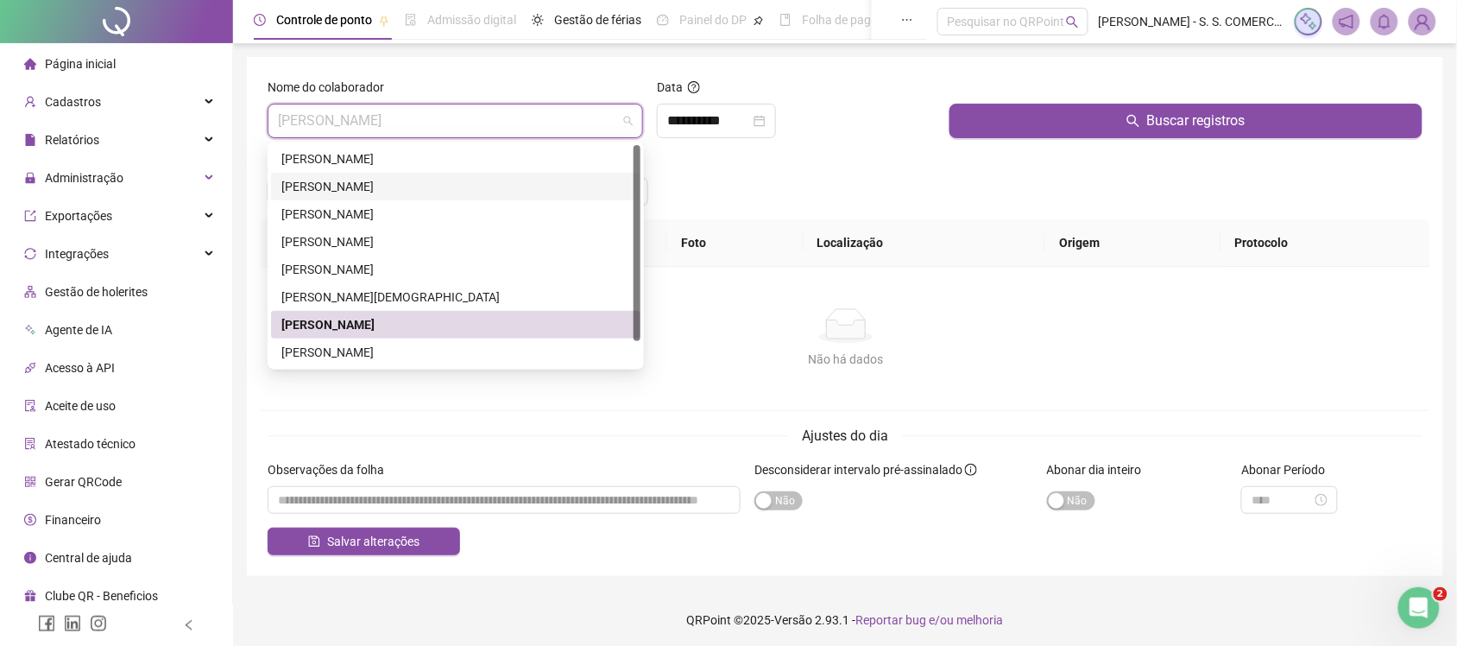
click at [369, 186] on div "ALISTEFANE FERREIRA BARBOSA" at bounding box center [455, 186] width 349 height 19
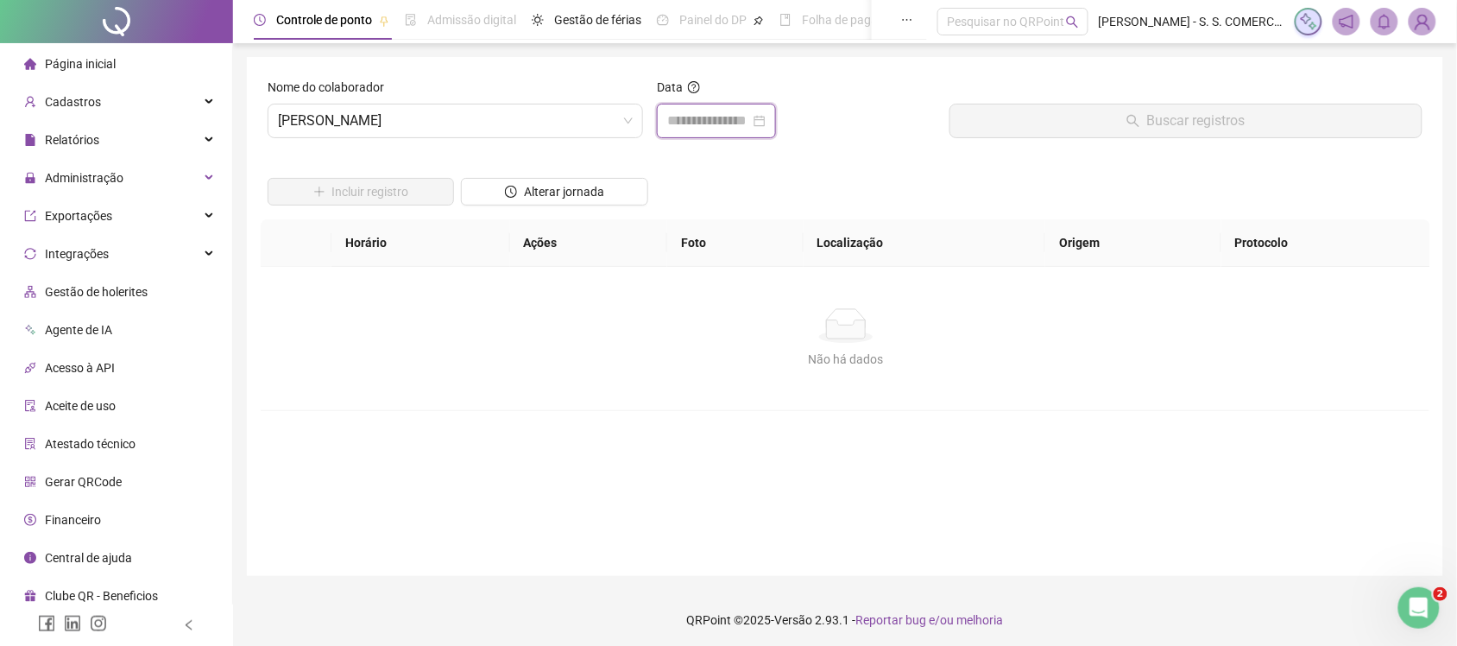
click at [721, 122] on input at bounding box center [708, 120] width 83 height 21
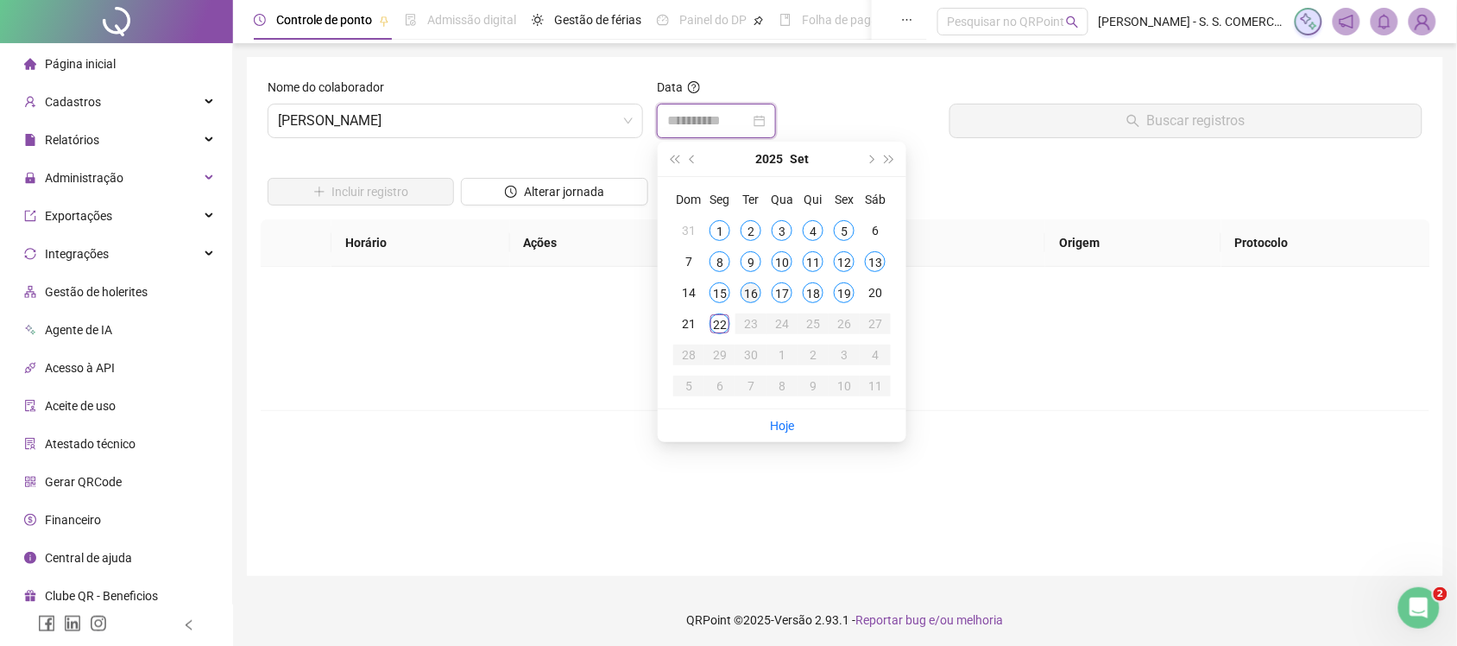
type input "**********"
click at [696, 160] on span "prev-year" at bounding box center [694, 158] width 9 height 9
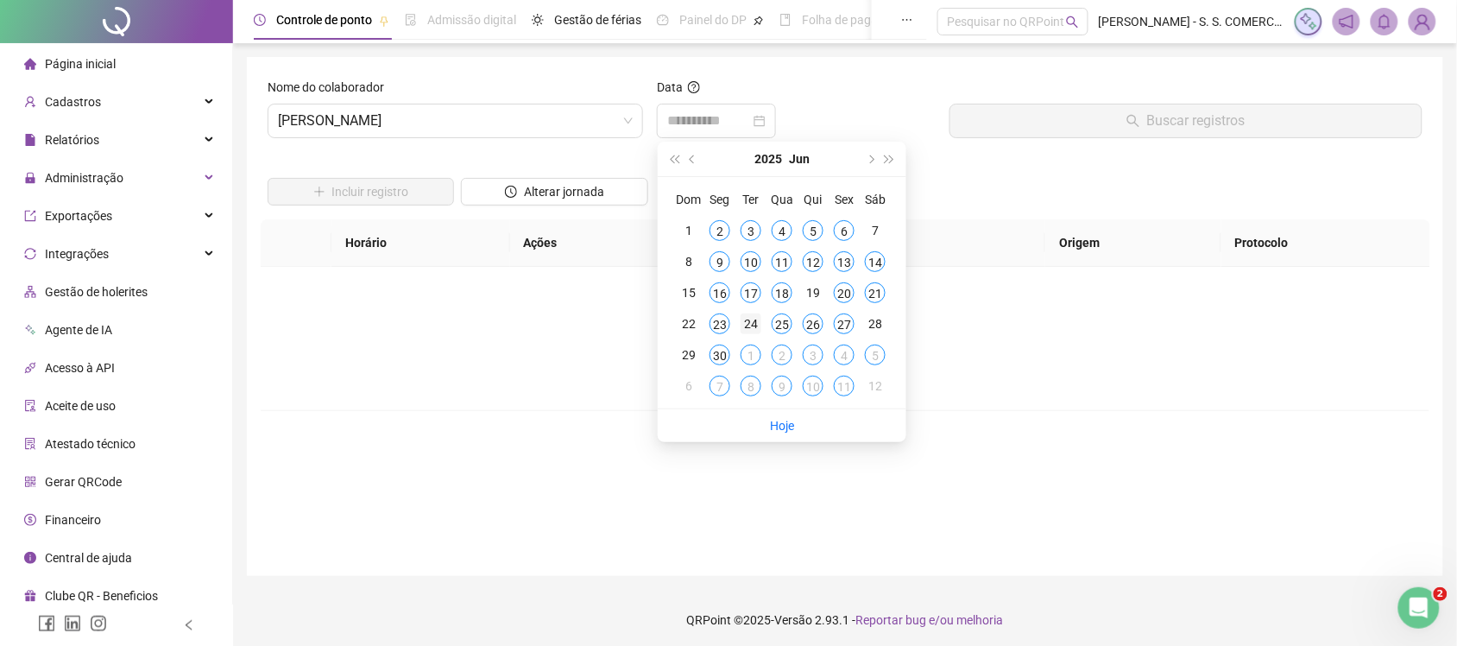
type input "**********"
click at [747, 320] on div "24" at bounding box center [750, 323] width 21 height 21
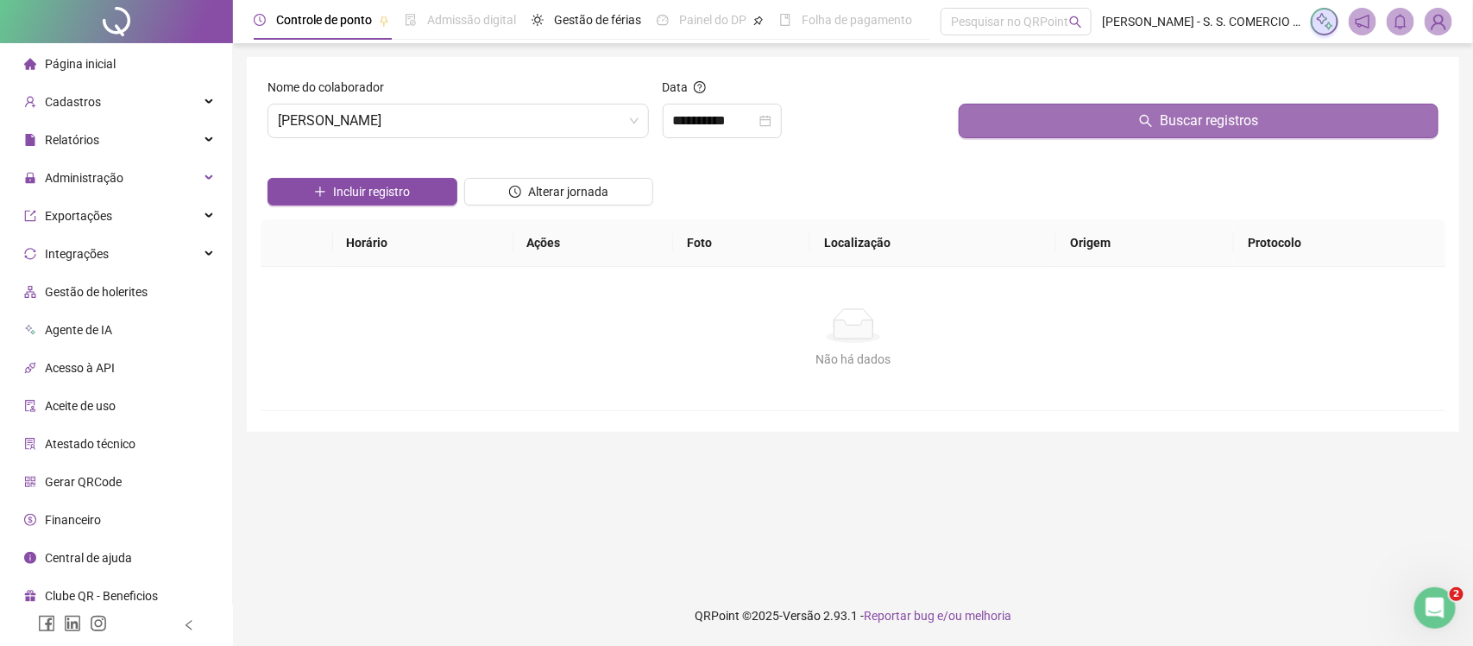
click at [1085, 122] on button "Buscar registros" at bounding box center [1199, 121] width 480 height 35
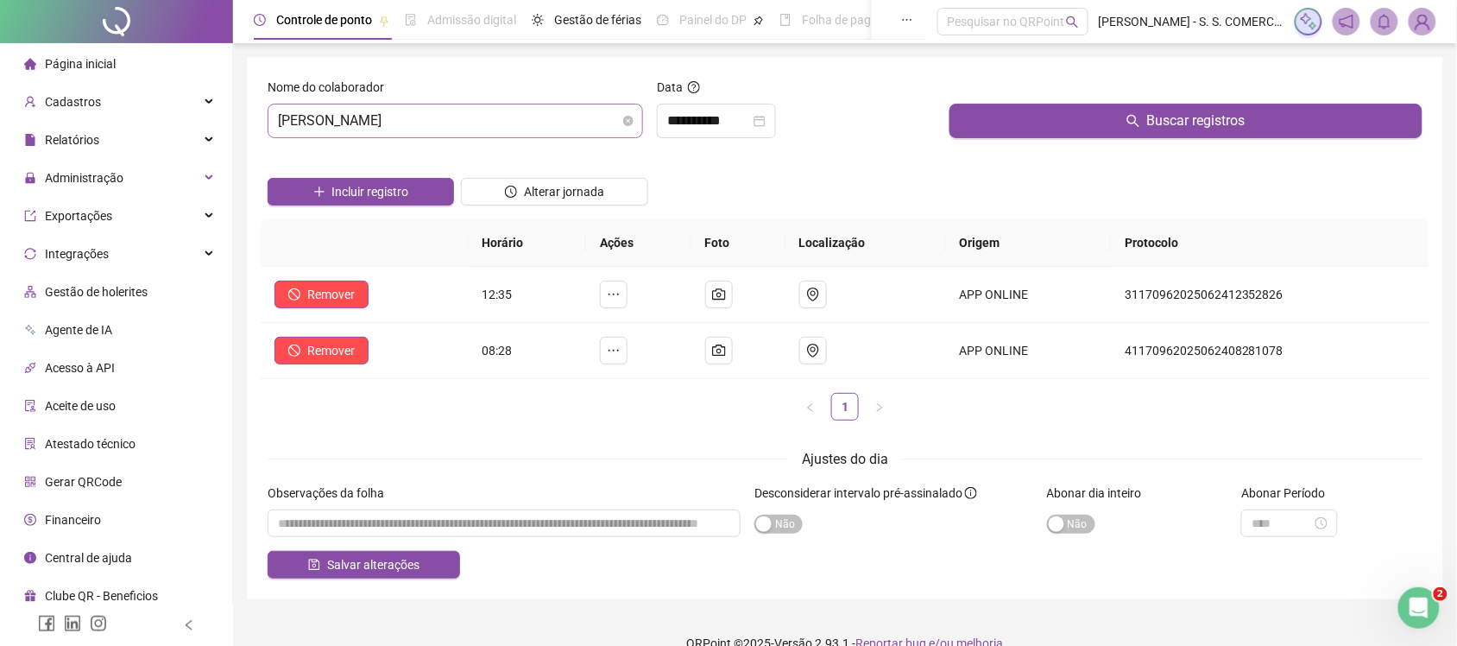
click at [471, 113] on div "Nome do colaborador ALISTEFANE FERREIRA BARBOSA" at bounding box center [455, 108] width 375 height 60
click at [472, 115] on span "ALISTEFANE FERREIRA BARBOSA" at bounding box center [455, 120] width 355 height 33
click at [492, 118] on span "ALISTEFANE FERREIRA BARBOSA" at bounding box center [455, 120] width 355 height 33
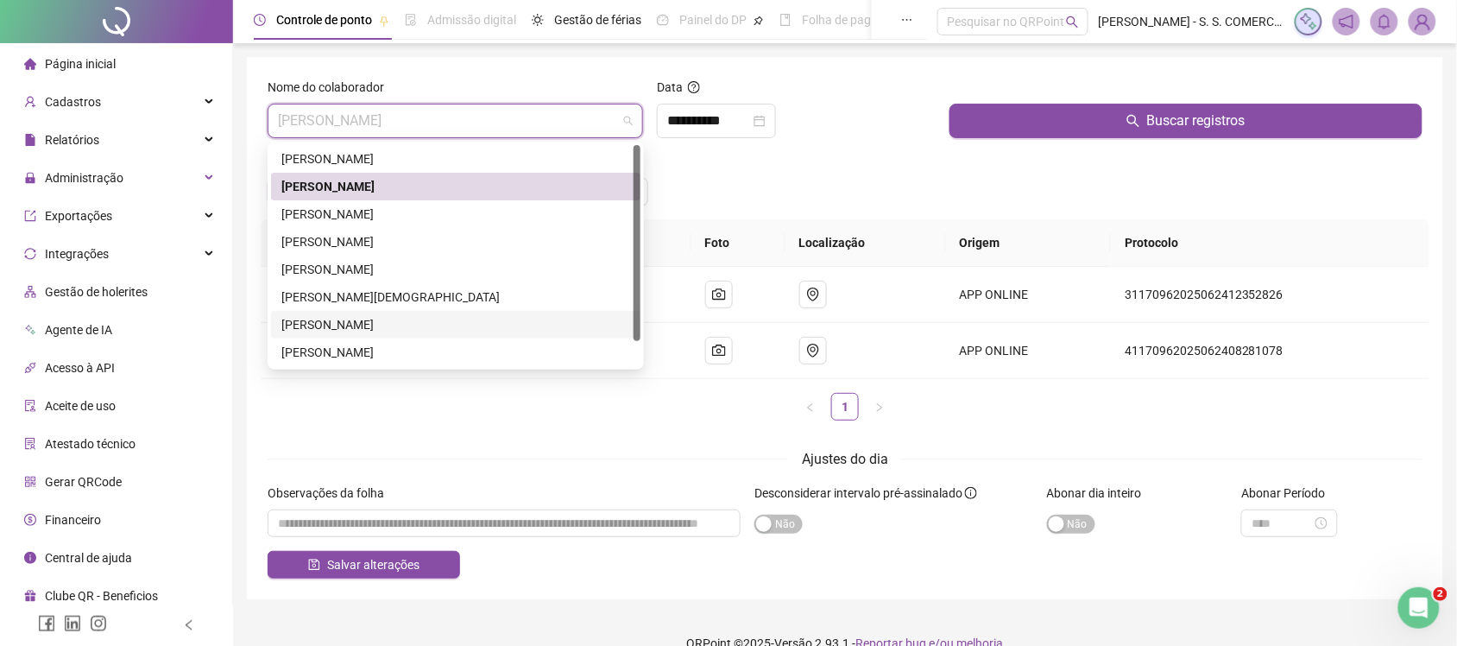
click at [358, 312] on div "QUEZIA FERREIRA MARQUES" at bounding box center [455, 325] width 369 height 28
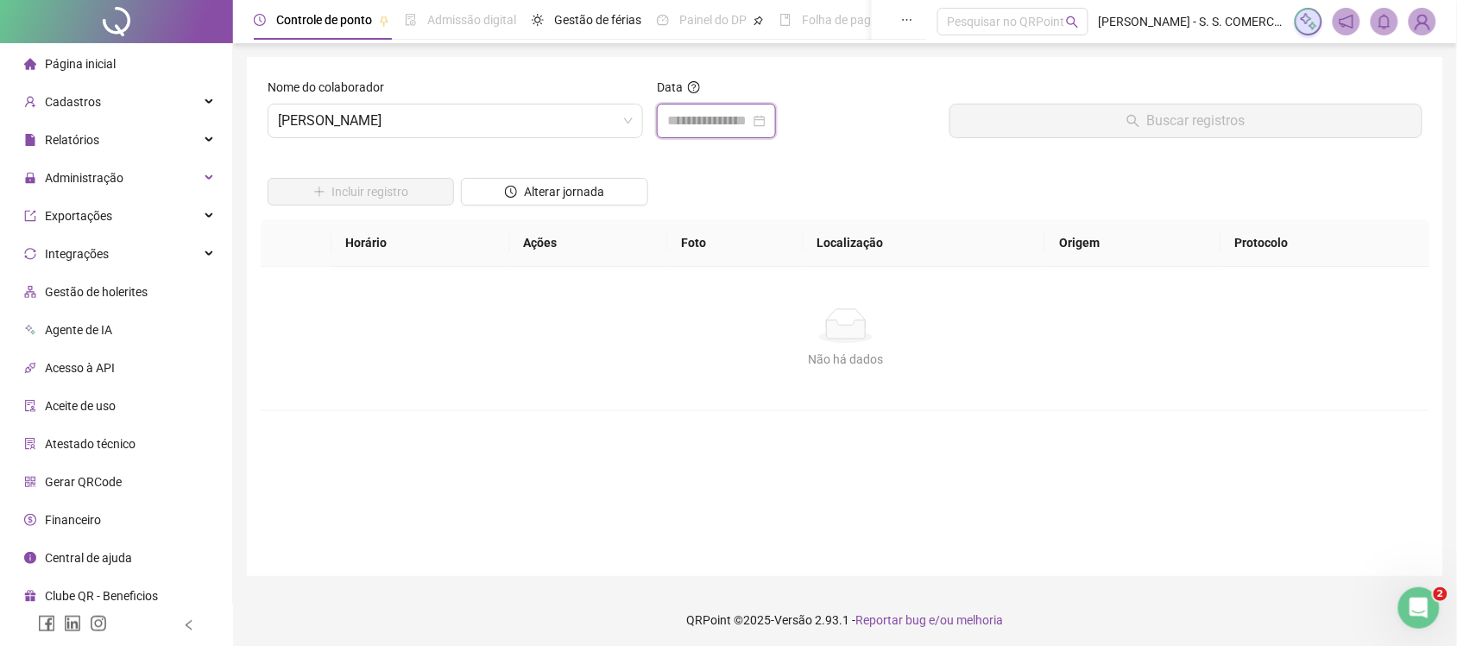
click at [676, 128] on input at bounding box center [708, 120] width 83 height 21
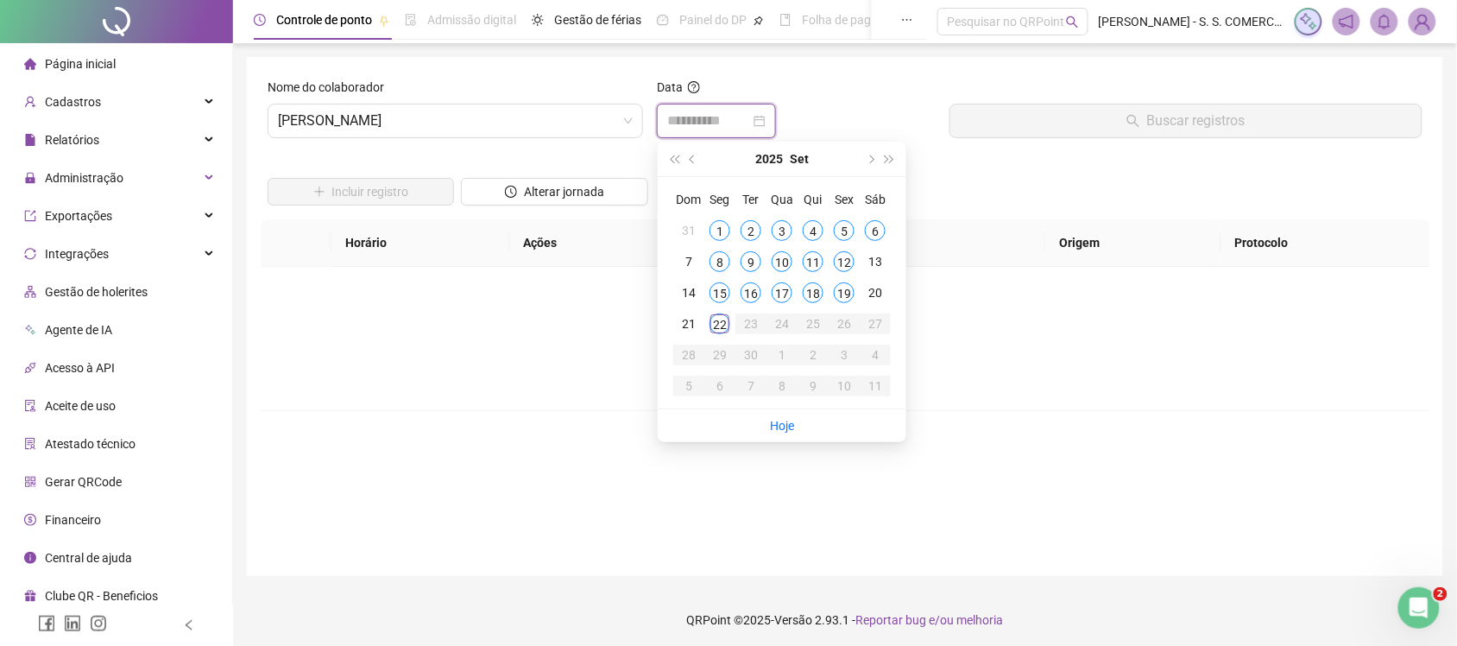
type input "**********"
click at [695, 155] on span "prev-year" at bounding box center [694, 158] width 9 height 9
type input "**********"
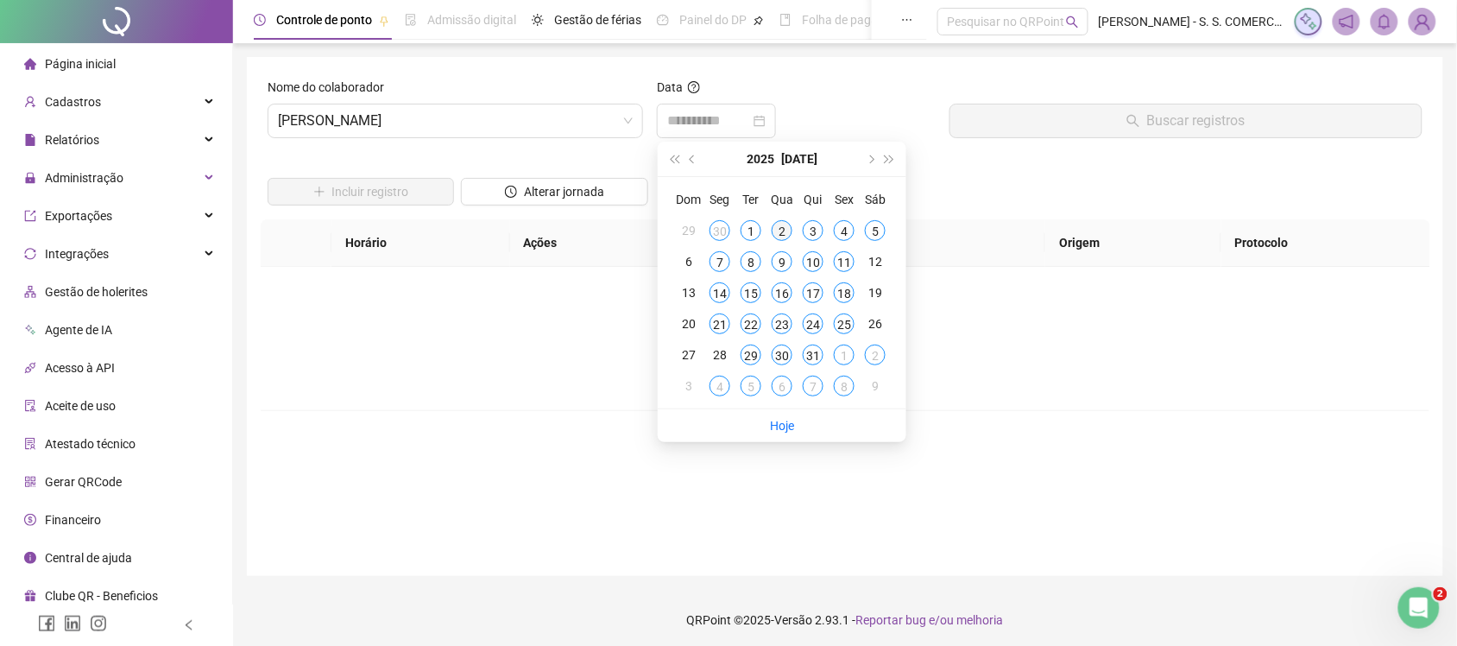
click at [778, 230] on div "2" at bounding box center [782, 230] width 21 height 21
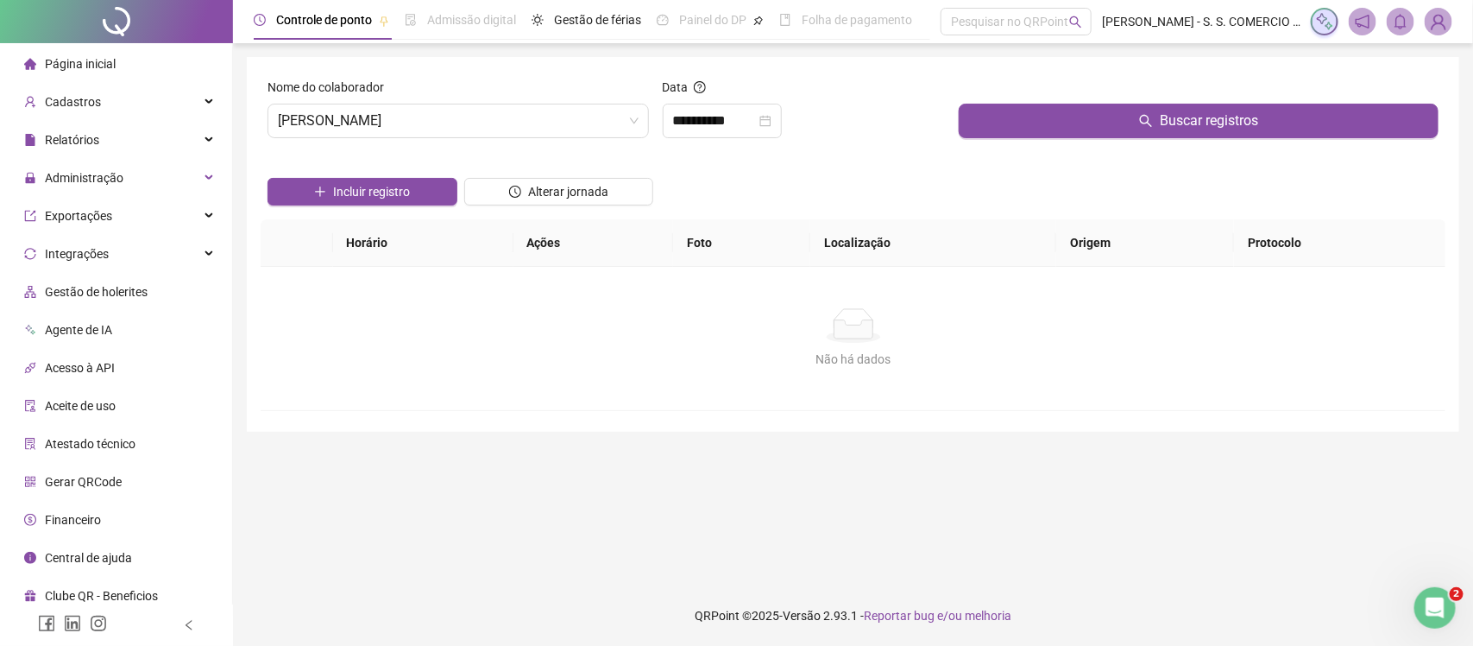
click at [1146, 91] on div at bounding box center [1199, 91] width 480 height 26
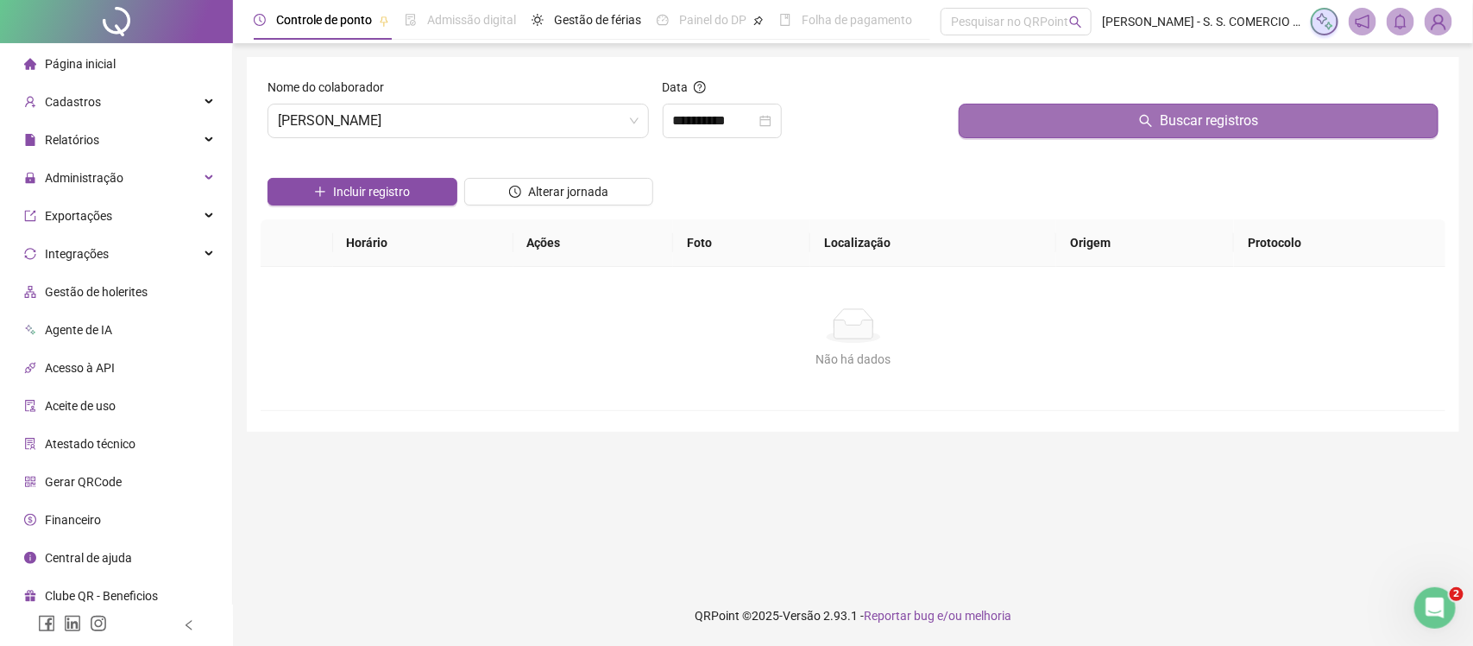
click at [1137, 112] on button "Buscar registros" at bounding box center [1199, 121] width 480 height 35
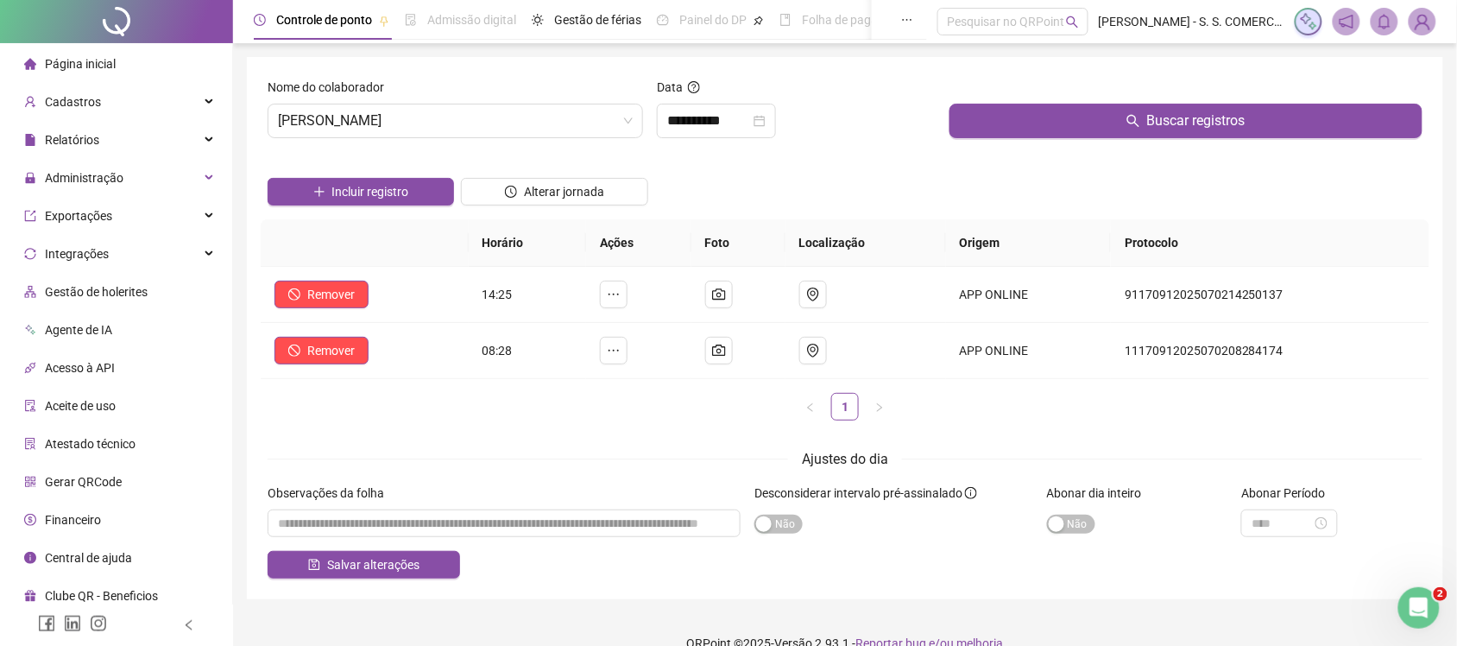
scroll to position [28, 0]
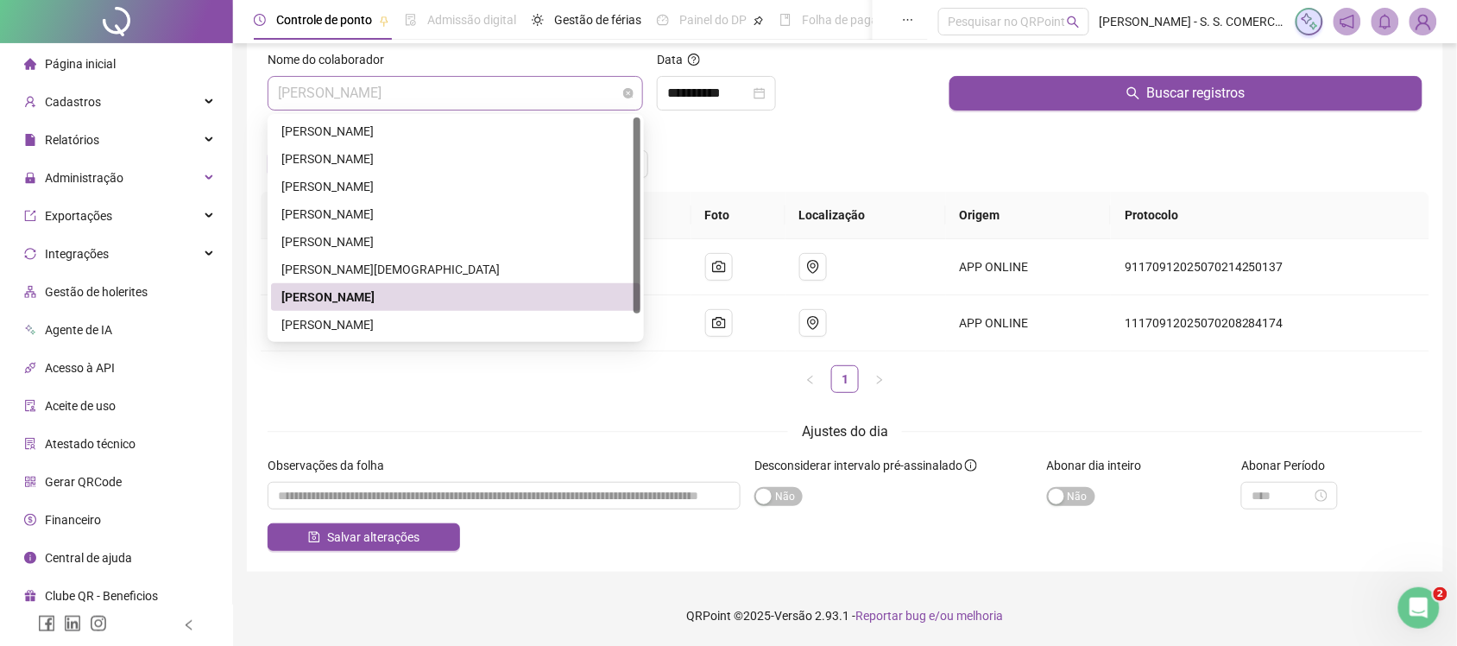
click at [524, 76] on div "QUEZIA FERREIRA MARQUES" at bounding box center [455, 93] width 375 height 35
click at [416, 108] on span "QUEZIA FERREIRA MARQUES" at bounding box center [455, 93] width 355 height 33
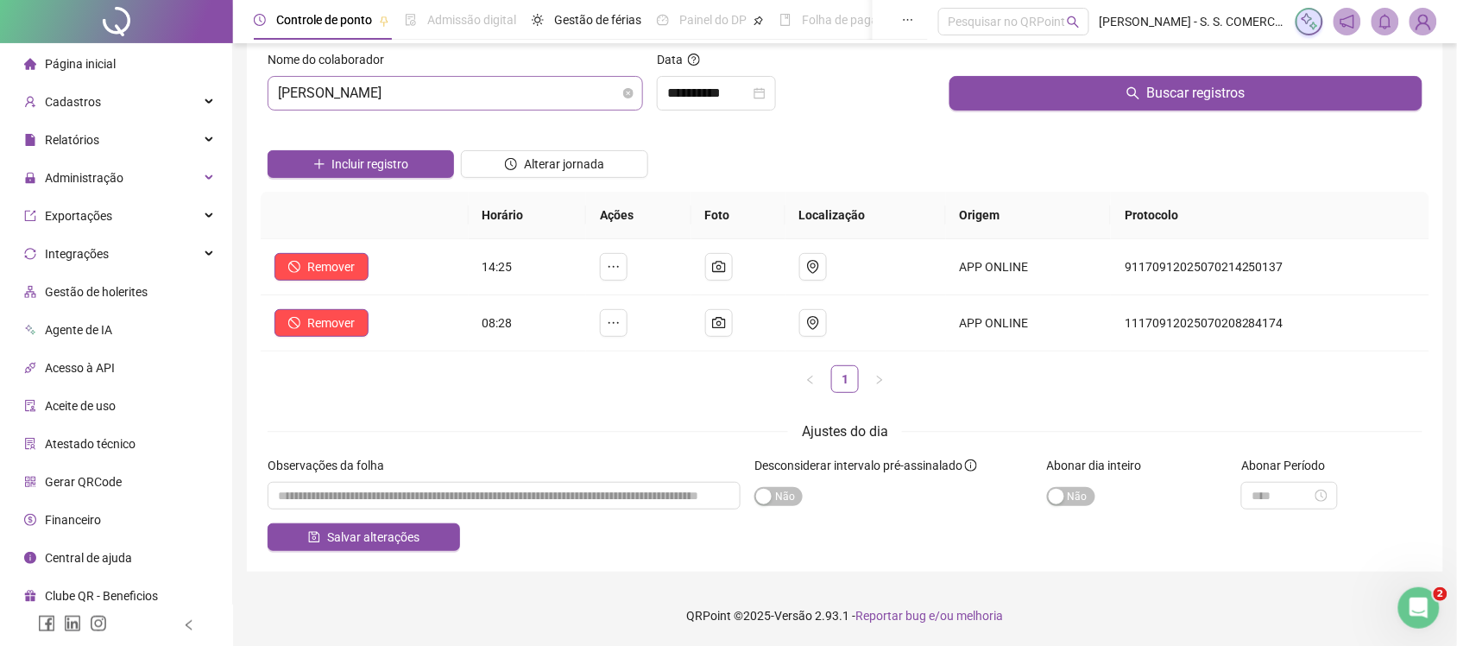
click at [401, 76] on div "Nome do colaborador QUEZIA FERREIRA MARQUES" at bounding box center [455, 80] width 375 height 60
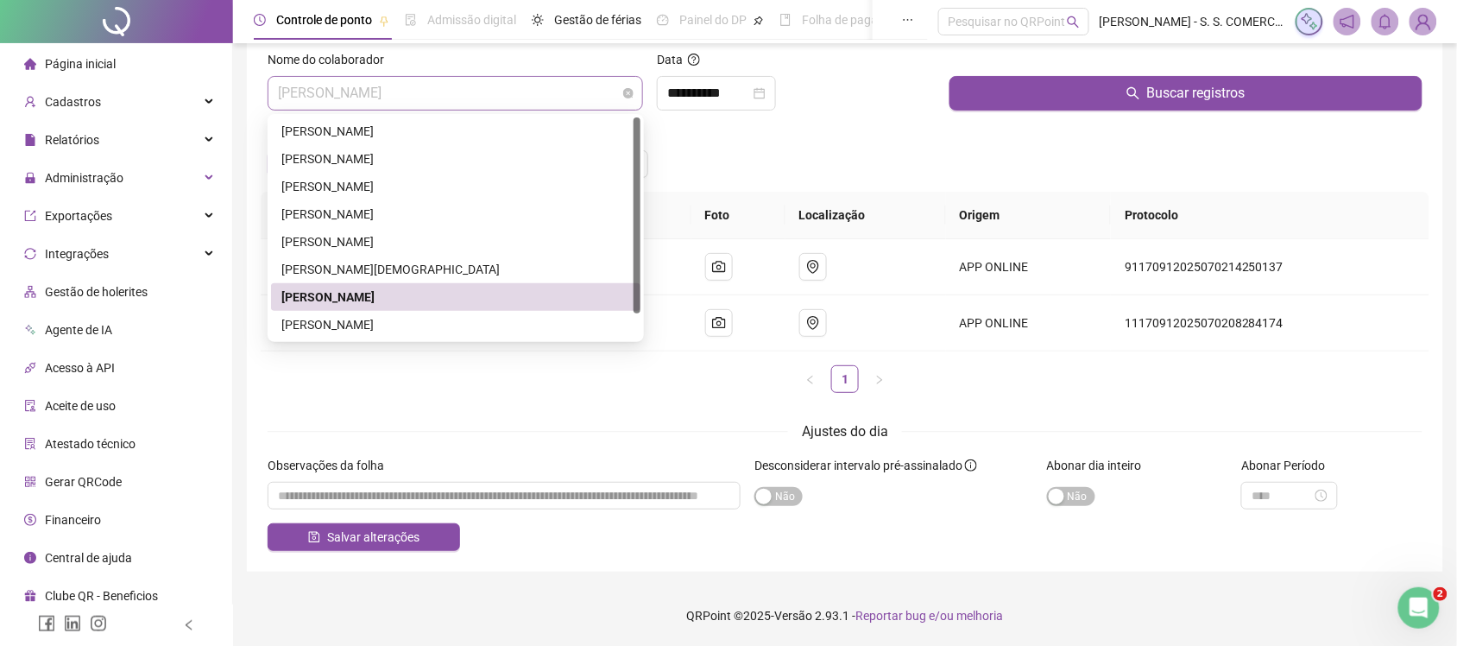
click at [397, 87] on span "QUEZIA FERREIRA MARQUES" at bounding box center [455, 93] width 355 height 33
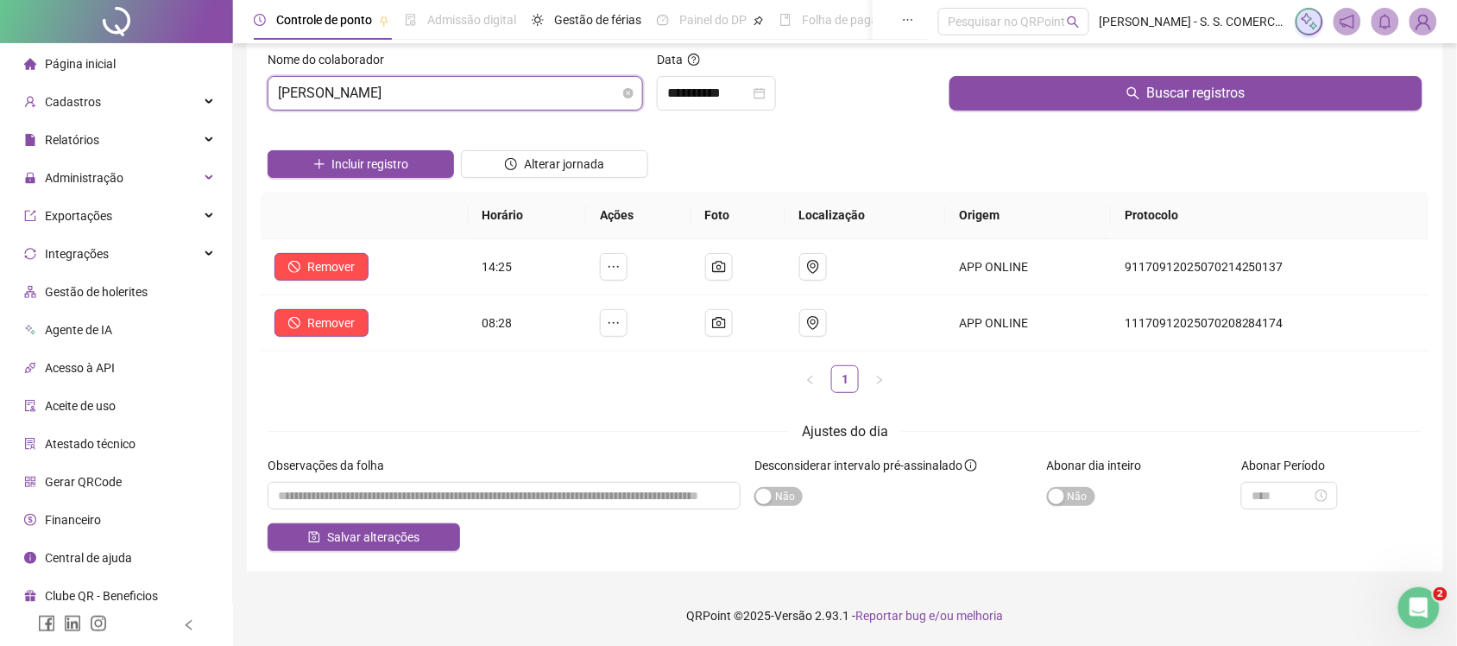
click at [398, 106] on span "QUEZIA FERREIRA MARQUES" at bounding box center [455, 93] width 355 height 33
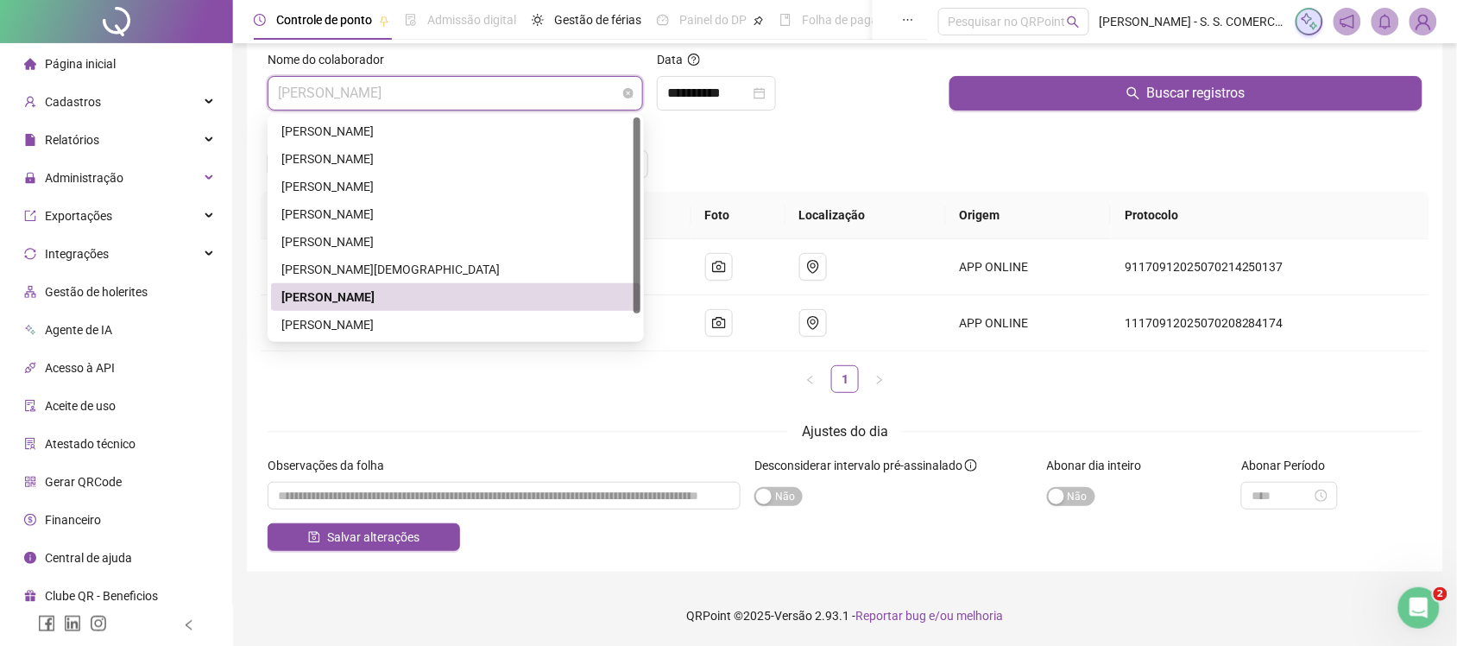
click at [398, 106] on span "QUEZIA FERREIRA MARQUES" at bounding box center [455, 93] width 355 height 33
click at [503, 100] on span "QUEZIA FERREIRA MARQUES" at bounding box center [455, 93] width 355 height 33
drag, startPoint x: 490, startPoint y: 123, endPoint x: 557, endPoint y: 110, distance: 67.7
click at [490, 123] on div "ALEX JUNIOR SANTOS CARMO" at bounding box center [455, 131] width 349 height 19
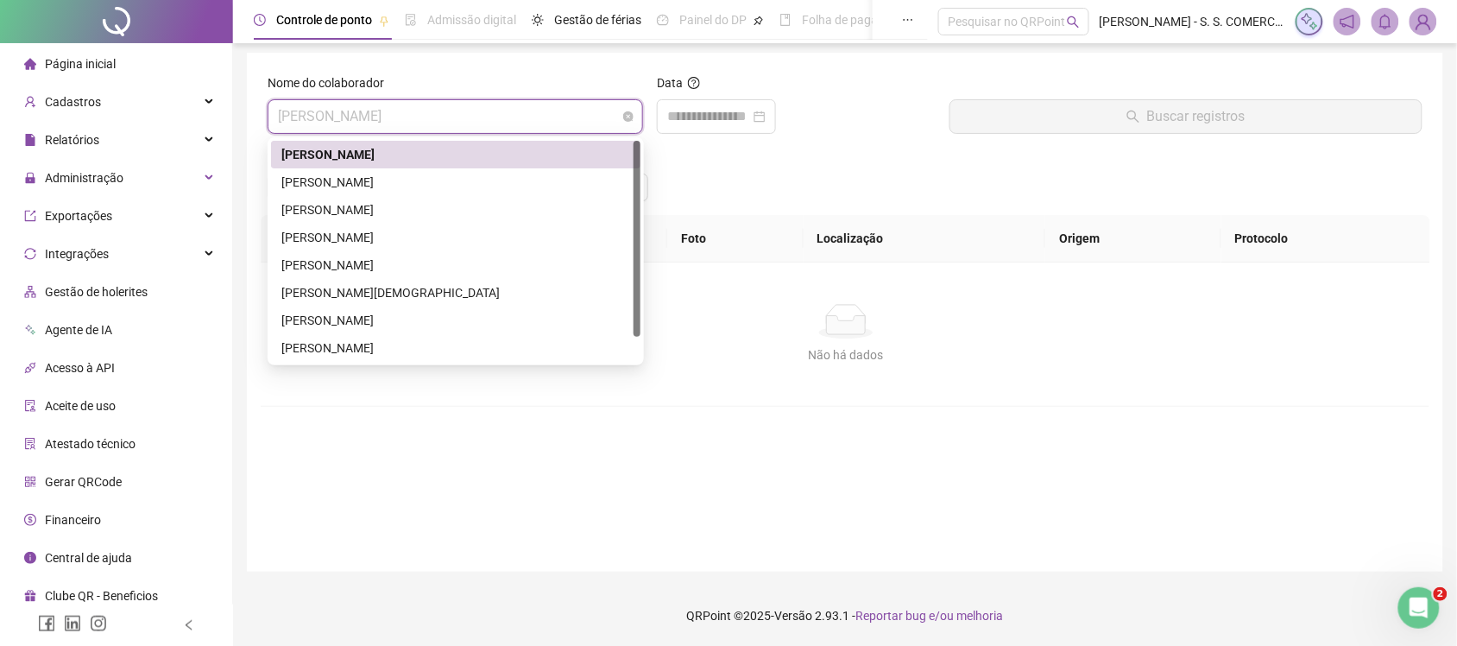
click at [324, 109] on span "ALEX JUNIOR SANTOS CARMO" at bounding box center [455, 116] width 355 height 33
click at [373, 312] on div "QUEZIA FERREIRA MARQUES" at bounding box center [455, 320] width 349 height 19
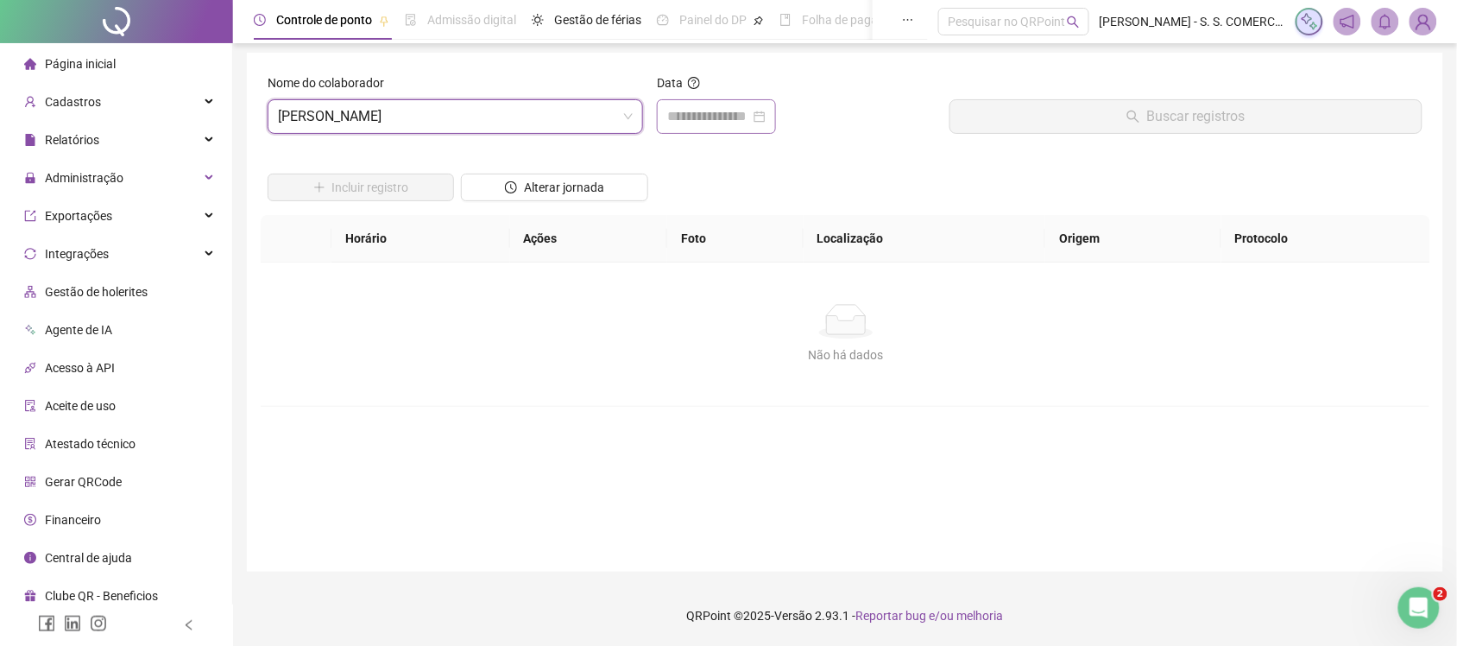
click at [709, 102] on div at bounding box center [716, 116] width 119 height 35
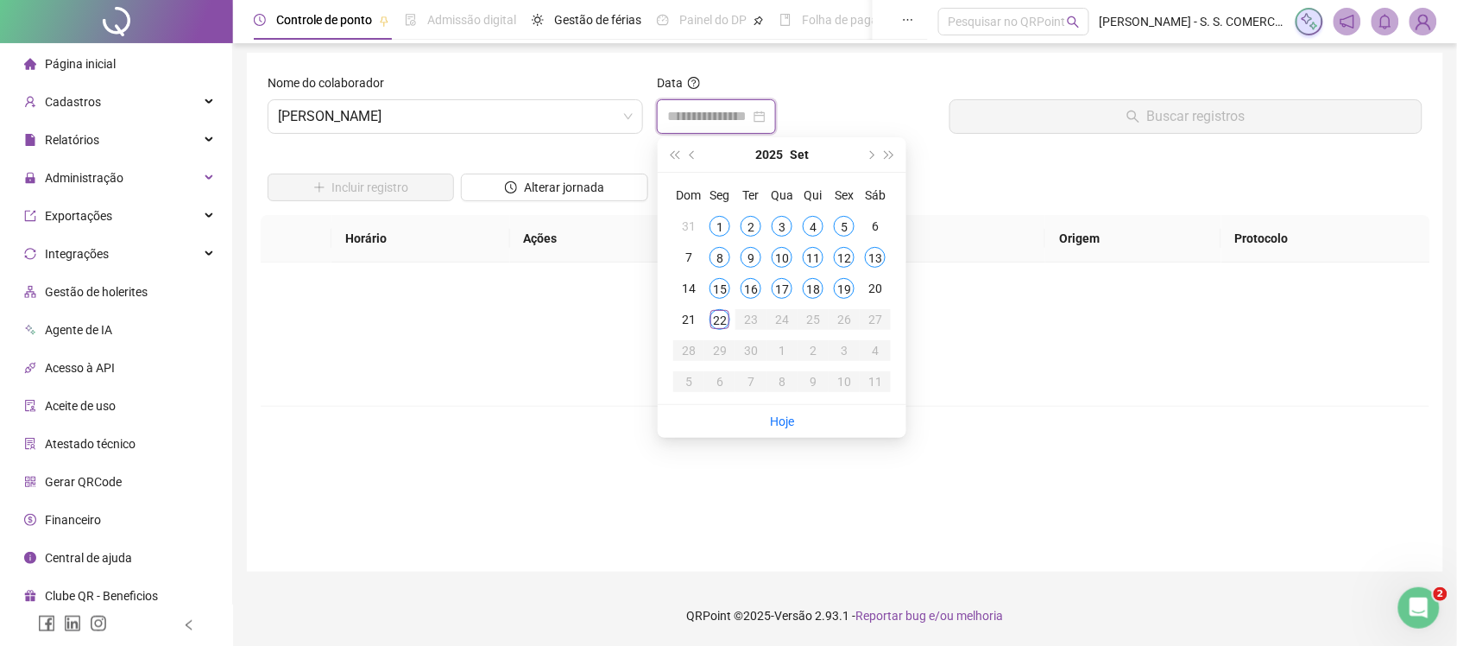
click at [710, 115] on input at bounding box center [708, 116] width 83 height 21
click at [690, 148] on button "prev-year" at bounding box center [693, 154] width 19 height 35
click at [703, 166] on div "2025 Ago" at bounding box center [781, 154] width 157 height 35
click at [700, 157] on button "prev-year" at bounding box center [693, 154] width 19 height 35
type input "**********"
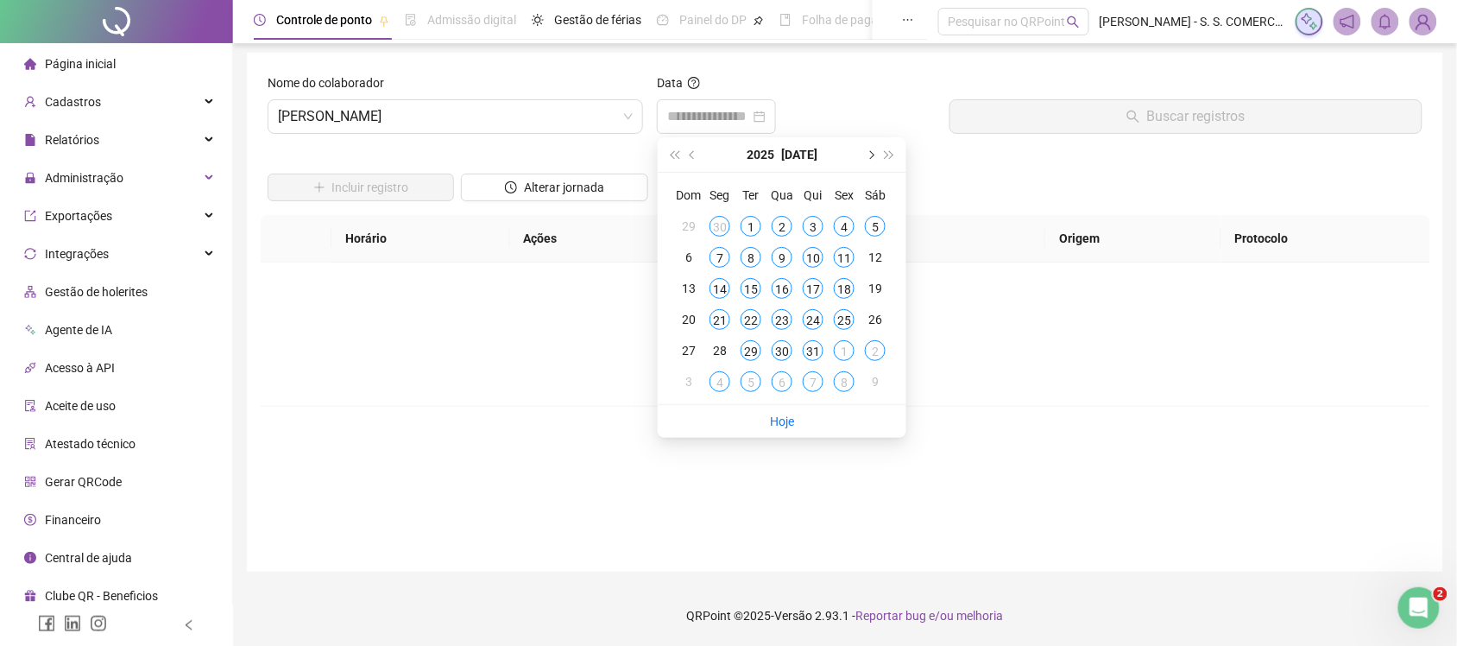
click at [872, 152] on span "next-year" at bounding box center [870, 154] width 9 height 9
click at [696, 156] on button "prev-year" at bounding box center [693, 154] width 19 height 35
type input "**********"
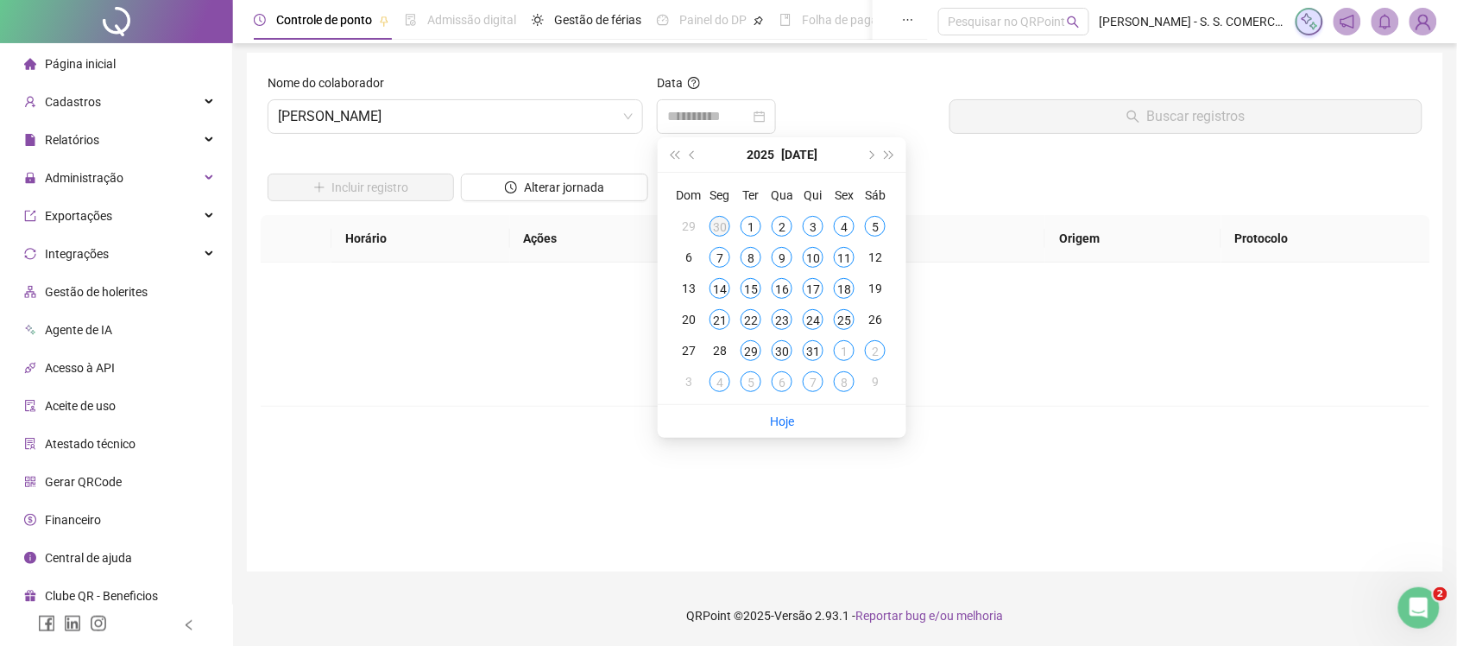
type input "**********"
click at [721, 352] on div "28" at bounding box center [719, 350] width 21 height 21
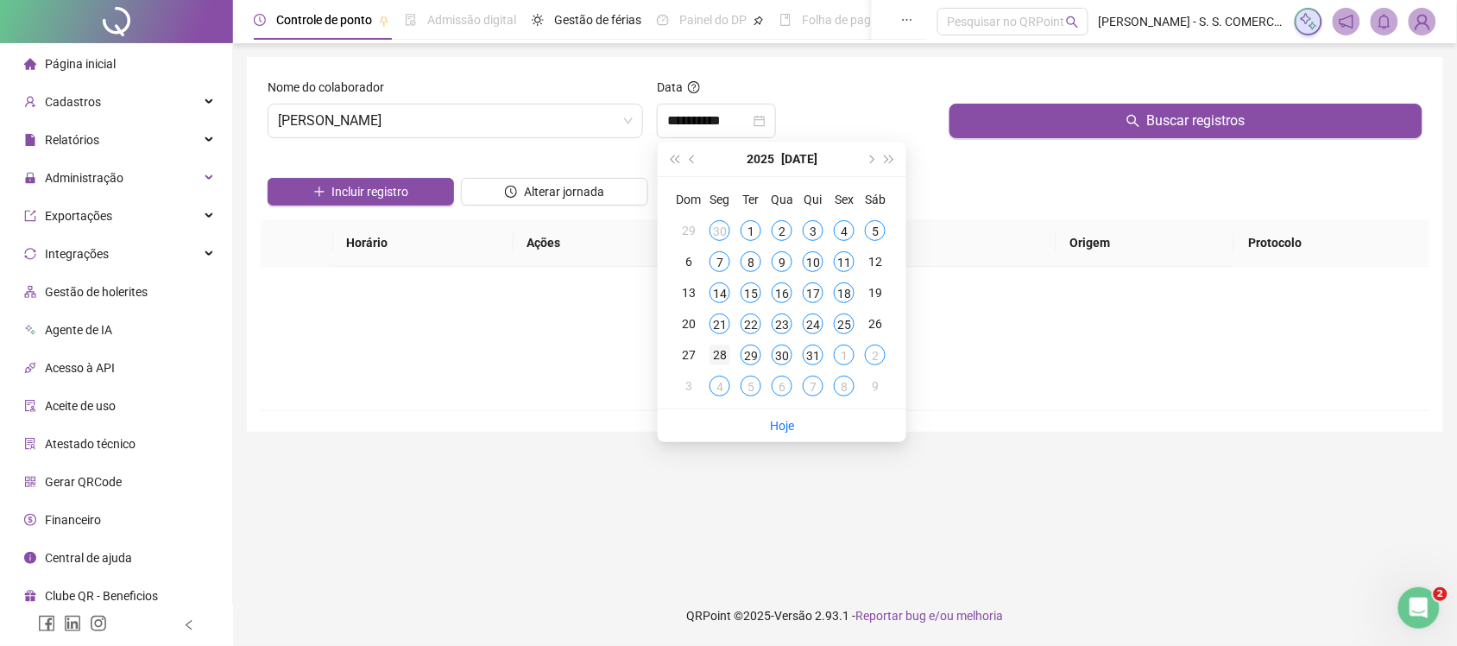
scroll to position [0, 0]
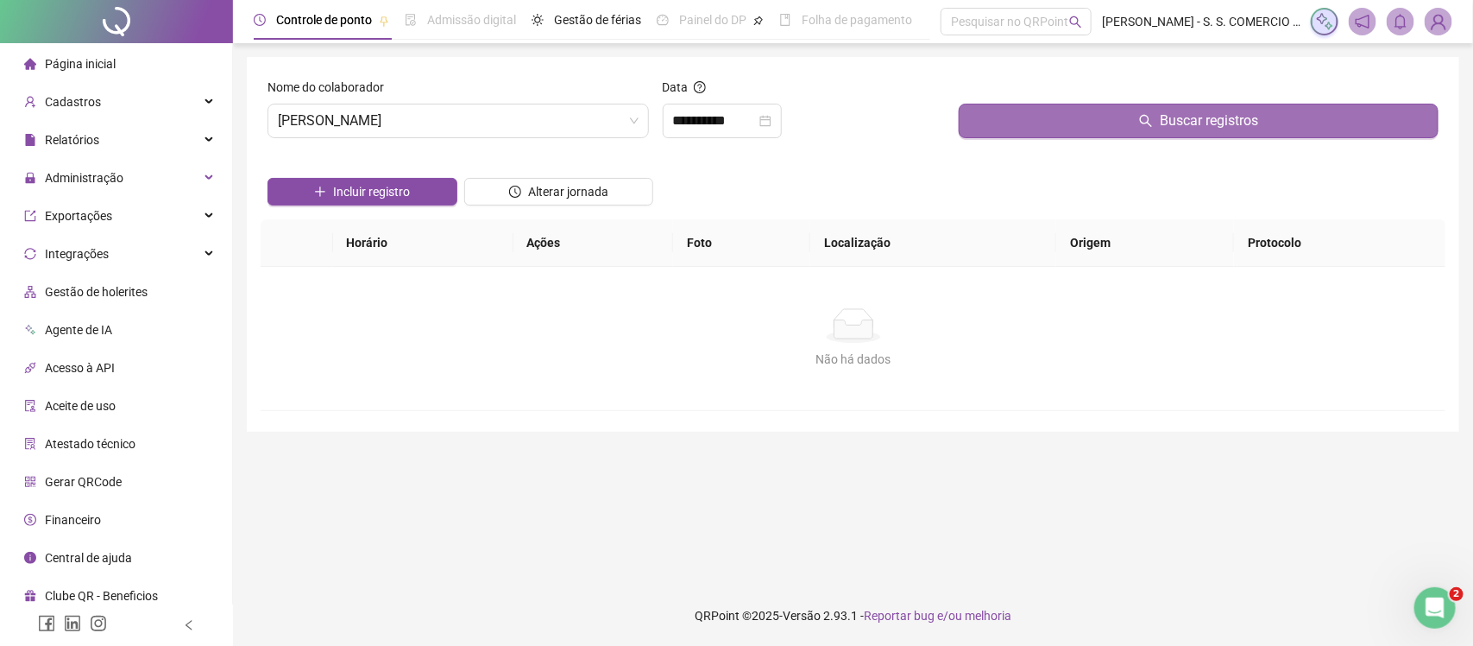
click at [1073, 129] on button "Buscar registros" at bounding box center [1199, 121] width 480 height 35
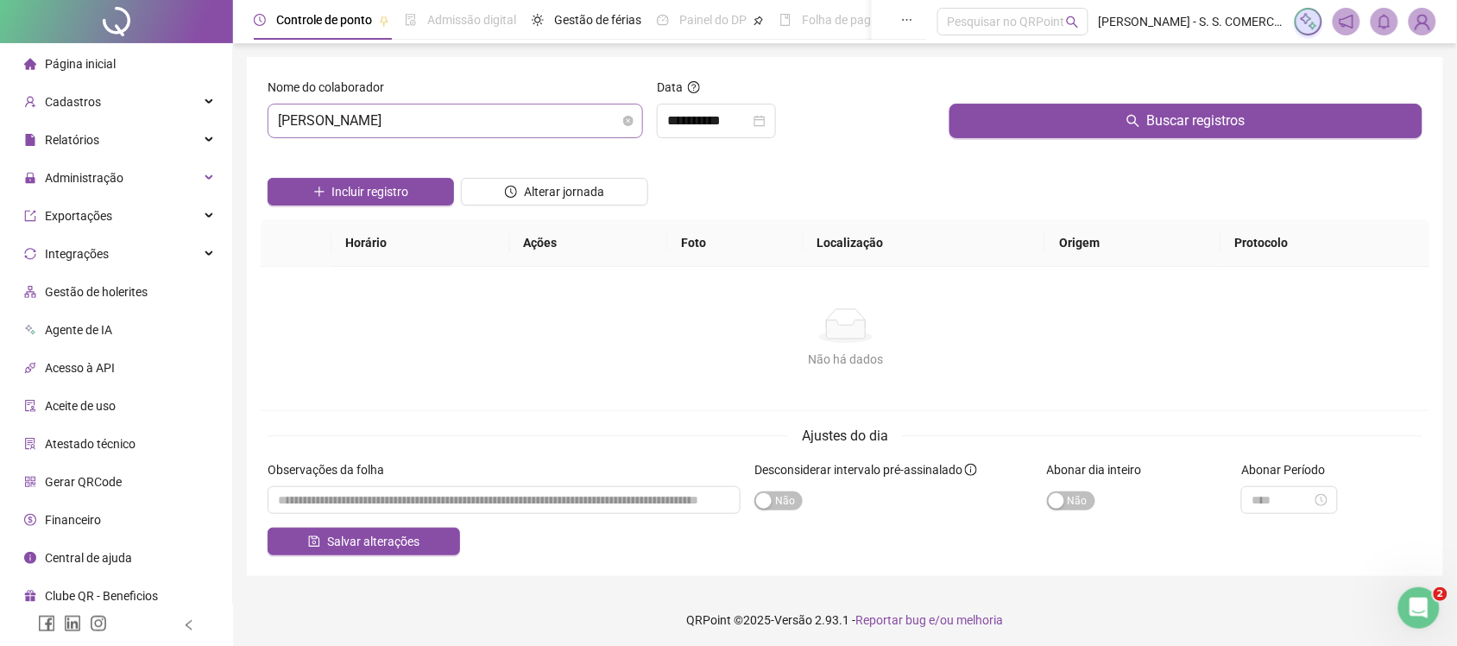
click at [572, 112] on span "QUEZIA FERREIRA MARQUES" at bounding box center [455, 120] width 355 height 33
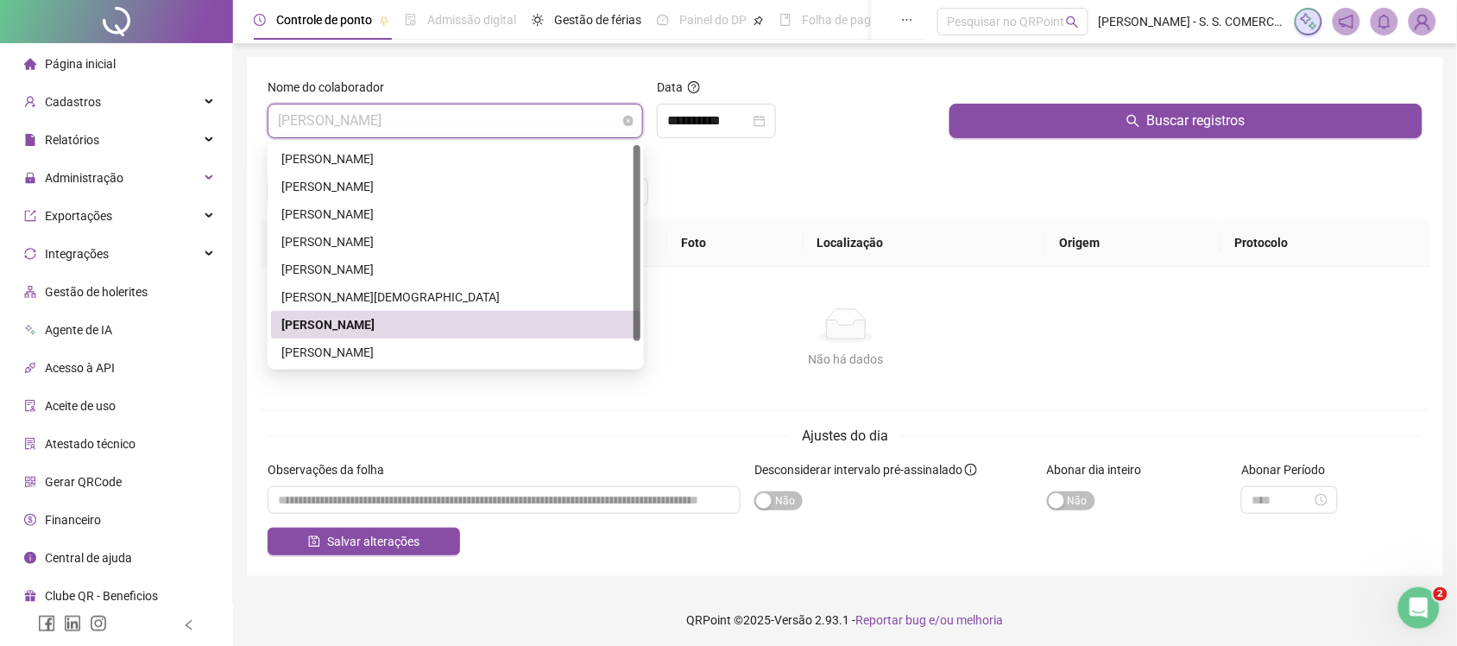
click at [473, 122] on span "QUEZIA FERREIRA MARQUES" at bounding box center [455, 120] width 355 height 33
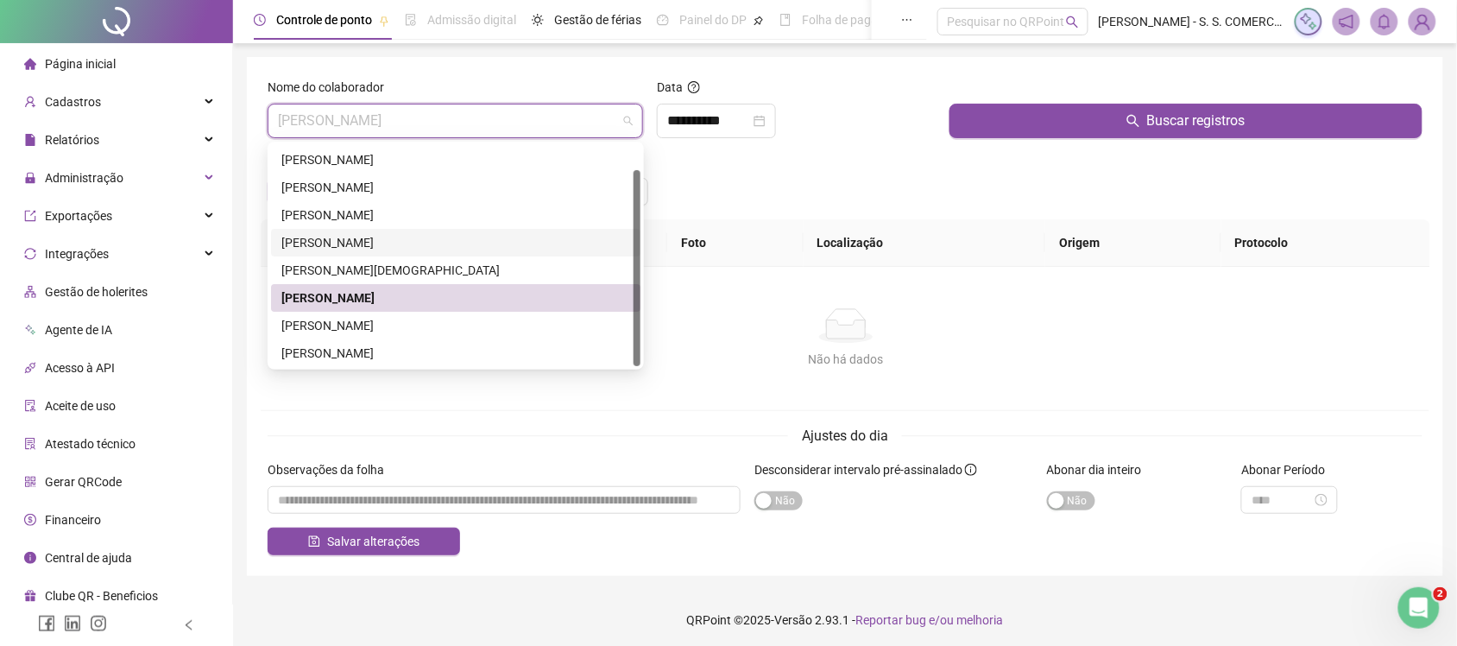
click at [386, 239] on div "JULYANA DARK SOSNIERZ SILVA DO NASCIMENTO" at bounding box center [455, 242] width 349 height 19
click at [386, 239] on th "Horário" at bounding box center [420, 242] width 178 height 47
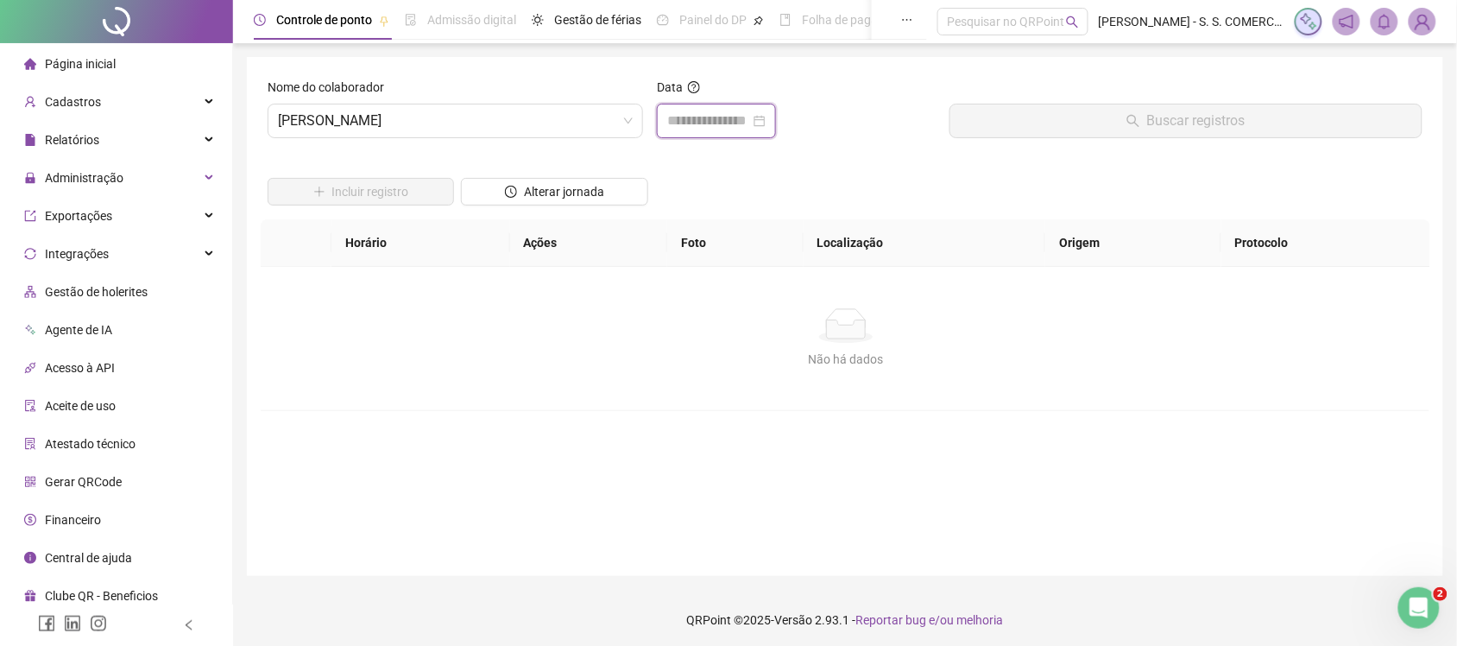
click at [716, 122] on input at bounding box center [708, 120] width 83 height 21
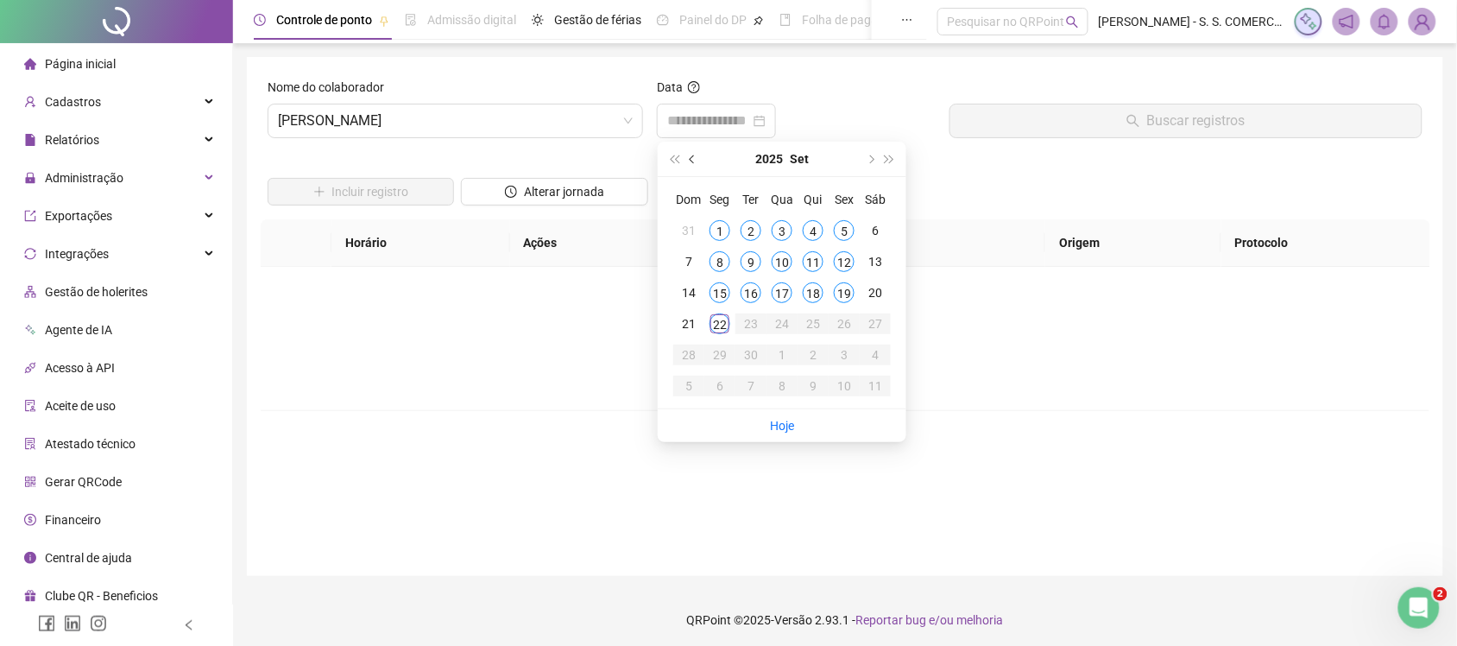
click at [700, 160] on button "prev-year" at bounding box center [693, 159] width 19 height 35
drag, startPoint x: 699, startPoint y: 160, endPoint x: 747, endPoint y: 253, distance: 105.0
click at [747, 252] on div "2025 Jul Dom Seg Ter Qua Qui Sex Sáb 29 30 1 2 3 4 5 6 7 8 9 10 11 12 13 14 15 …" at bounding box center [782, 275] width 249 height 267
click at [721, 358] on div "28" at bounding box center [719, 354] width 21 height 21
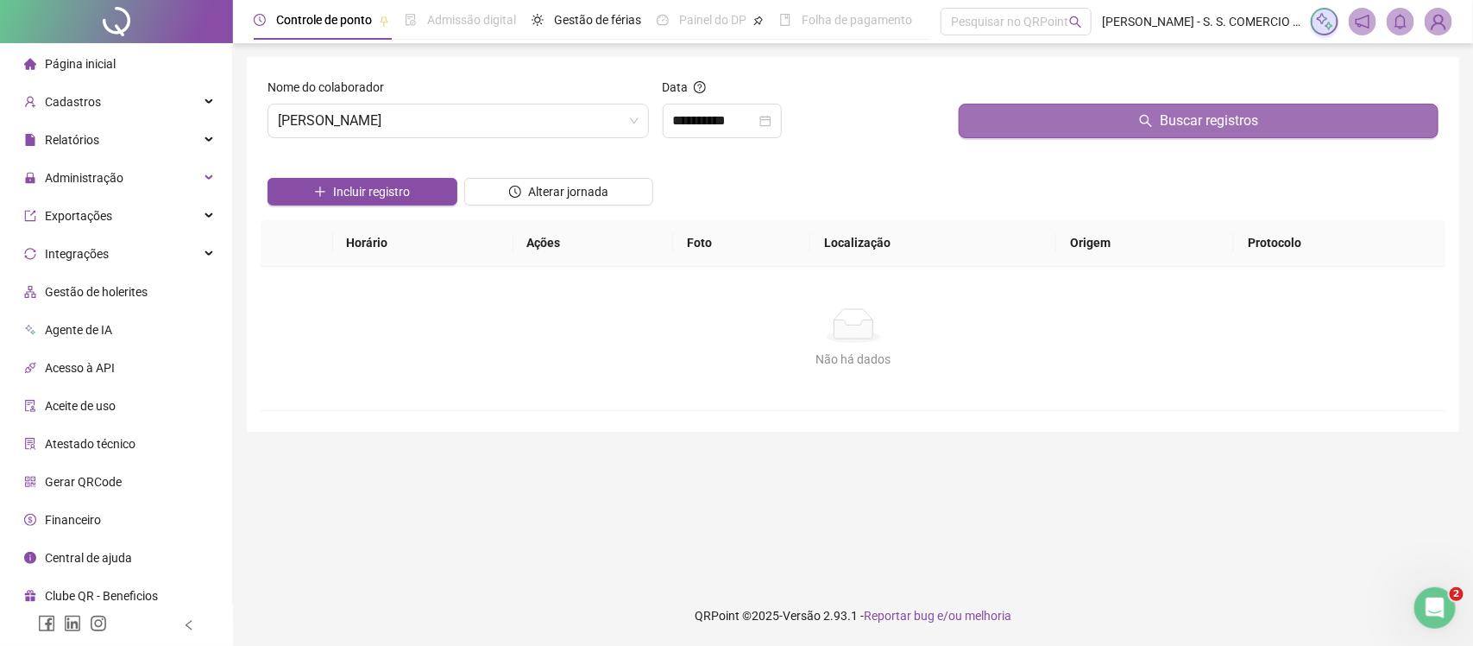
click at [1092, 123] on button "Buscar registros" at bounding box center [1199, 121] width 480 height 35
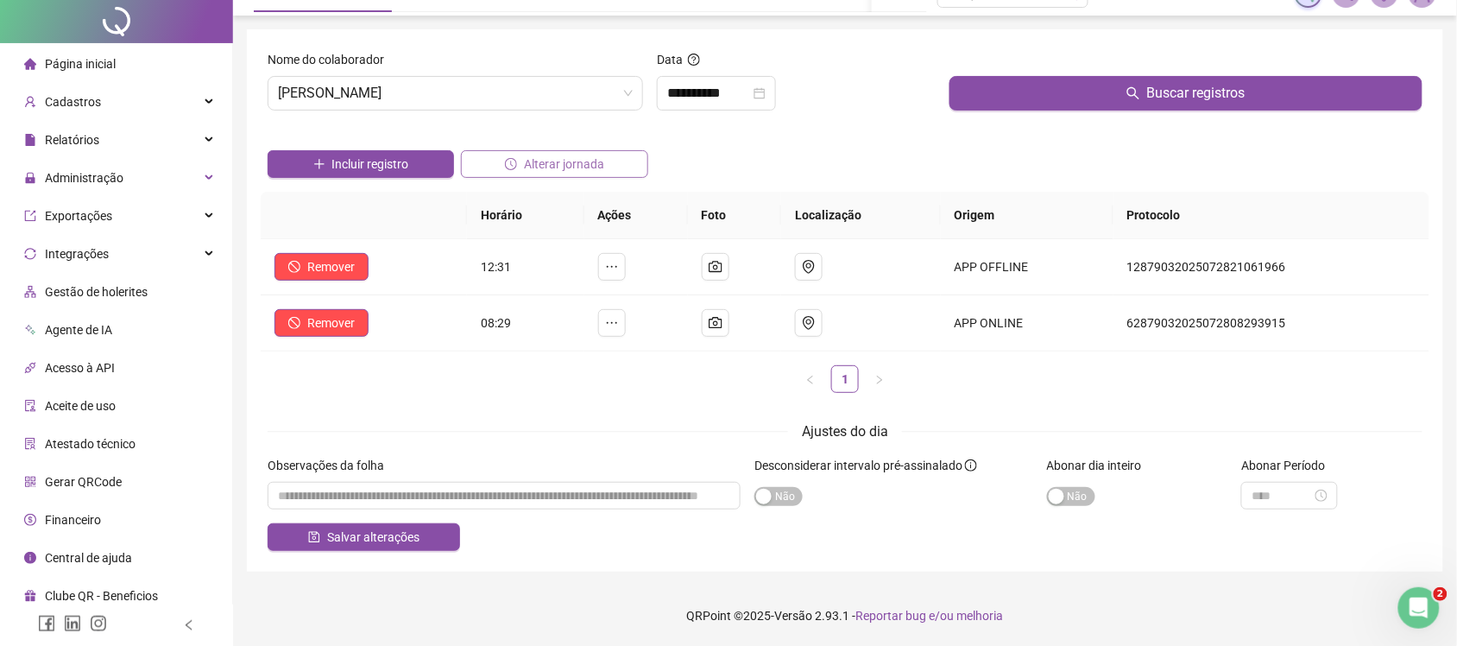
scroll to position [0, 0]
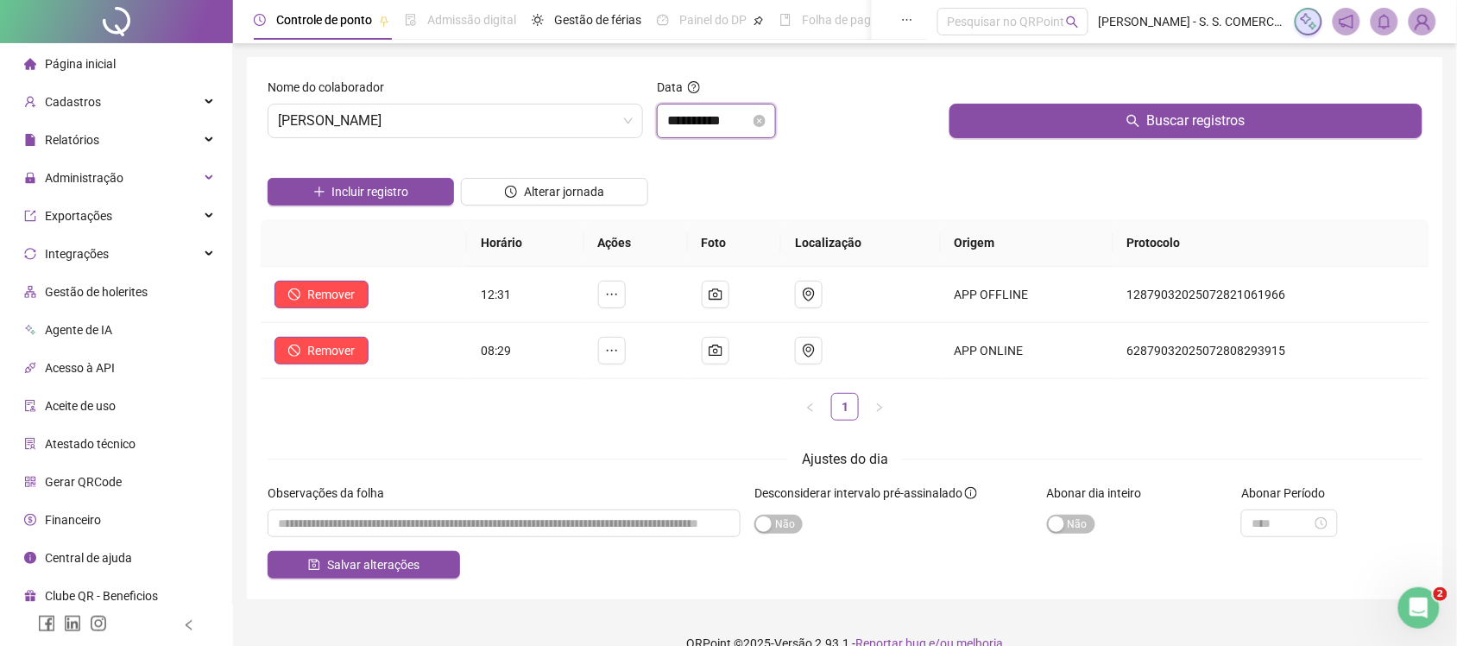
click at [702, 121] on input "**********" at bounding box center [708, 120] width 83 height 21
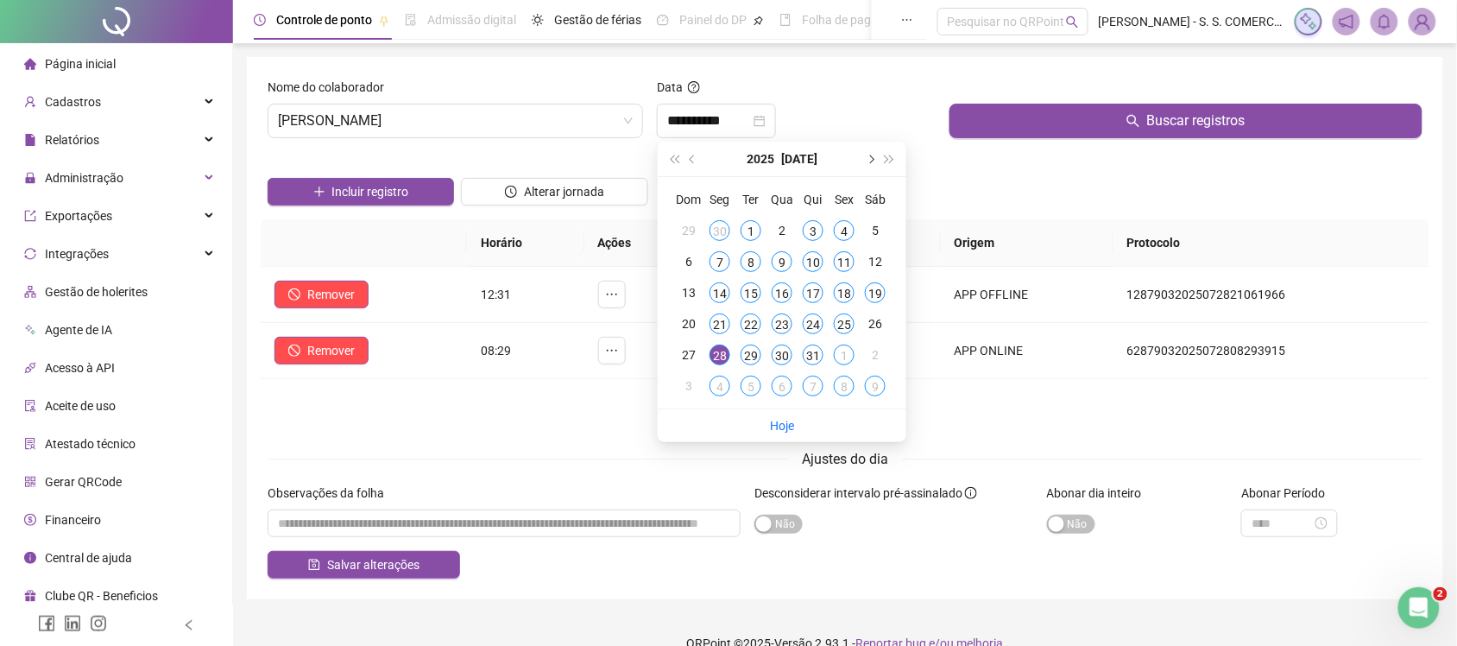
click at [867, 155] on span "next-year" at bounding box center [870, 158] width 9 height 9
type input "**********"
click at [144, 26] on div at bounding box center [116, 21] width 233 height 43
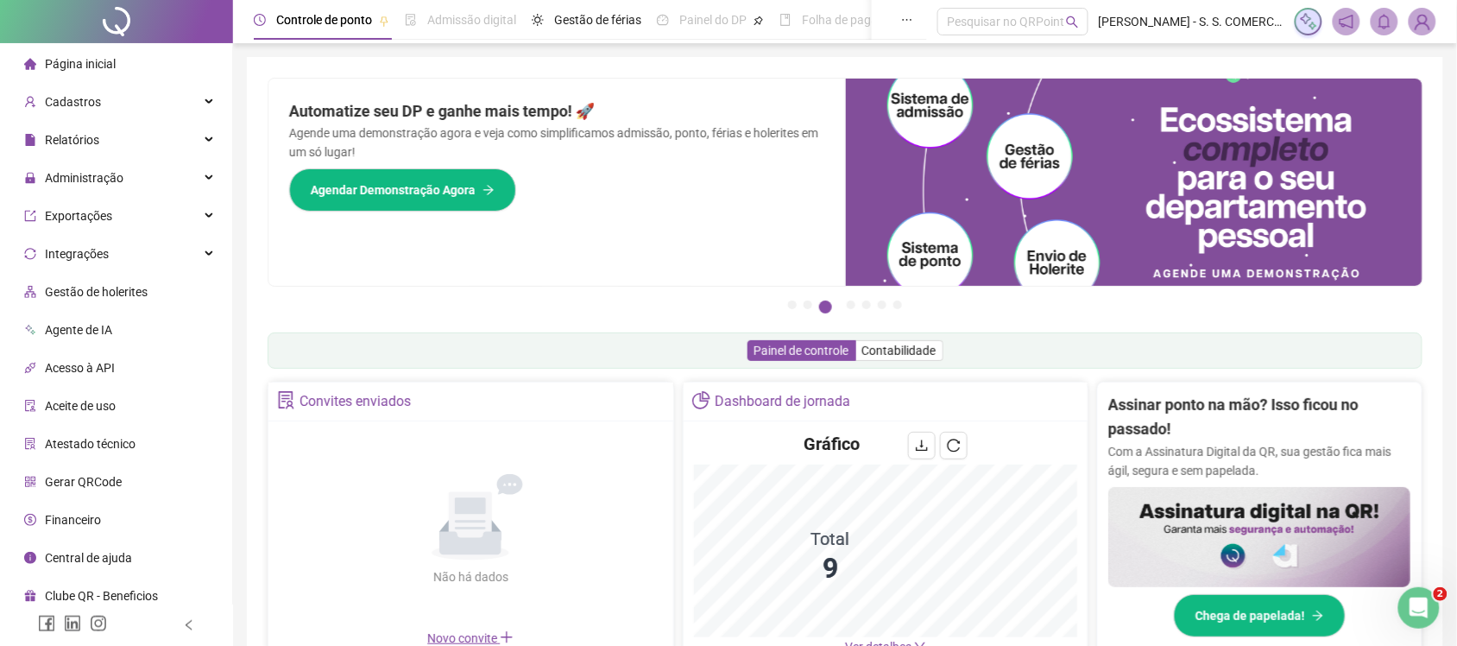
scroll to position [324, 0]
